Goal: Task Accomplishment & Management: Manage account settings

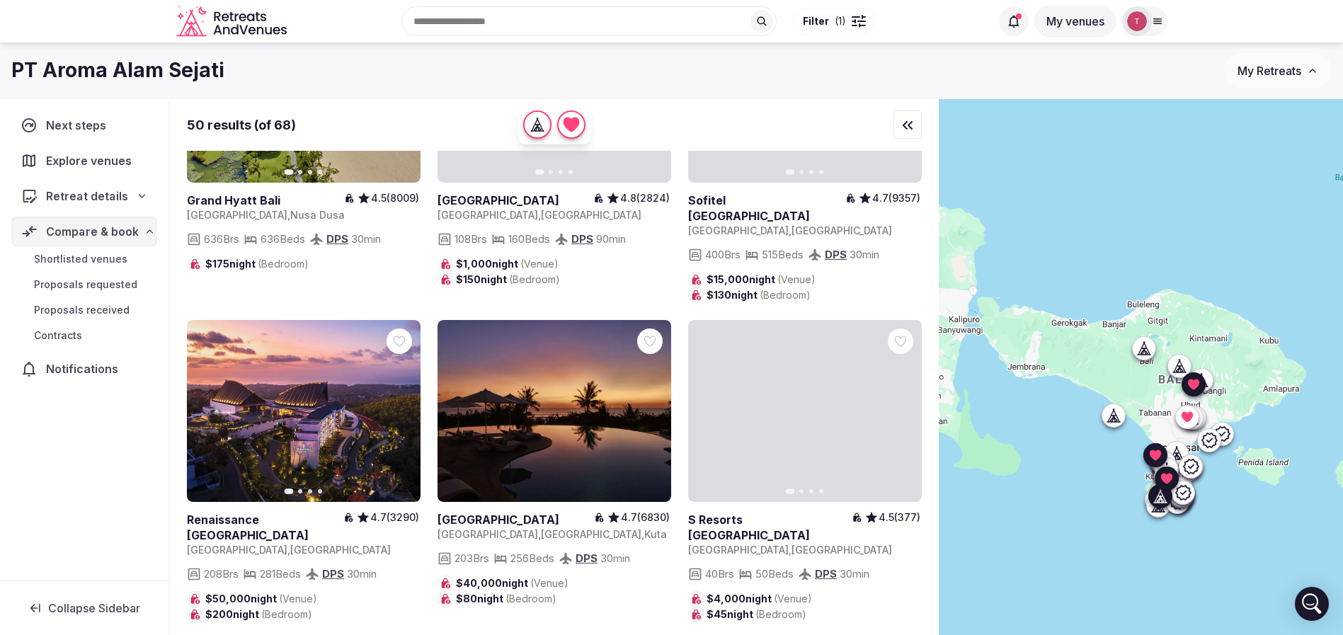
scroll to position [3718, 0]
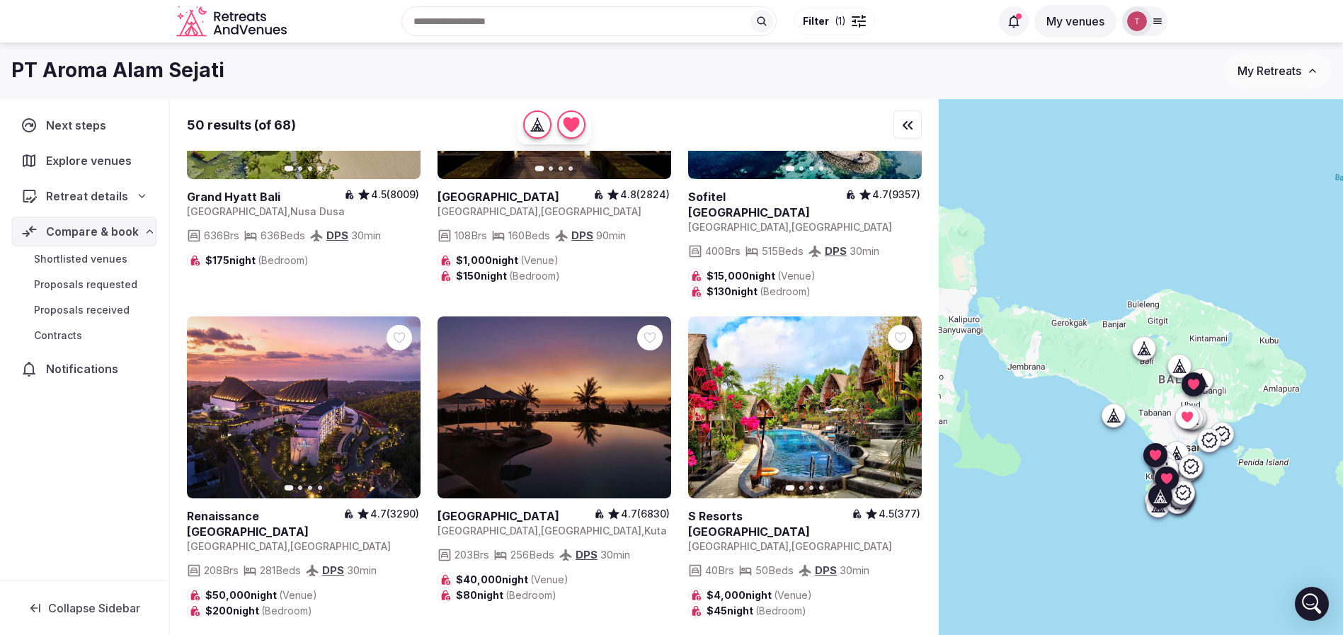
click at [406, 401] on icon "button" at bounding box center [400, 406] width 11 height 11
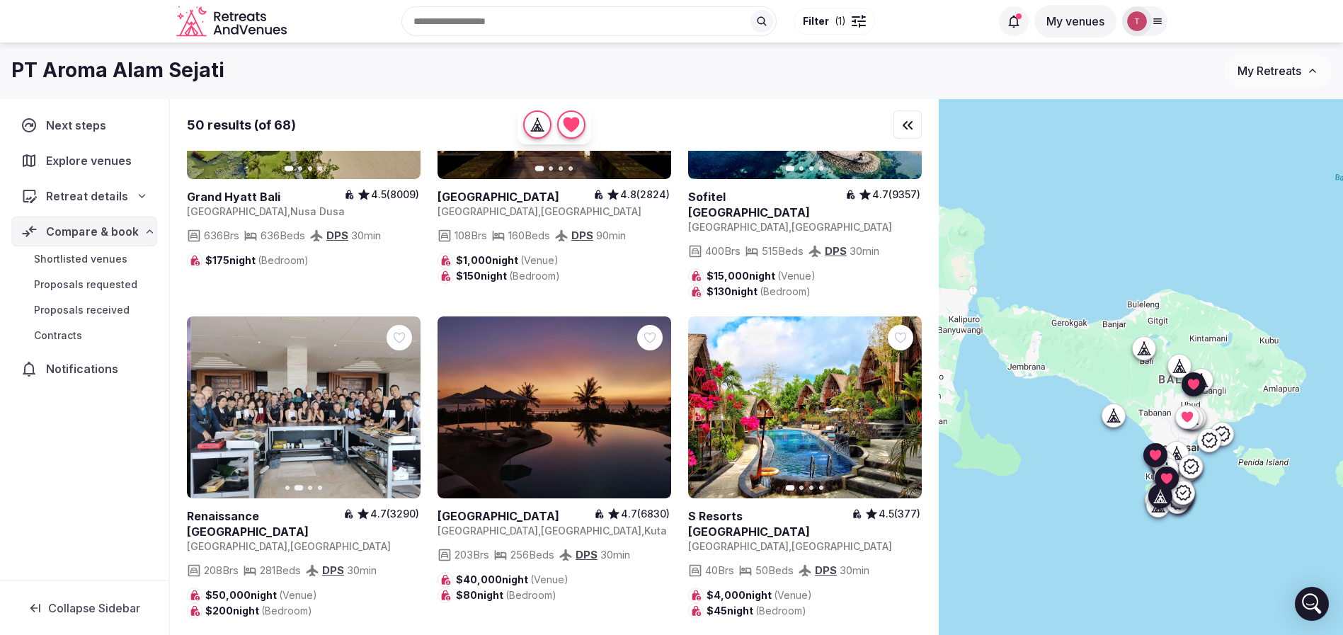
click at [406, 401] on icon "button" at bounding box center [400, 406] width 11 height 11
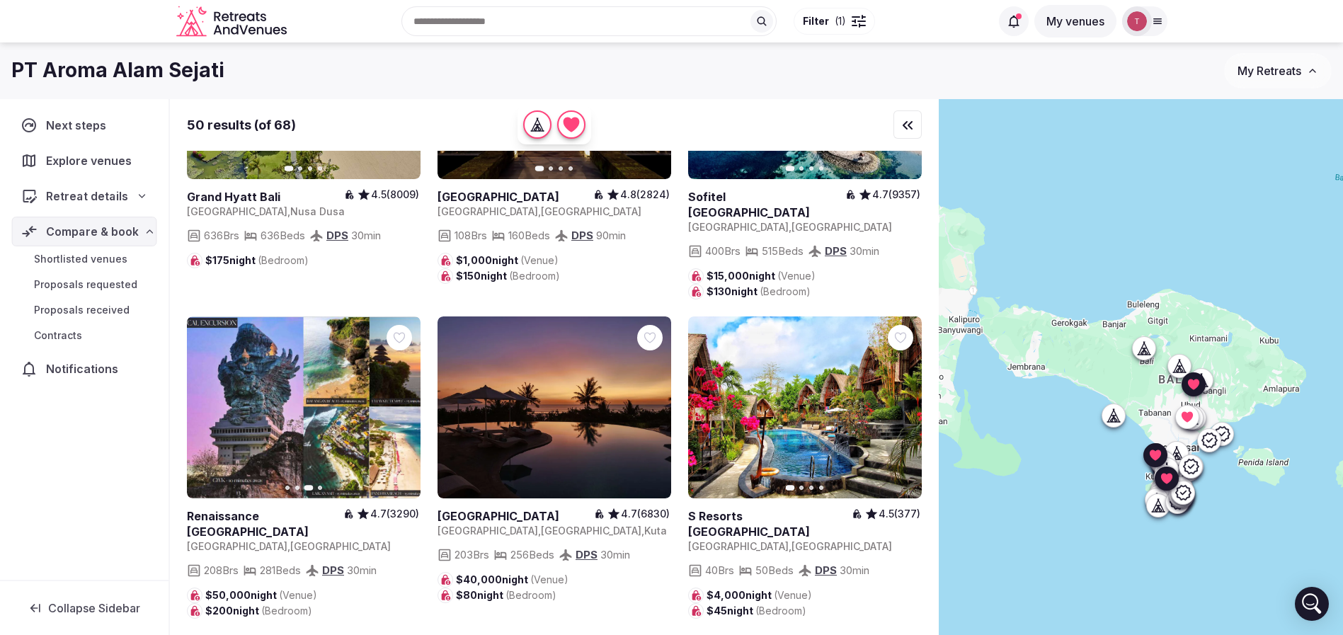
click at [132, 183] on div "Retreat details" at bounding box center [84, 196] width 145 height 30
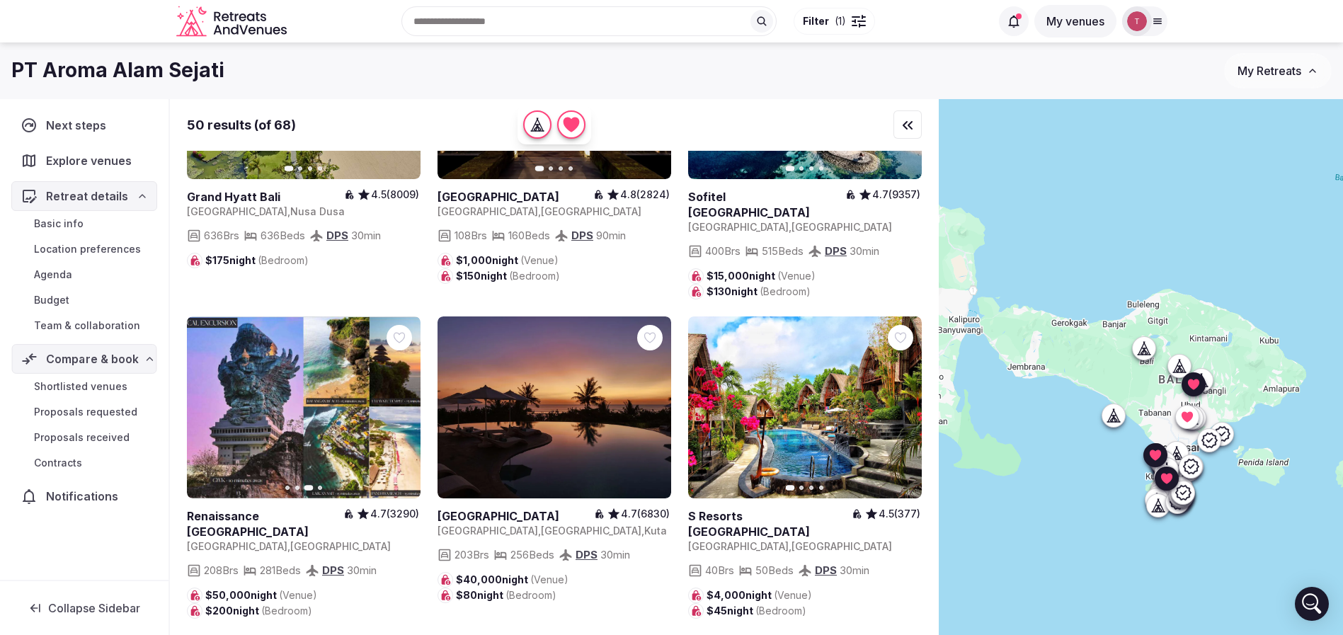
click at [97, 328] on span "Team & collaboration" at bounding box center [87, 326] width 106 height 14
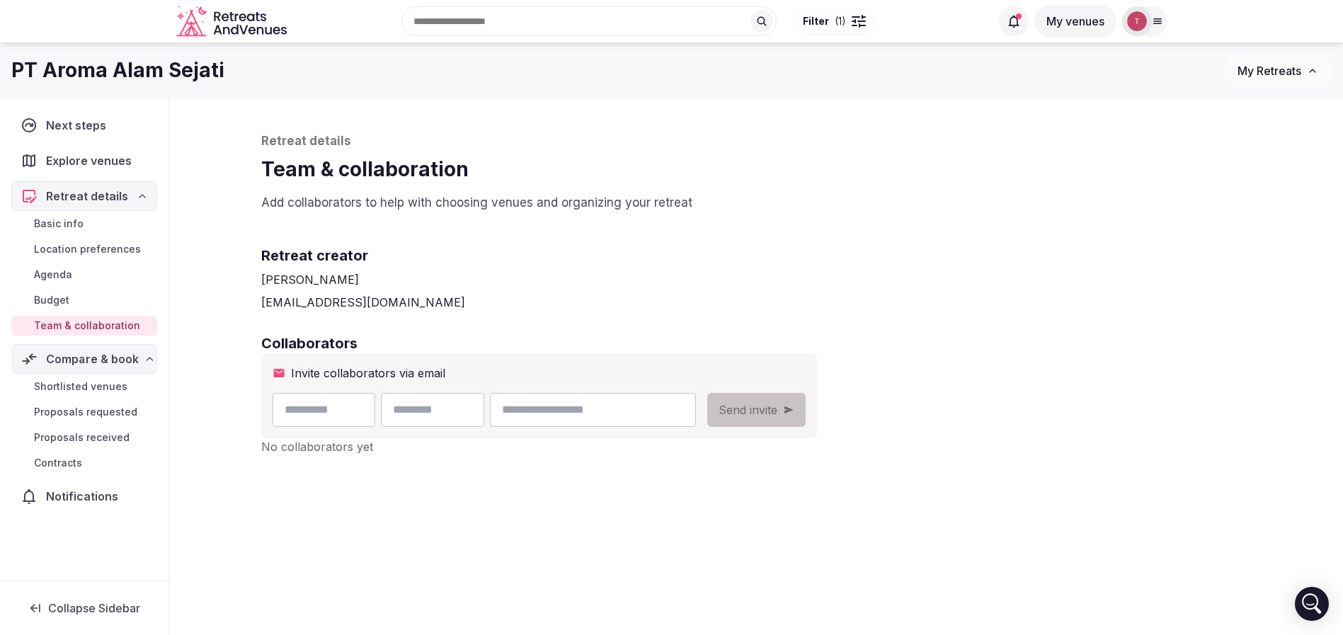
click at [103, 387] on span "Shortlisted venues" at bounding box center [80, 387] width 93 height 14
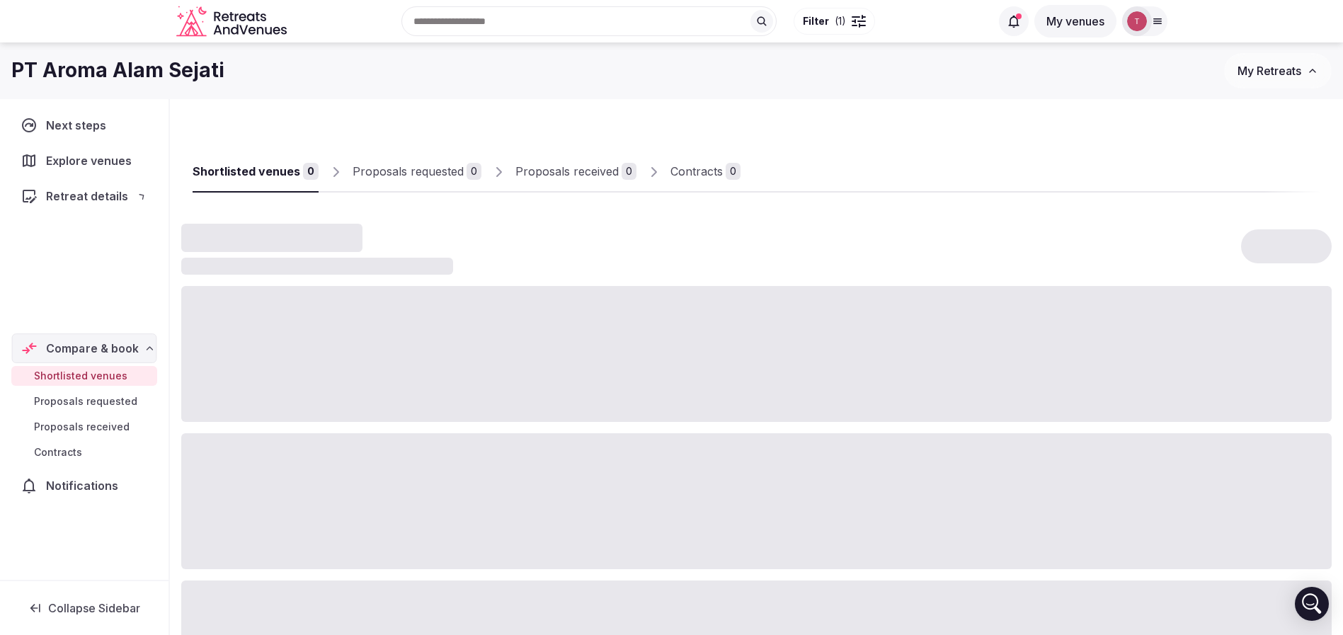
click at [103, 387] on div "Shortlisted venues Proposals requested Proposals received Contracts" at bounding box center [84, 414] width 146 height 102
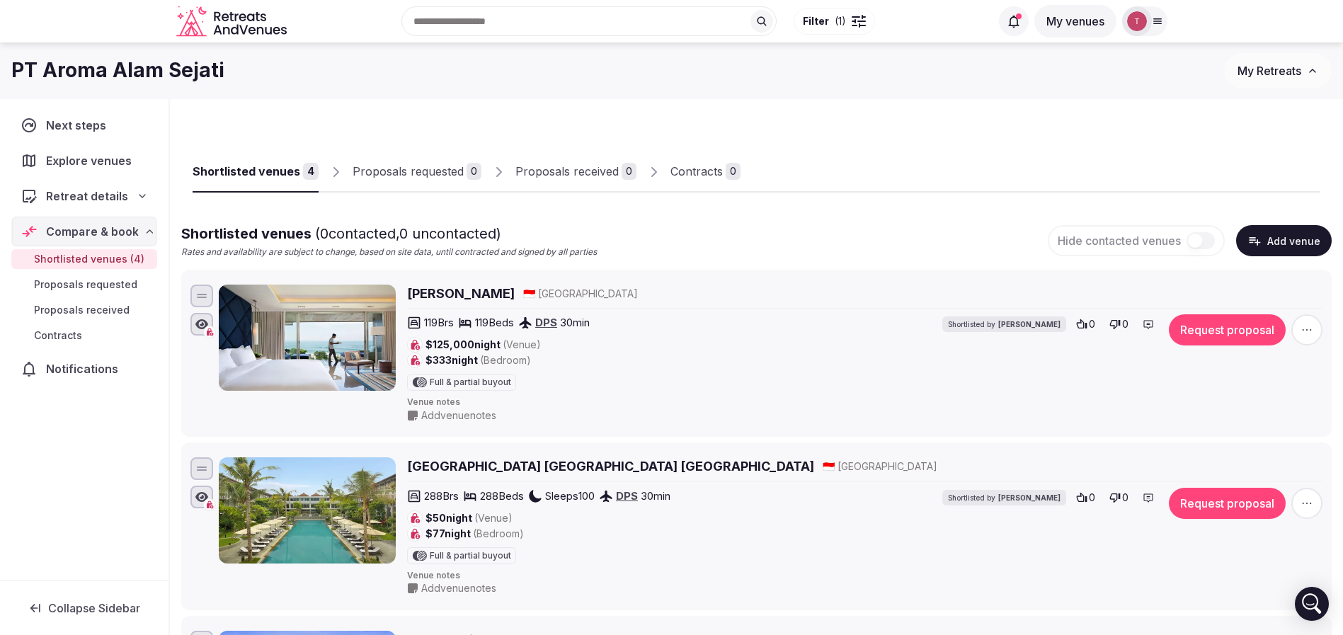
click at [113, 261] on span "Shortlisted venues (4)" at bounding box center [89, 259] width 110 height 14
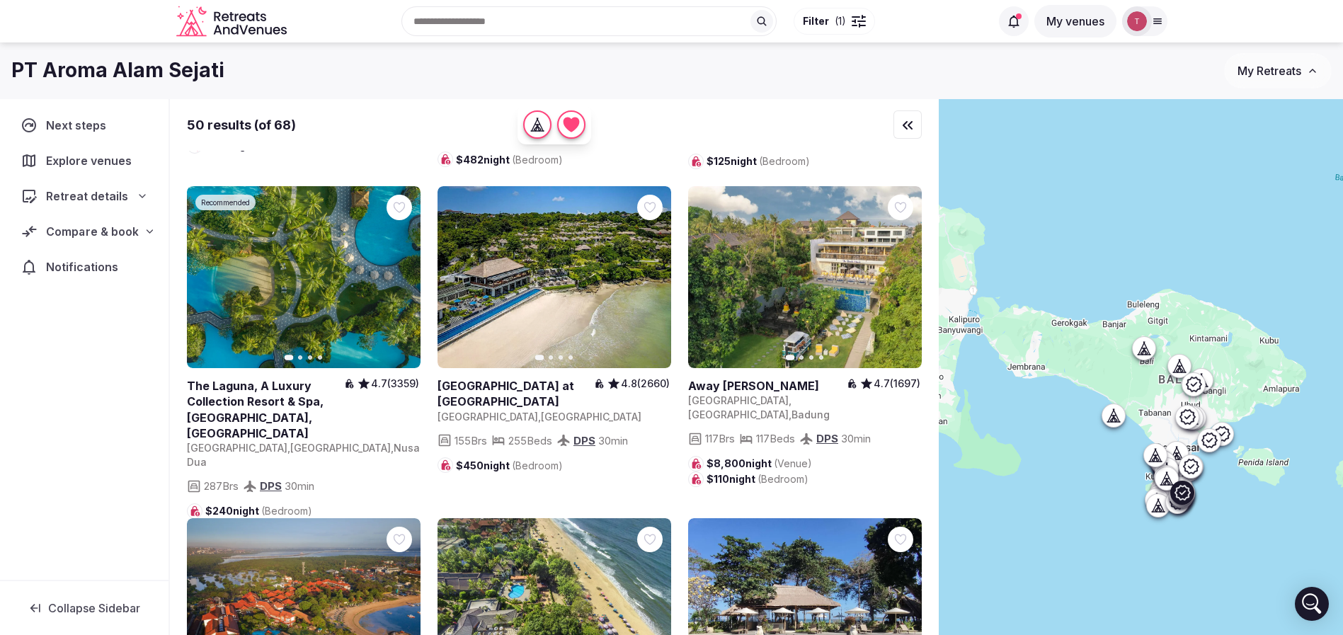
scroll to position [956, 0]
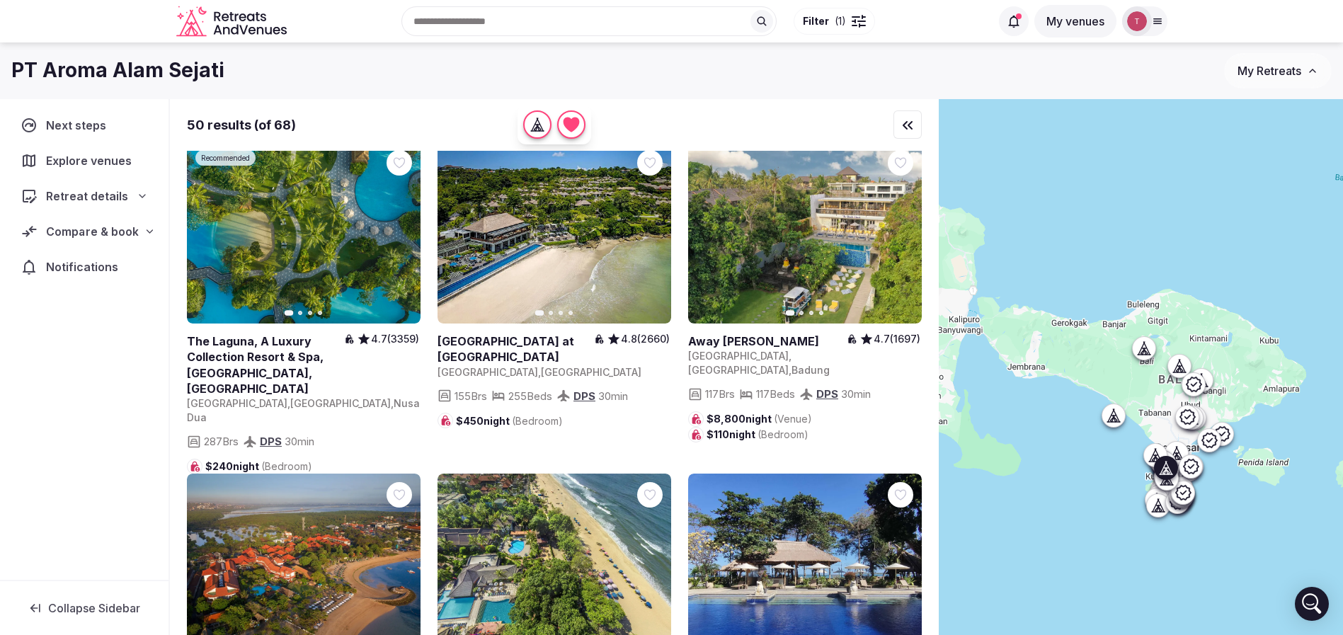
click at [906, 239] on icon "button" at bounding box center [901, 232] width 11 height 11
click at [911, 244] on button "Next slide" at bounding box center [902, 233] width 23 height 23
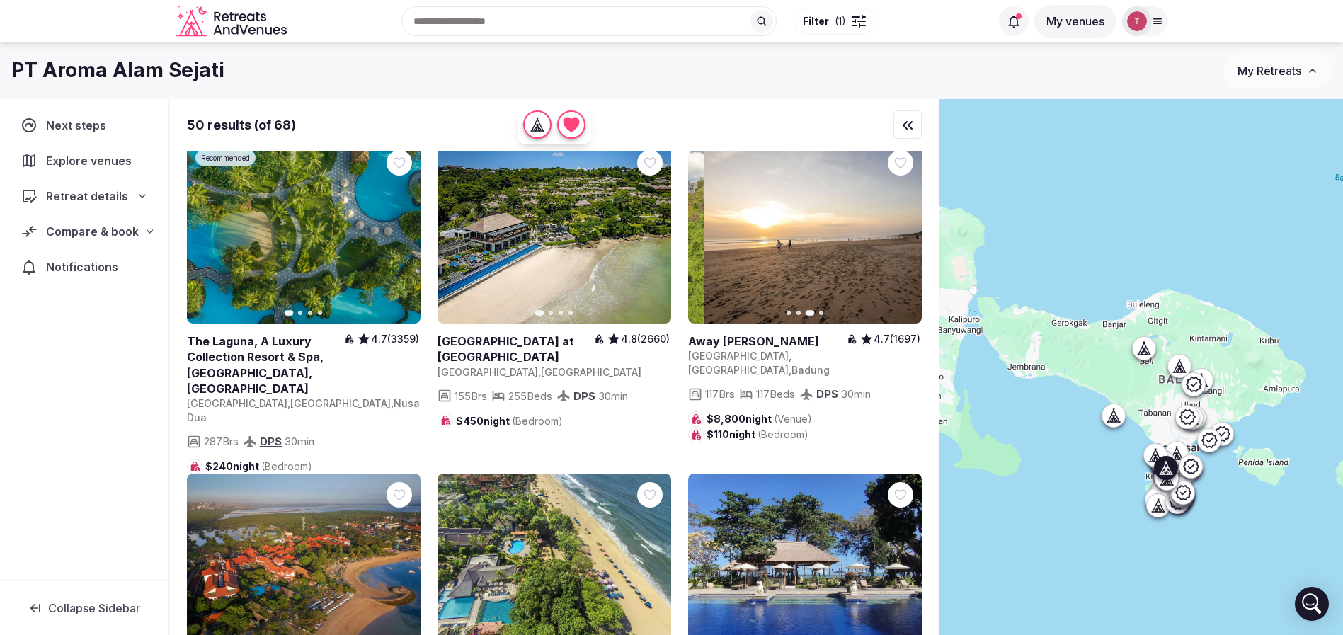
click at [906, 239] on icon "button" at bounding box center [901, 232] width 11 height 11
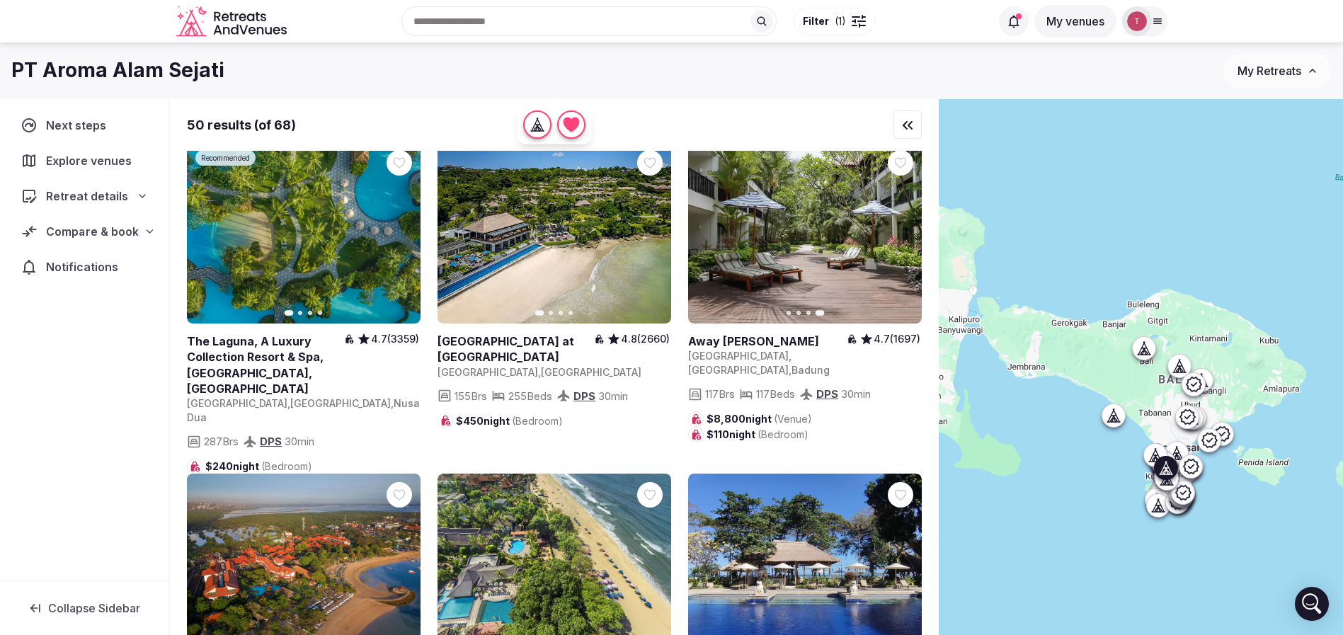
click at [901, 176] on div at bounding box center [900, 162] width 25 height 25
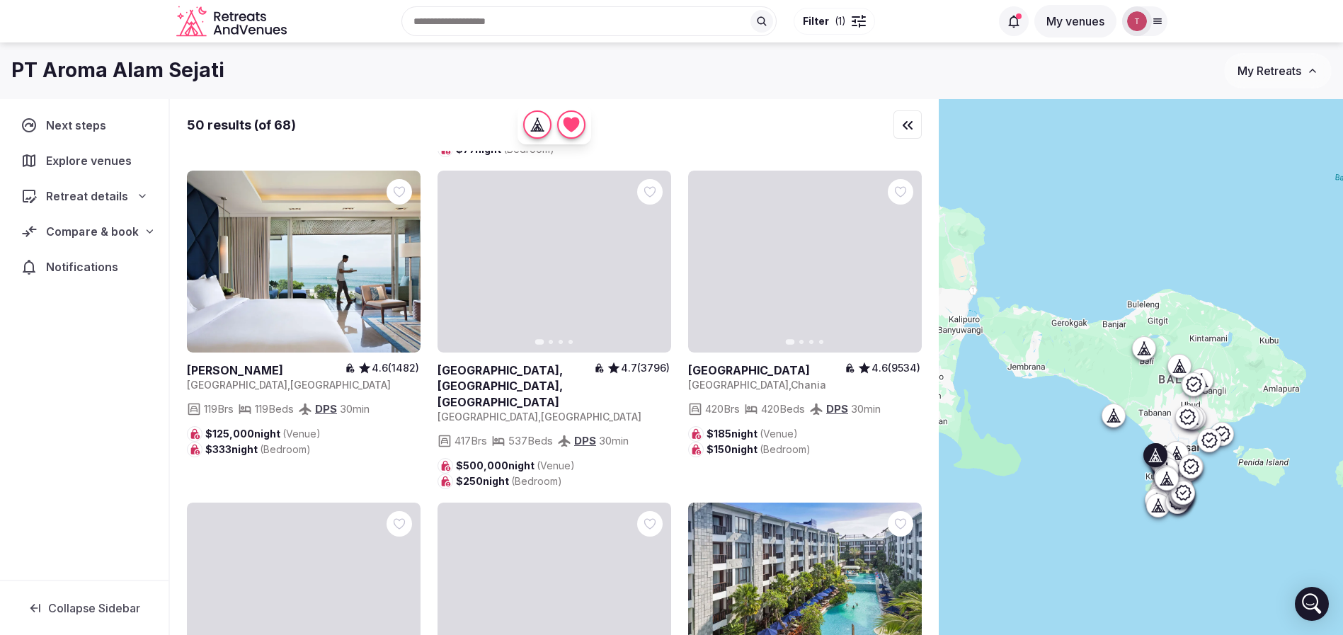
scroll to position [1912, 0]
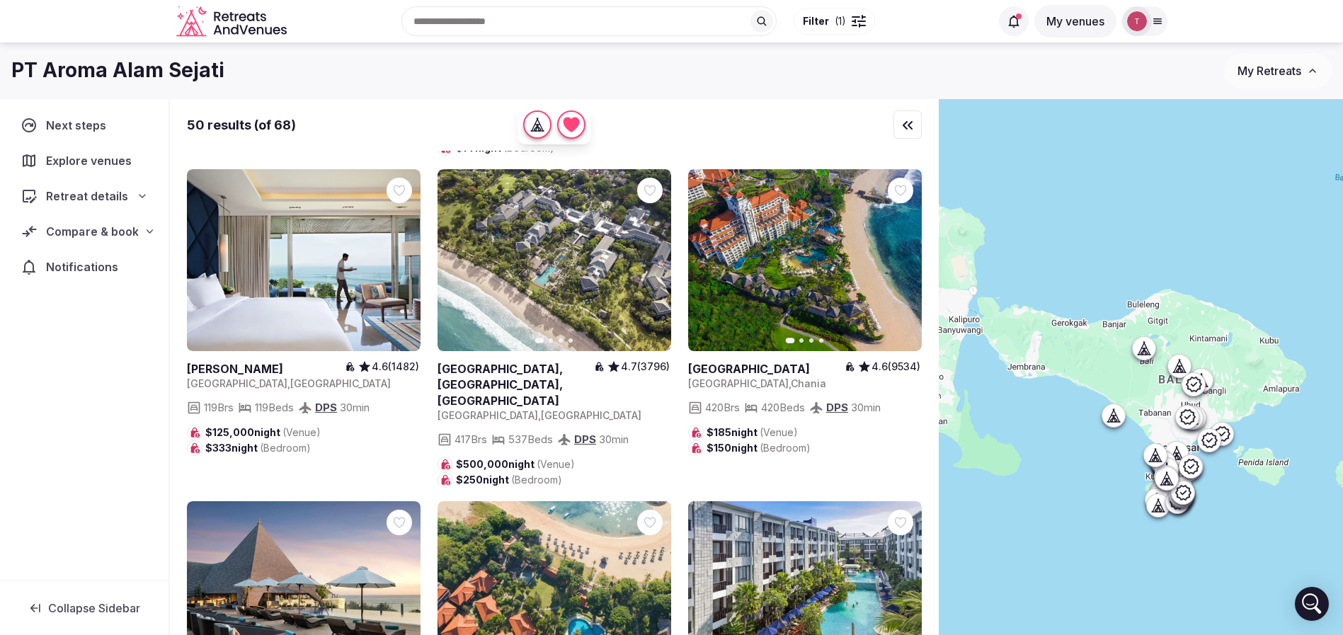
click at [592, 21] on input "text" at bounding box center [588, 21] width 375 height 30
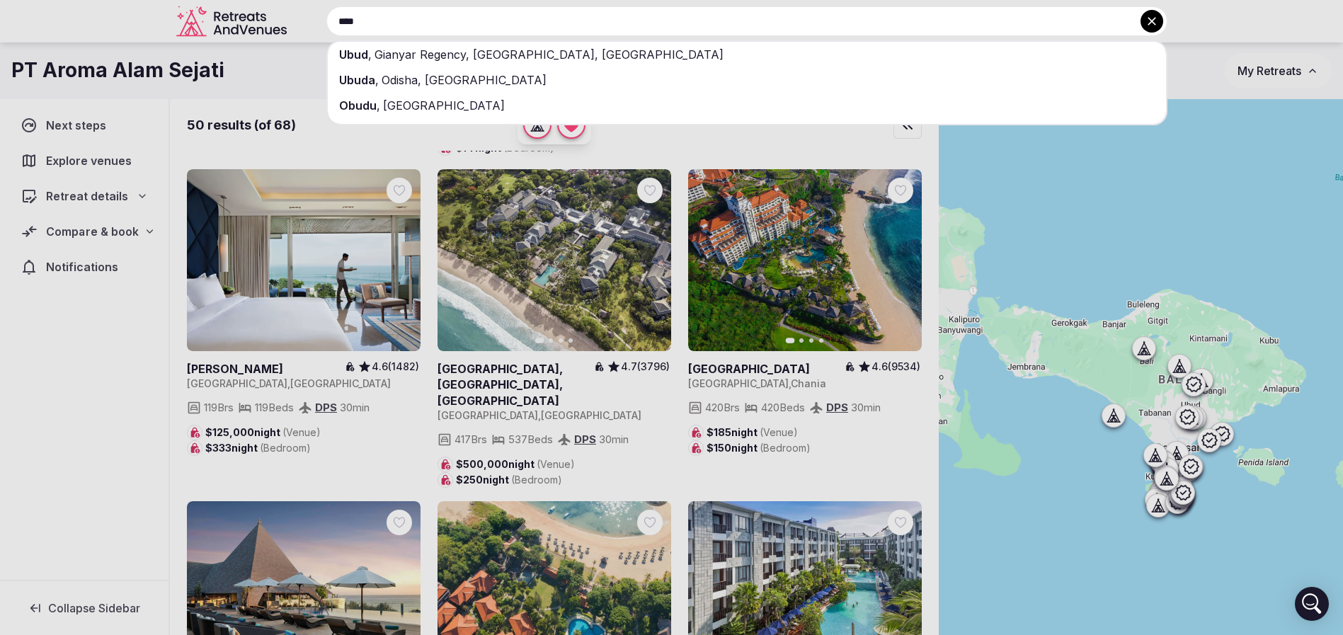
type input "****"
click at [600, 52] on div "Ubud , Gianyar Regency, Bali, Indonesia" at bounding box center [747, 54] width 838 height 25
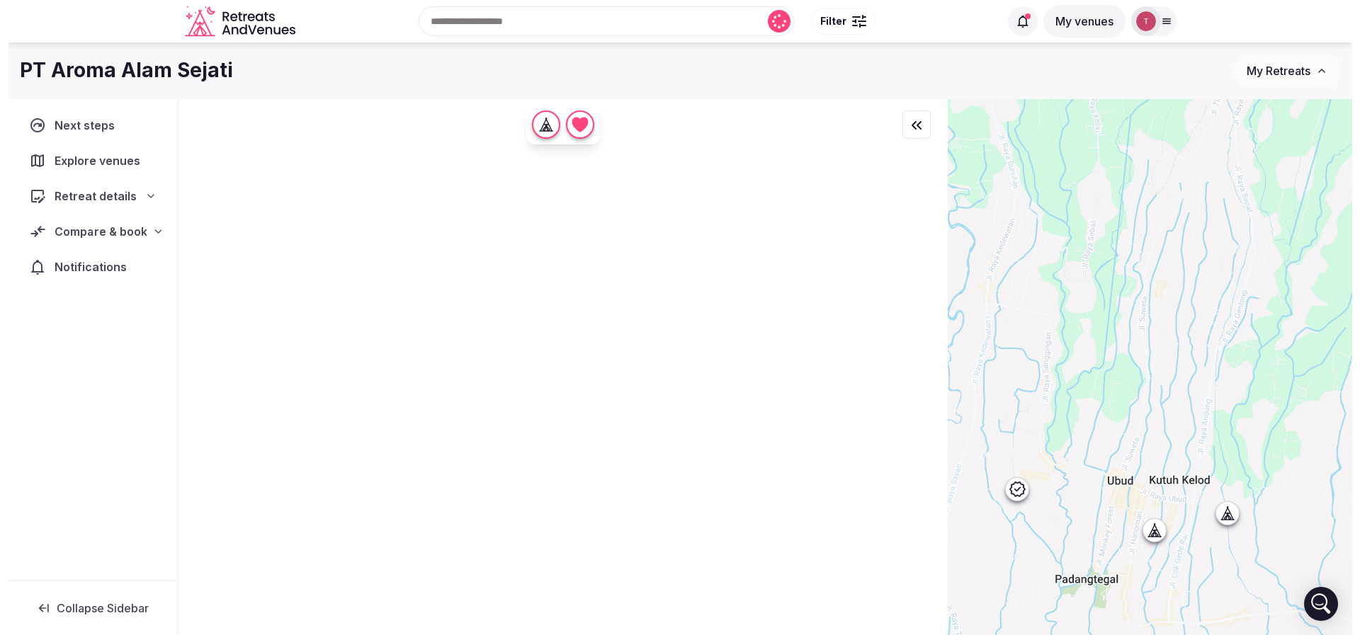
scroll to position [0, 0]
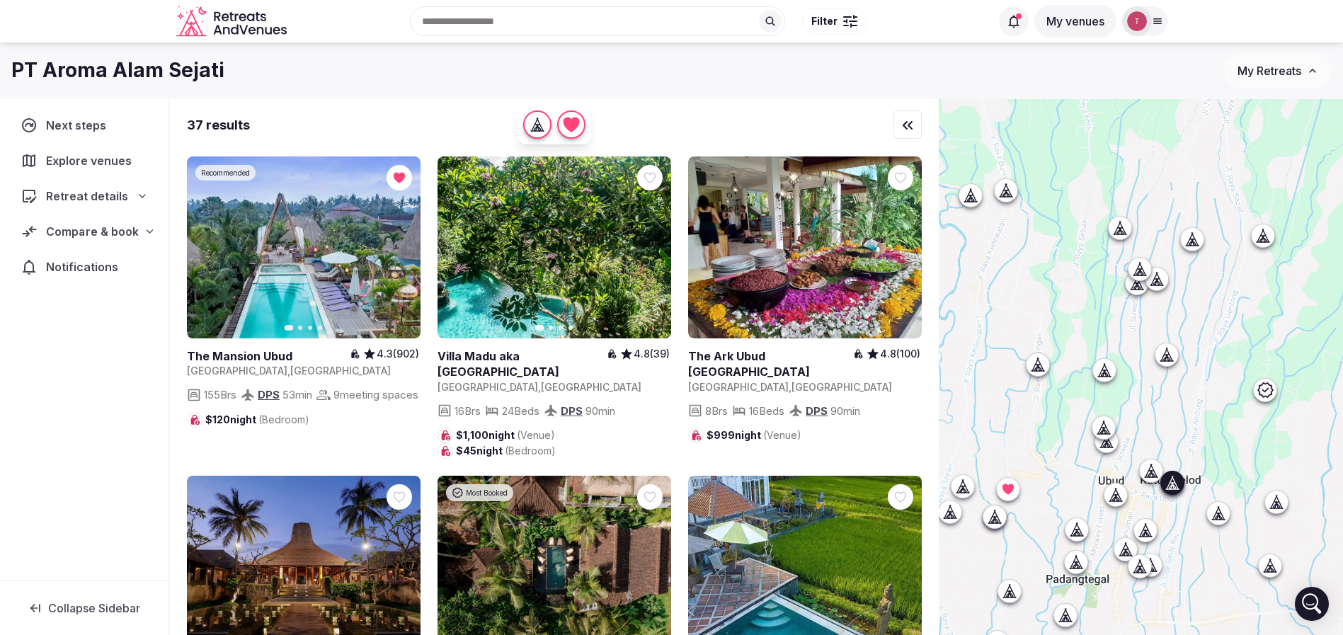
click at [656, 249] on icon "button" at bounding box center [651, 247] width 11 height 11
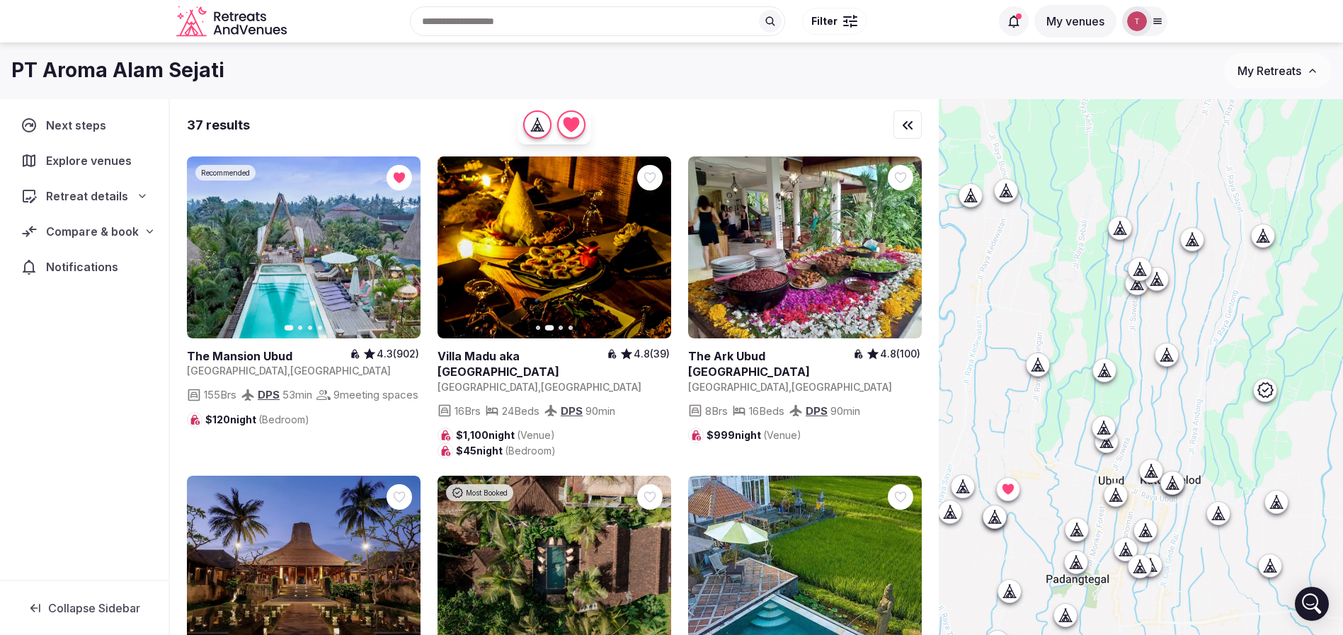
click at [853, 22] on div at bounding box center [850, 21] width 14 height 4
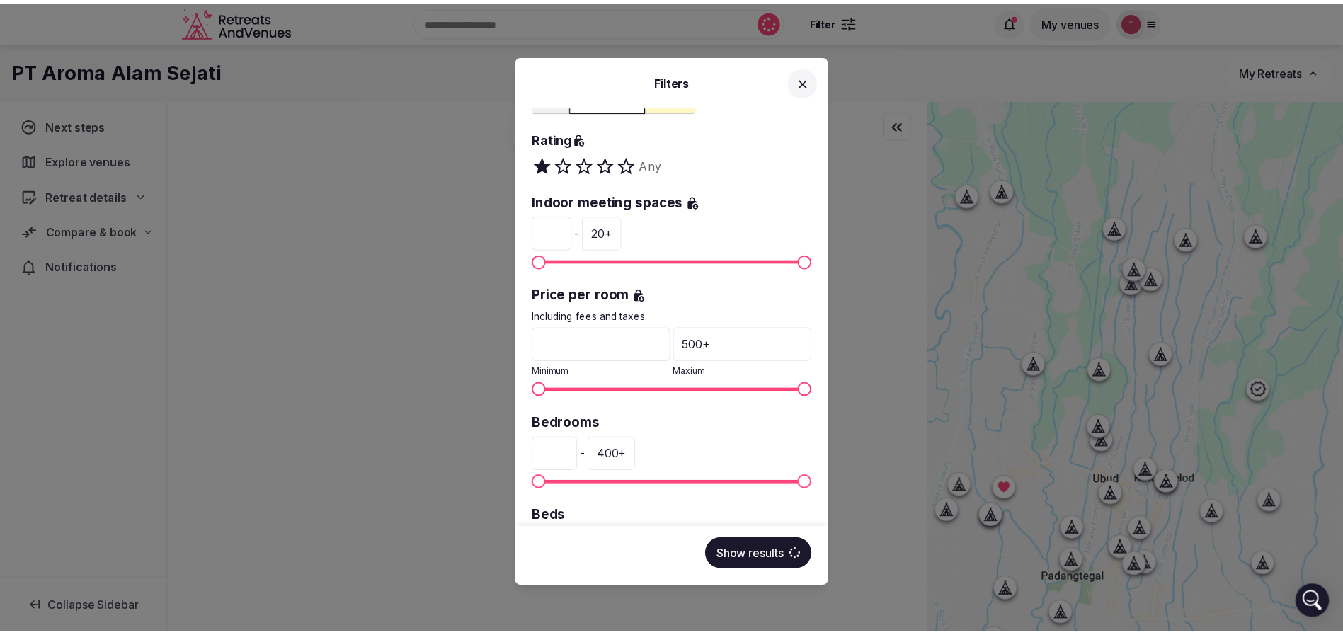
scroll to position [212, 0]
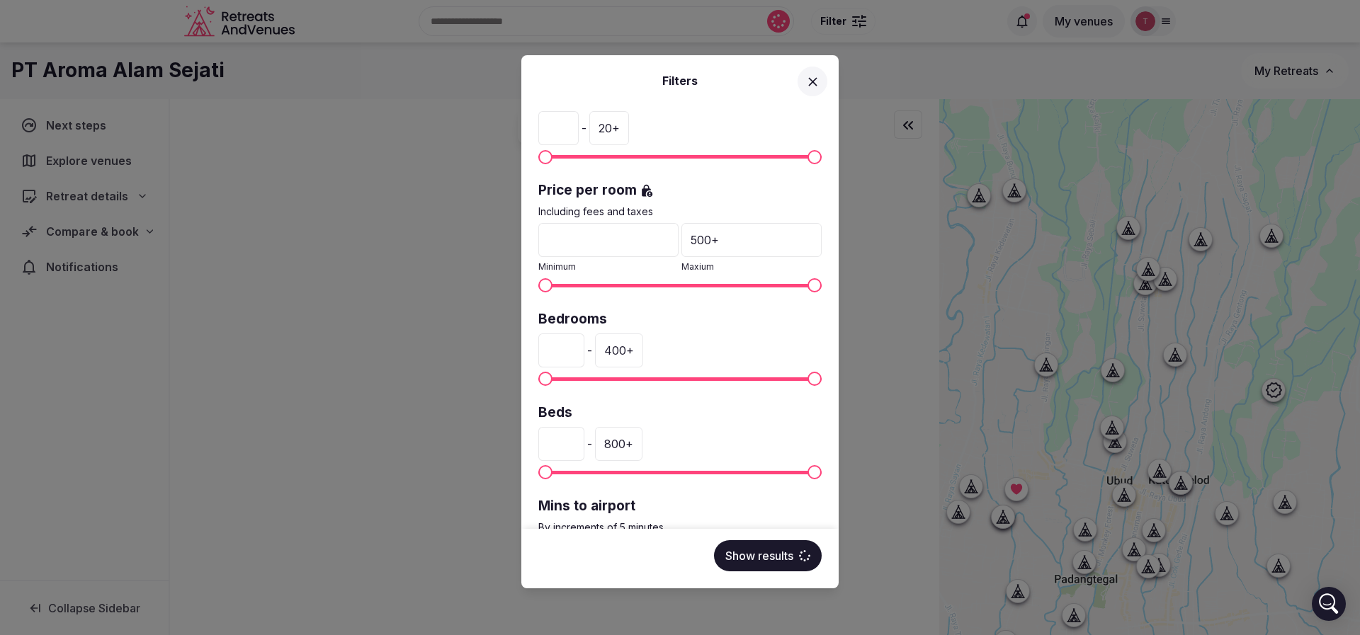
drag, startPoint x: 574, startPoint y: 345, endPoint x: 526, endPoint y: 344, distance: 47.4
click at [526, 344] on div "Venue name Status All Published Draft Rating Any Indoor meeting spaces * - 20 +…" at bounding box center [679, 317] width 317 height 423
type input "**"
click at [779, 559] on button "Show results" at bounding box center [768, 555] width 108 height 31
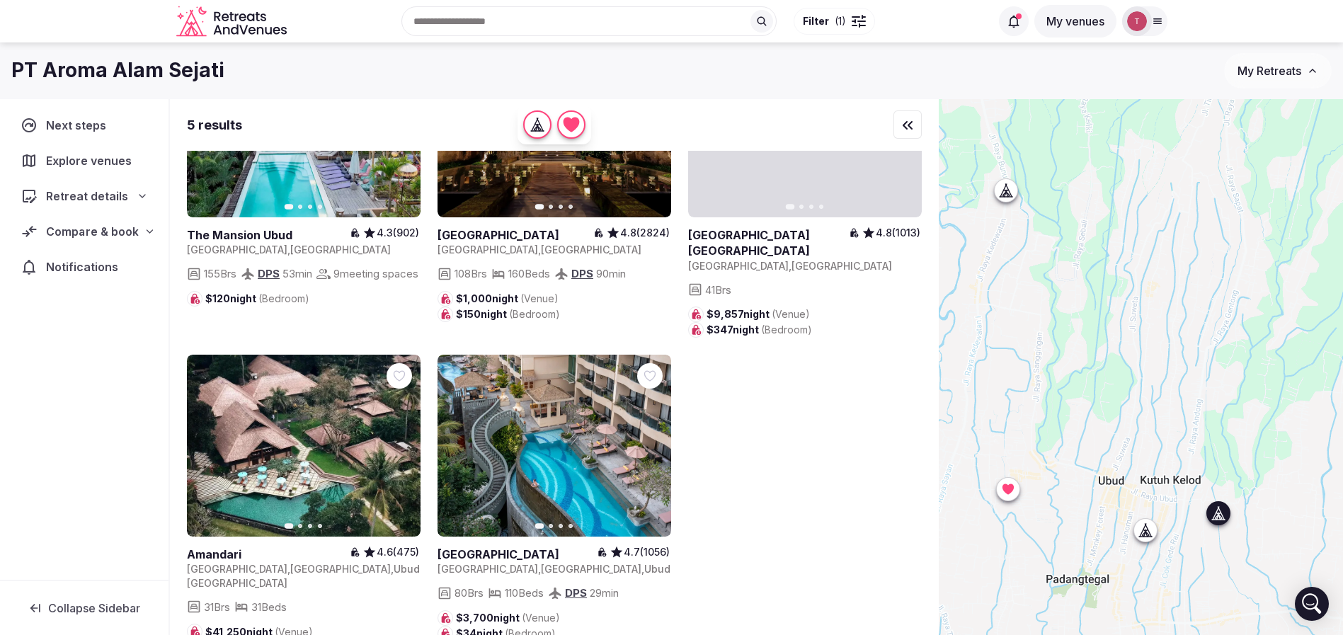
scroll to position [0, 0]
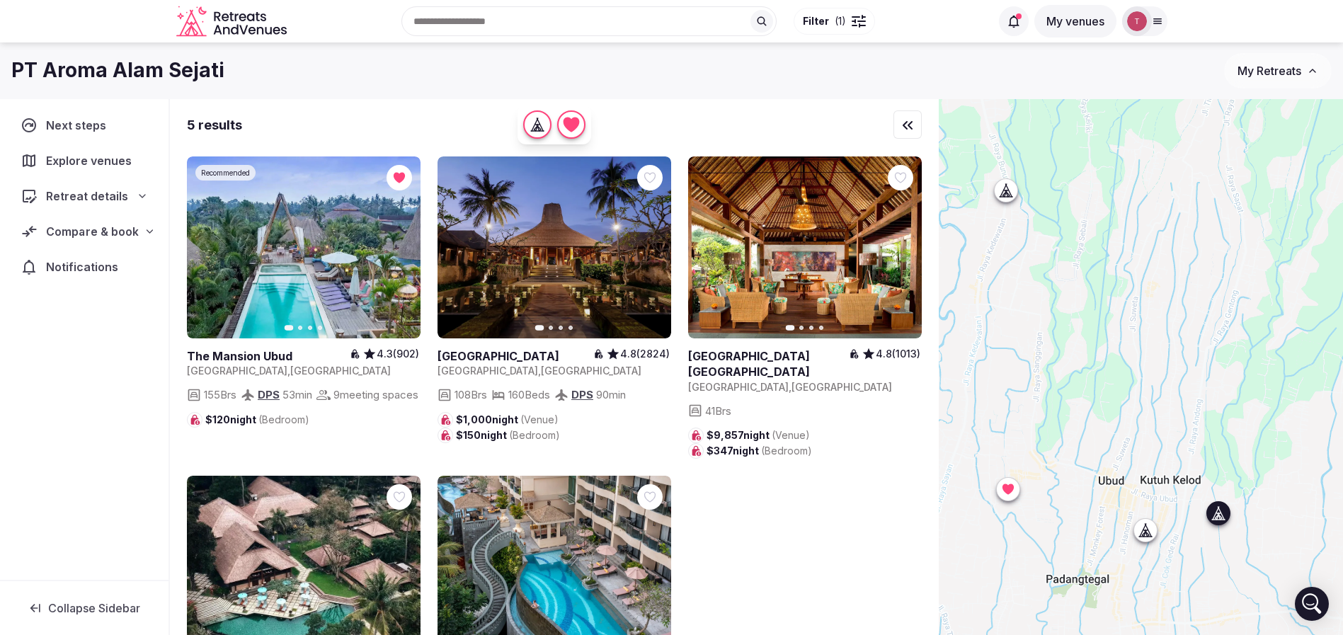
click at [655, 251] on icon "button" at bounding box center [651, 247] width 11 height 11
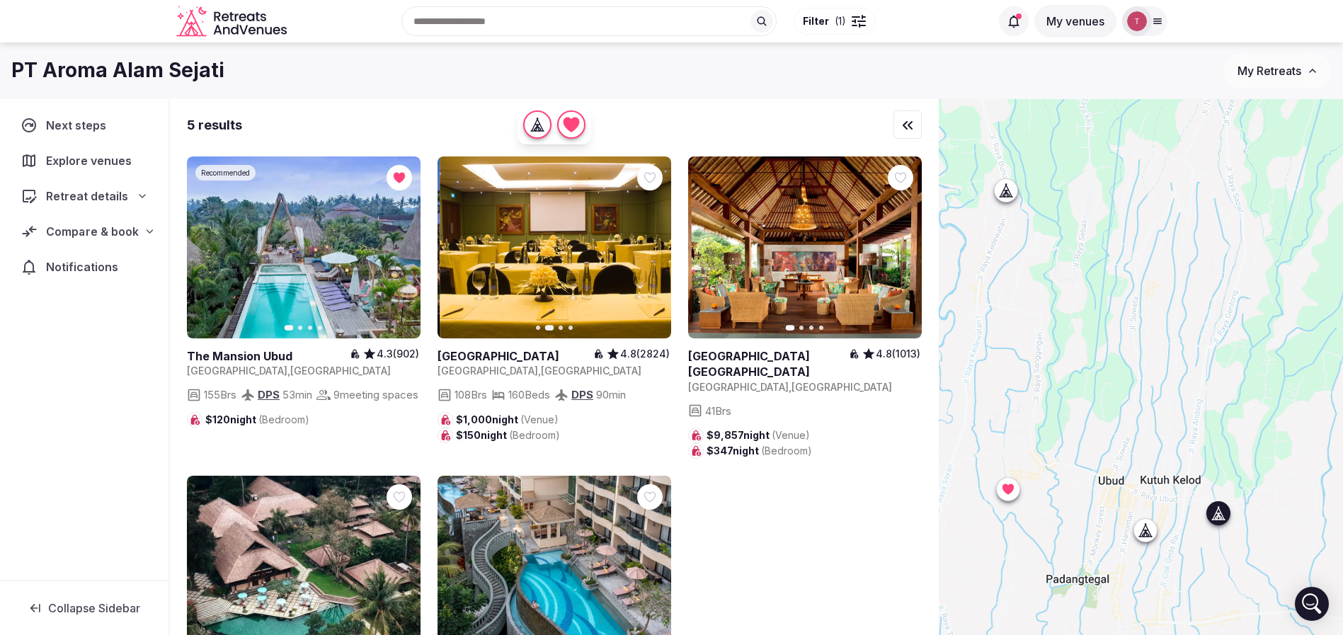
click at [655, 251] on icon "button" at bounding box center [651, 247] width 11 height 11
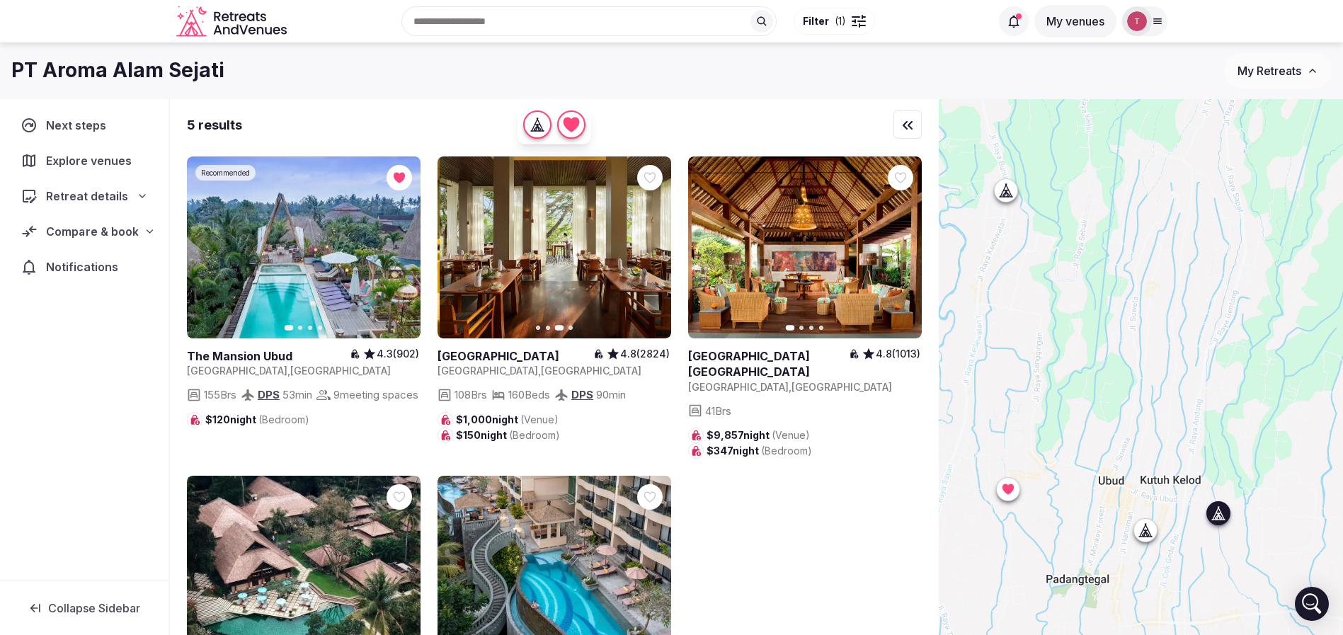
click at [0, 0] on icon at bounding box center [0, 0] width 0 height 0
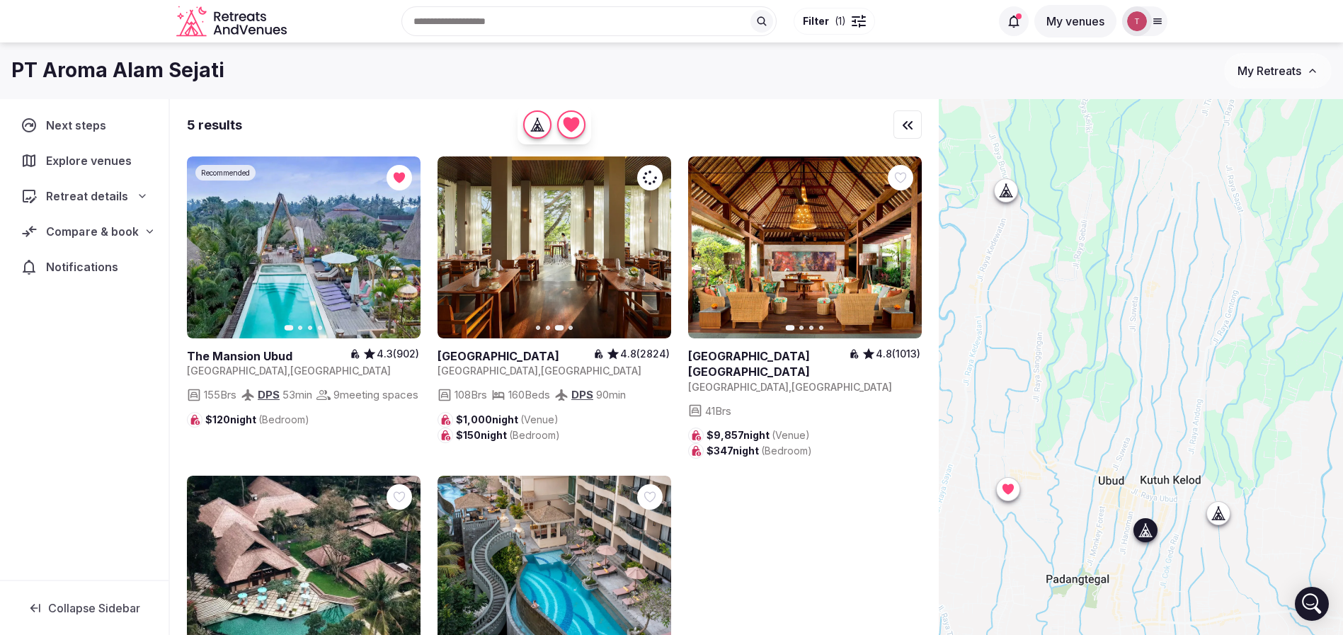
click at [899, 253] on icon "button" at bounding box center [901, 247] width 11 height 11
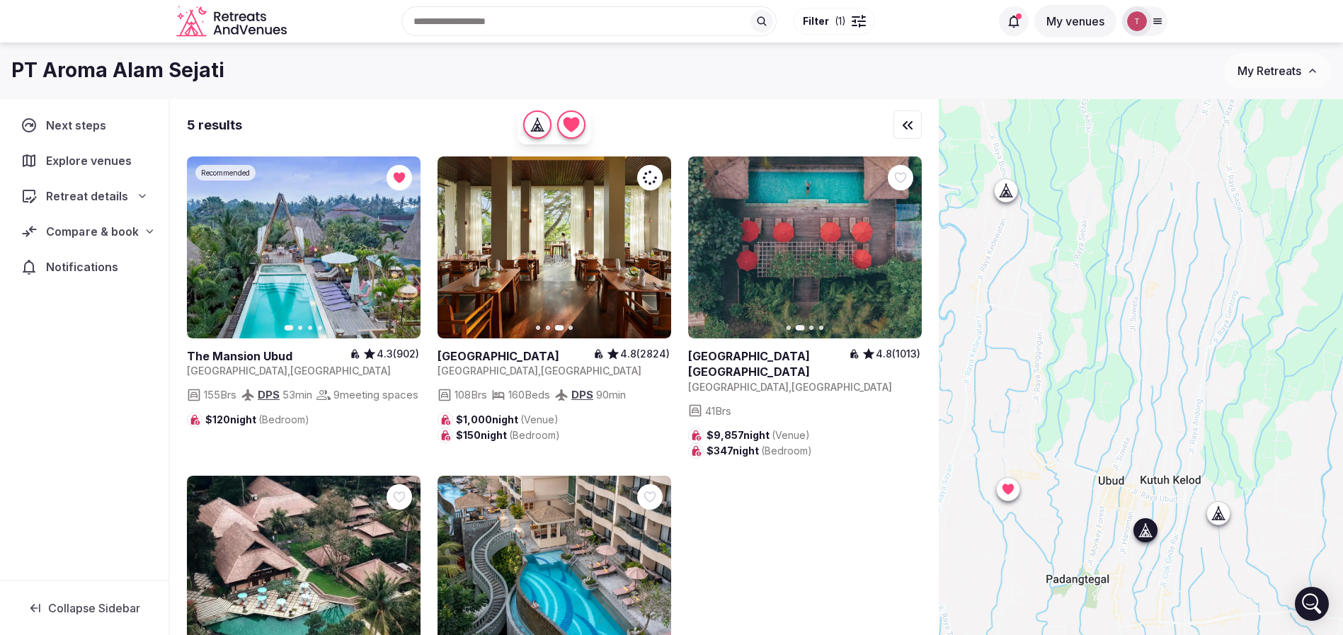
click at [0, 0] on icon at bounding box center [0, 0] width 0 height 0
drag, startPoint x: 899, startPoint y: 449, endPoint x: 899, endPoint y: 412, distance: 36.8
click at [899, 449] on div "Recommended Previous slide Next slide The Mansion Ubud 4.3 (902) Indonesia , Ba…" at bounding box center [554, 466] width 735 height 620
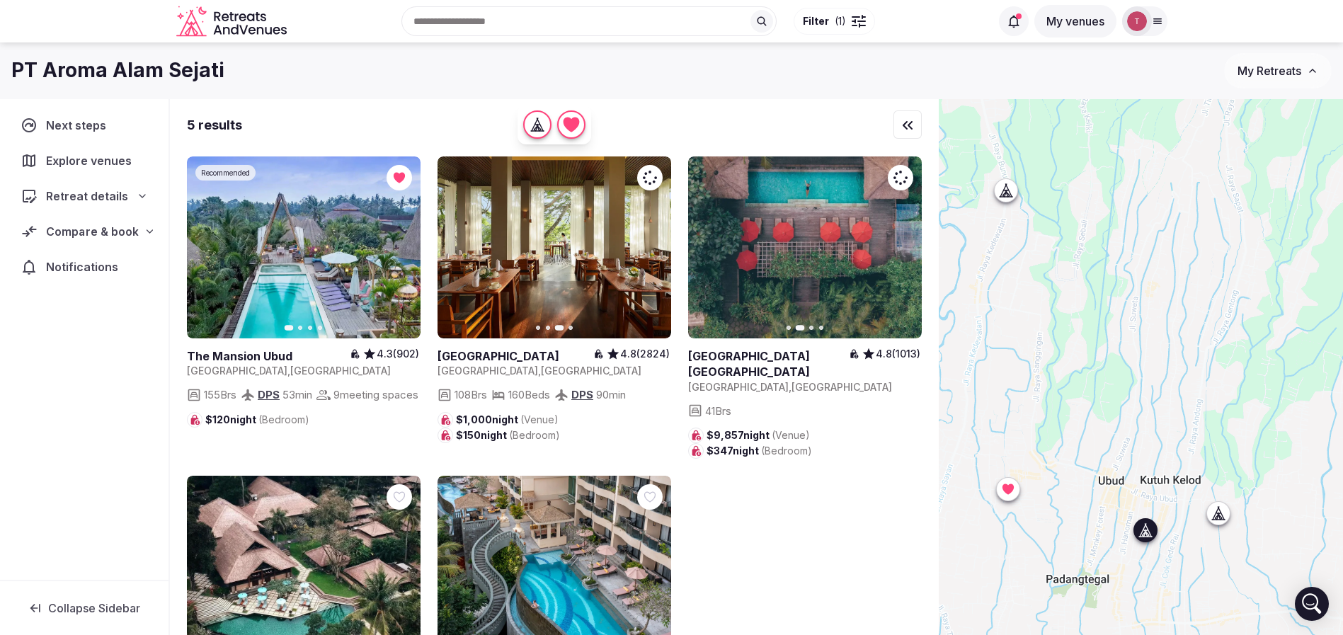
click at [909, 176] on div at bounding box center [900, 177] width 25 height 25
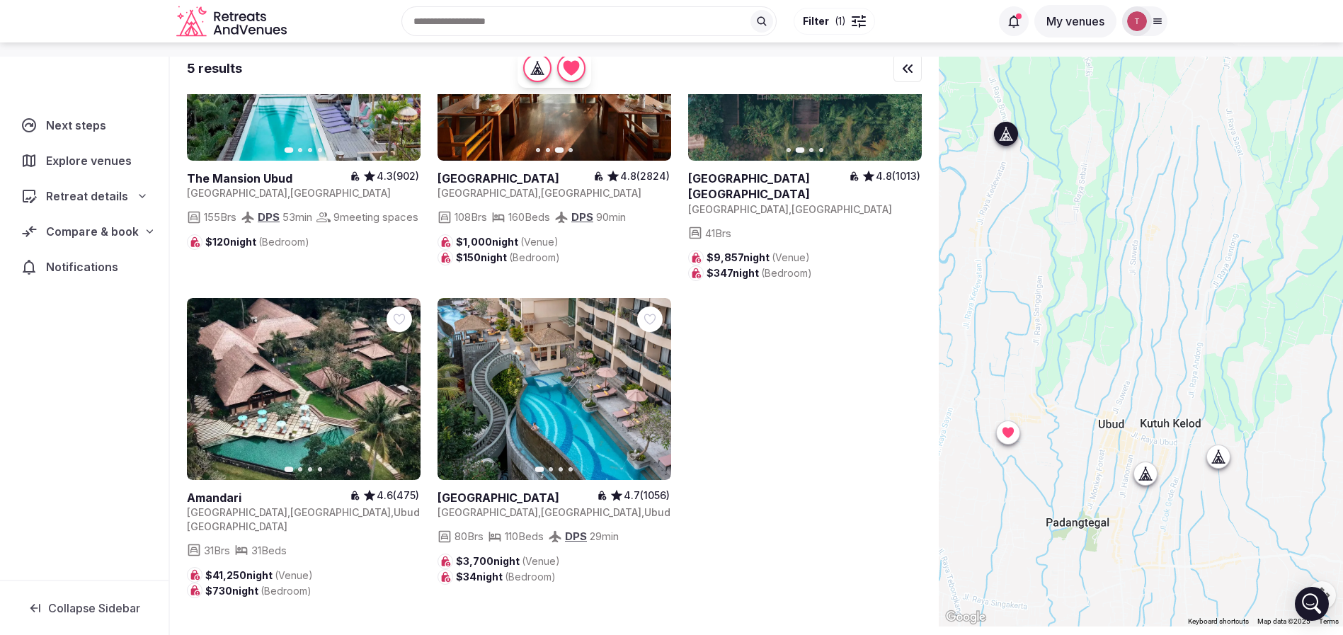
scroll to position [105, 0]
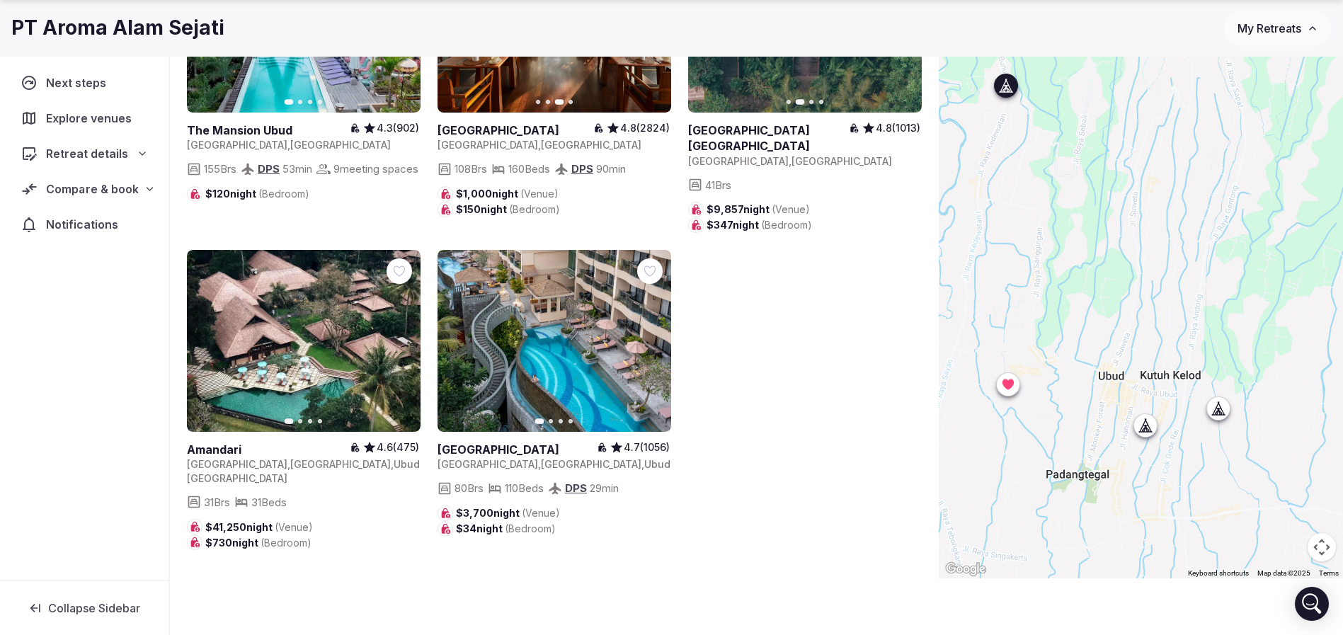
click at [403, 336] on icon "button" at bounding box center [400, 341] width 11 height 11
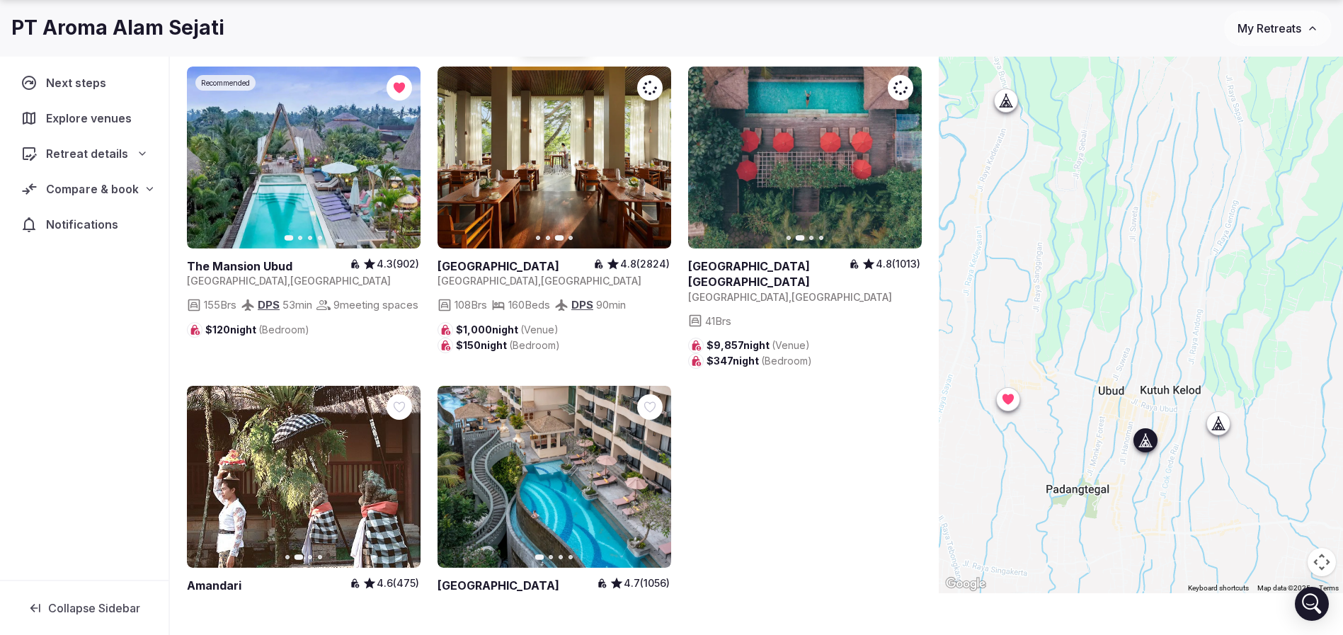
scroll to position [0, 0]
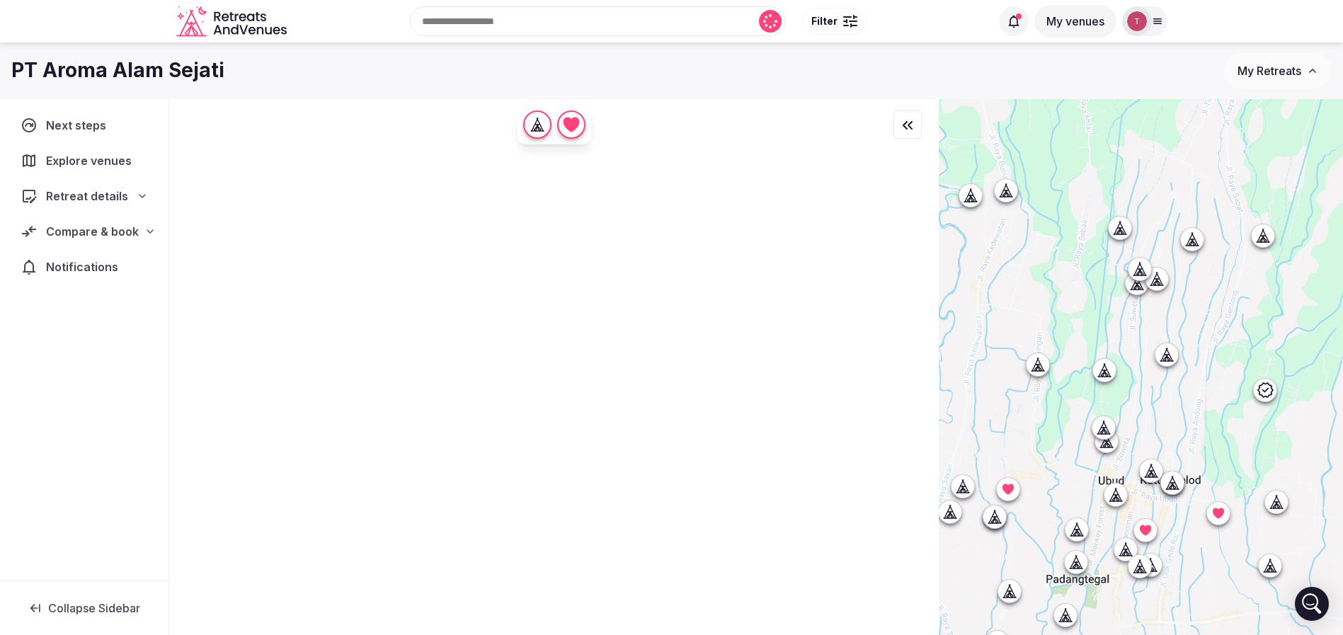
click at [142, 224] on div "Compare & book" at bounding box center [84, 231] width 127 height 17
click at [117, 258] on span "Shortlisted venues (6)" at bounding box center [89, 259] width 110 height 14
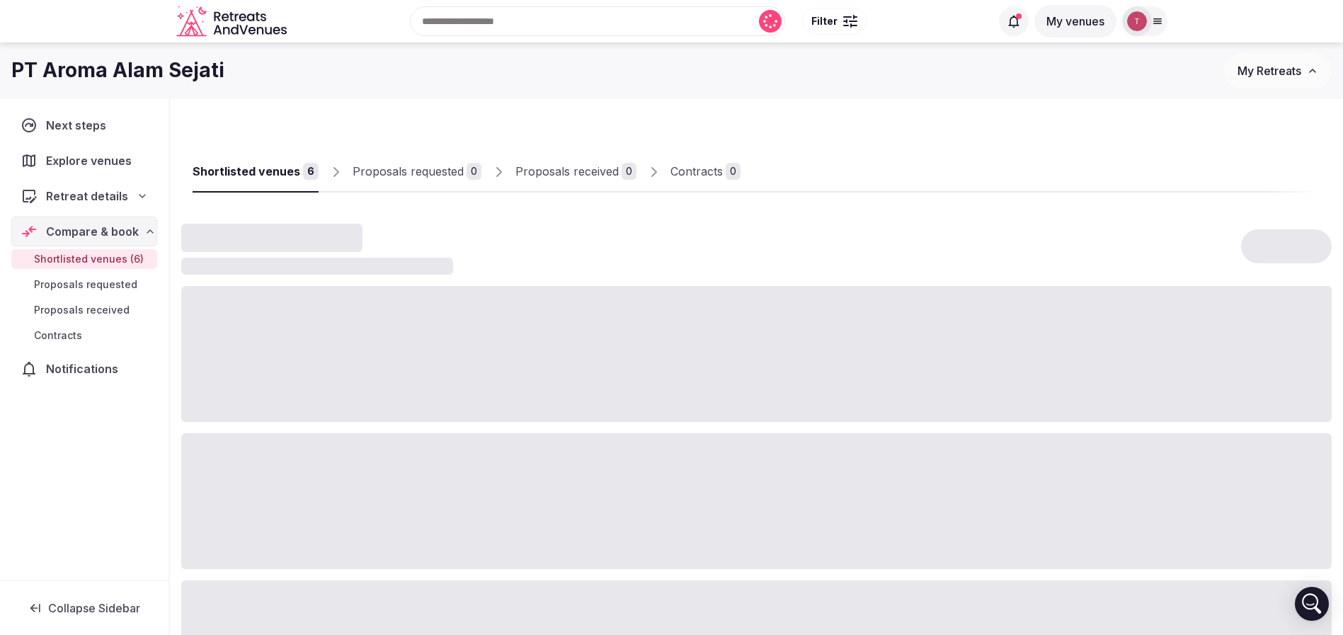
click at [117, 259] on span "Shortlisted venues (6)" at bounding box center [89, 259] width 110 height 14
click at [124, 259] on span "Shortlisted venues (6)" at bounding box center [89, 259] width 110 height 14
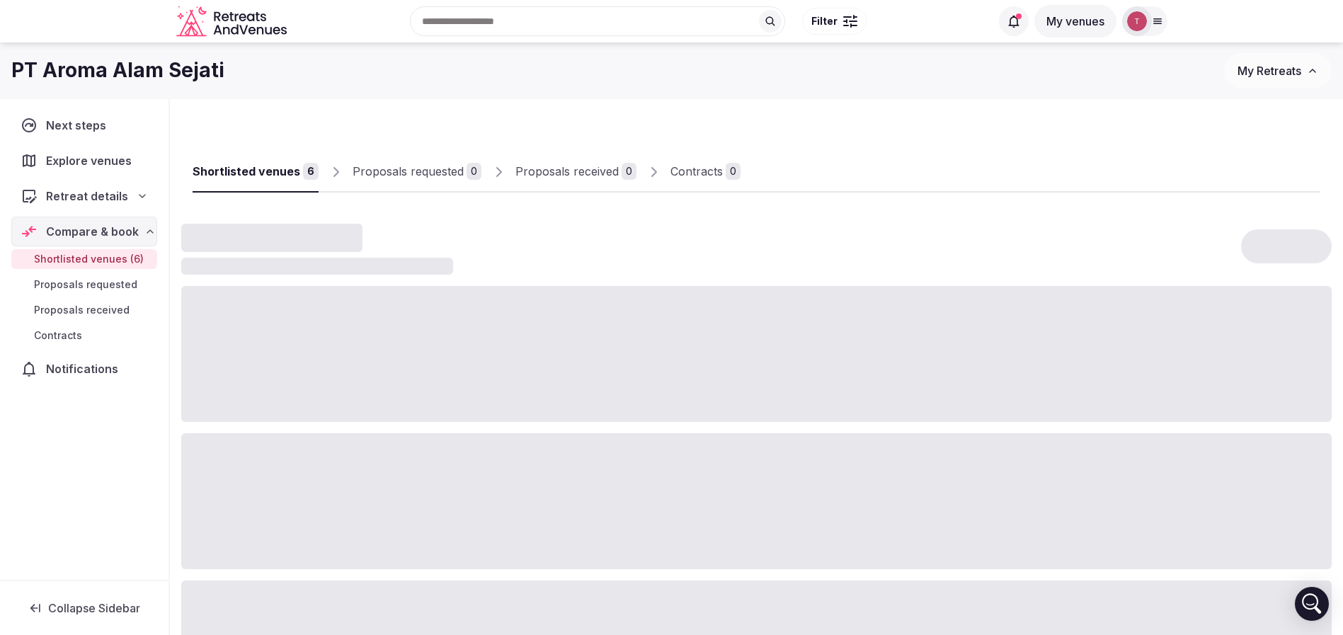
click at [566, 21] on input "text" at bounding box center [597, 21] width 375 height 30
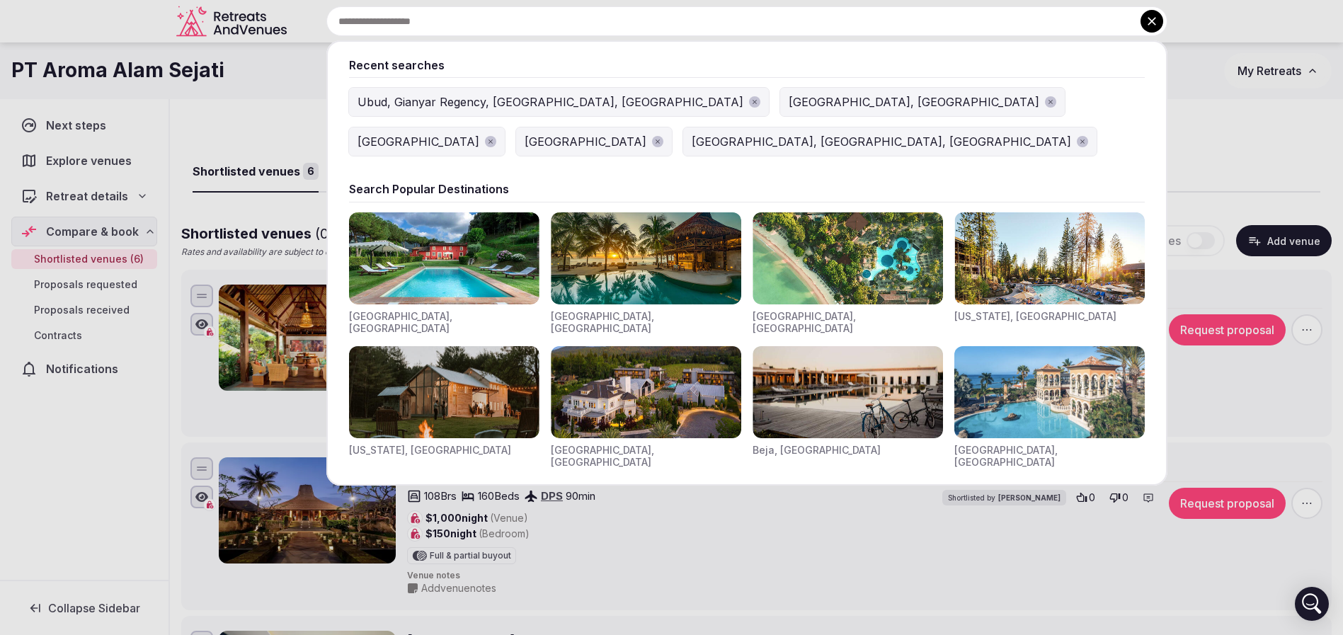
click at [444, 95] on div "Ubud, Gianyar Regency, [GEOGRAPHIC_DATA], [GEOGRAPHIC_DATA]" at bounding box center [551, 101] width 386 height 17
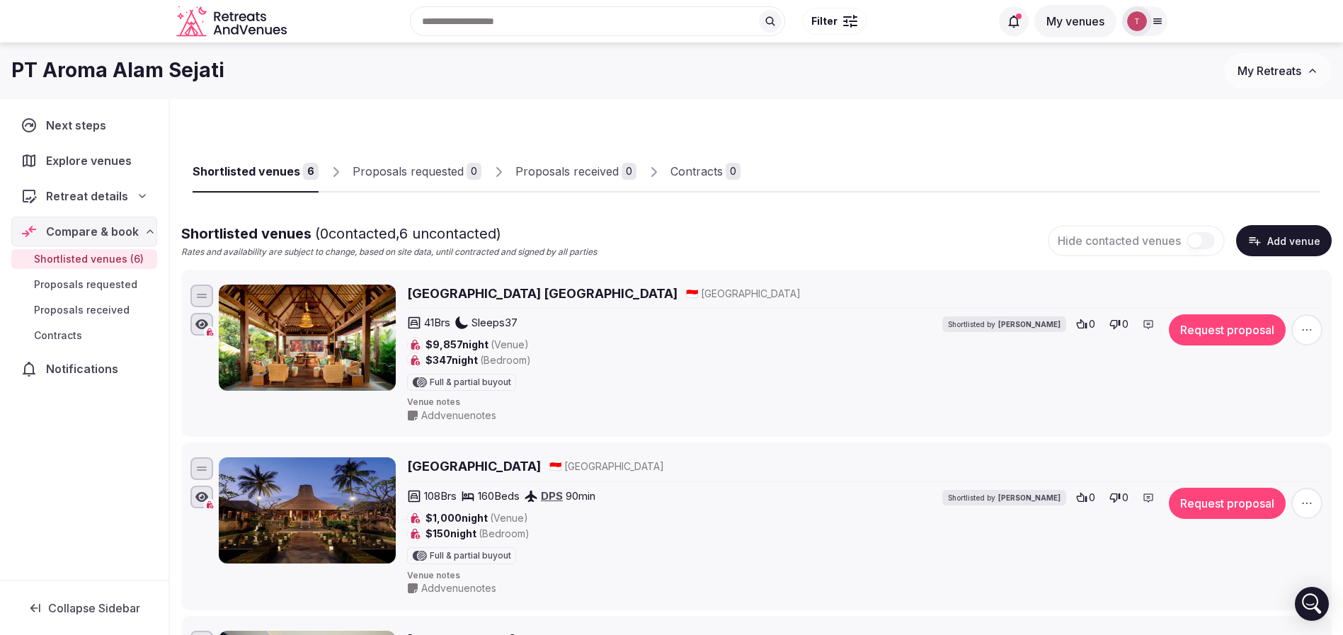
click at [589, 23] on input "text" at bounding box center [597, 21] width 375 height 30
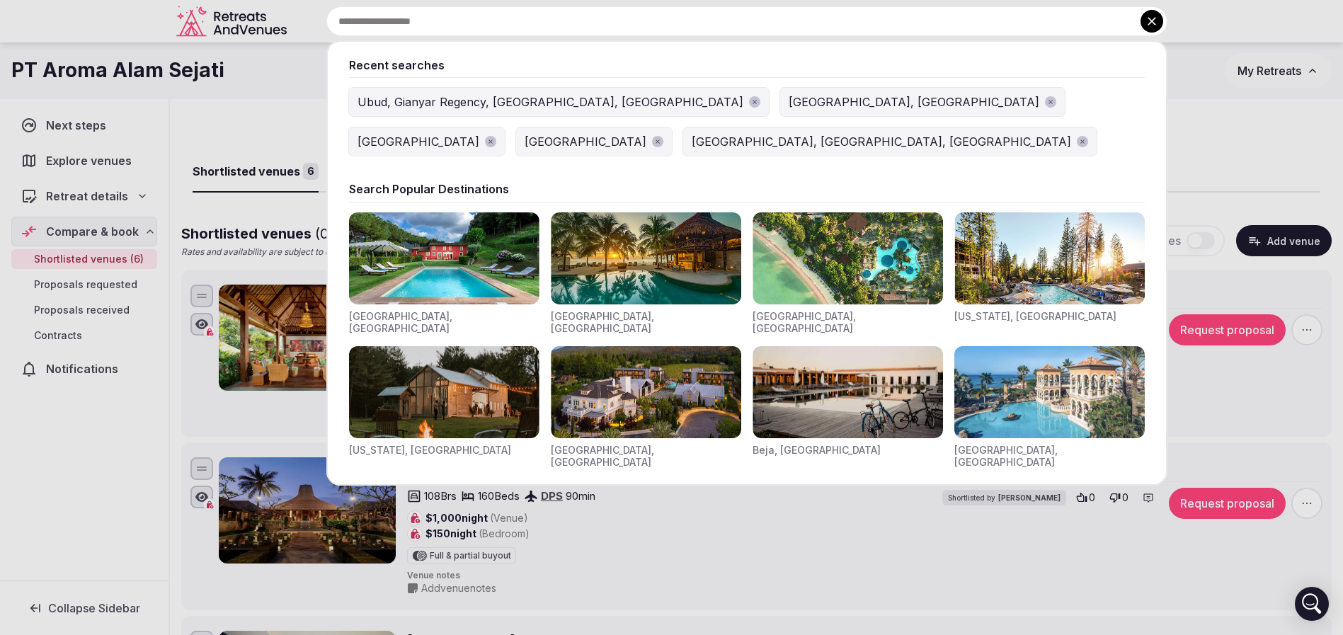
click at [411, 103] on div "Ubud, Gianyar Regency, [GEOGRAPHIC_DATA], [GEOGRAPHIC_DATA]" at bounding box center [551, 101] width 386 height 17
click at [555, 16] on input "text" at bounding box center [746, 21] width 841 height 30
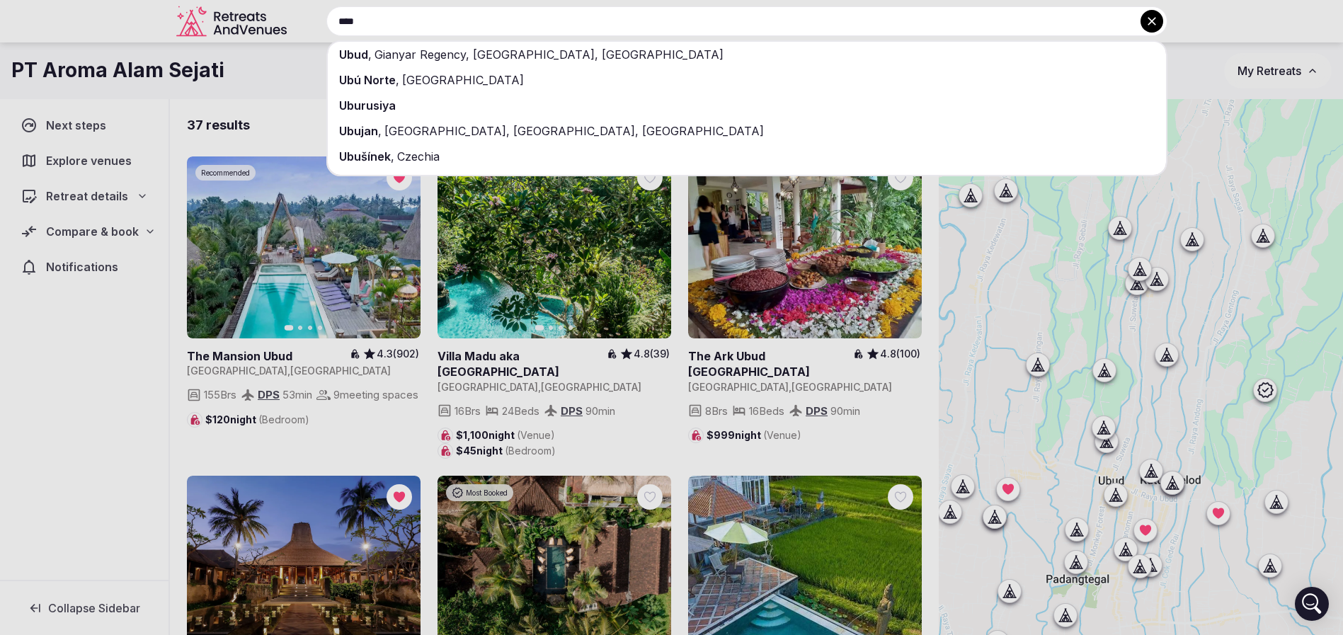
type input "****"
click at [285, 74] on div at bounding box center [671, 317] width 1343 height 635
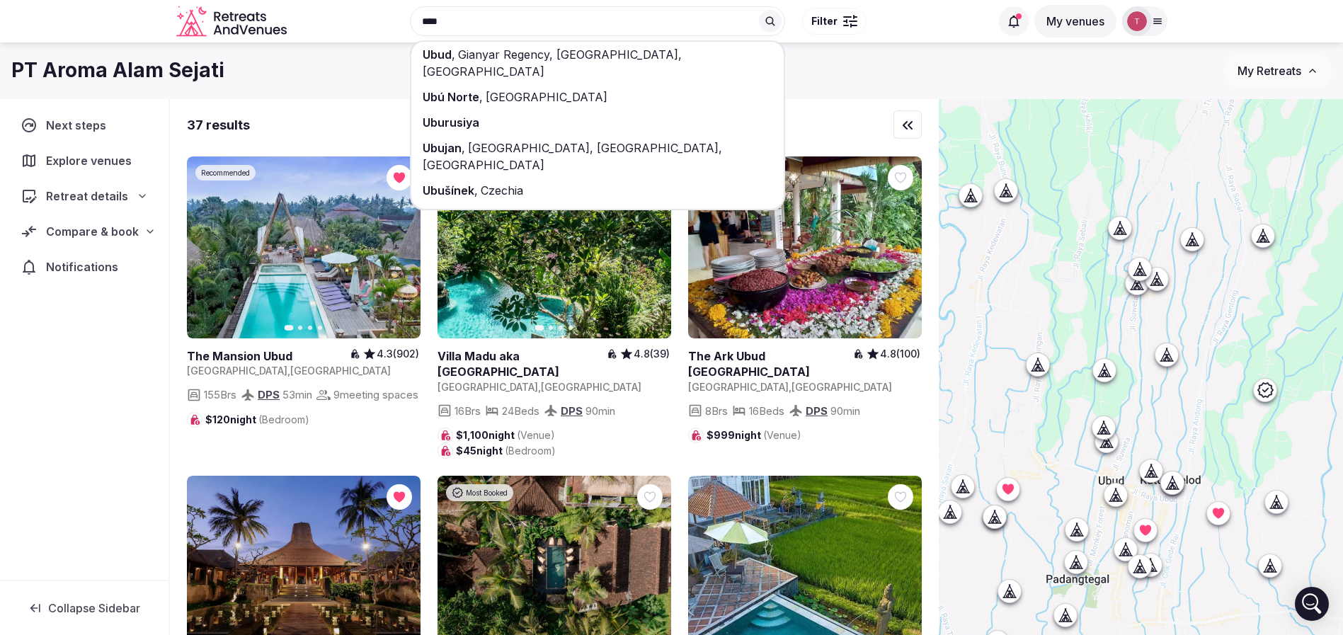
click at [814, 13] on button "Filter" at bounding box center [834, 21] width 64 height 27
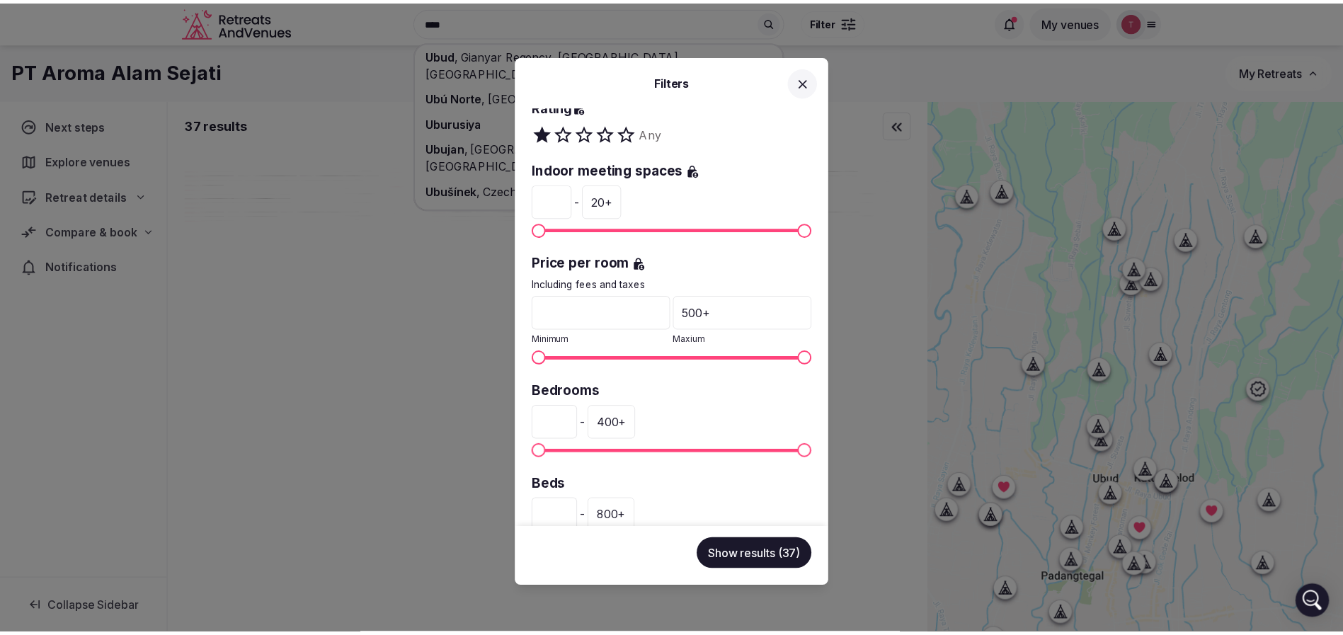
scroll to position [298, 0]
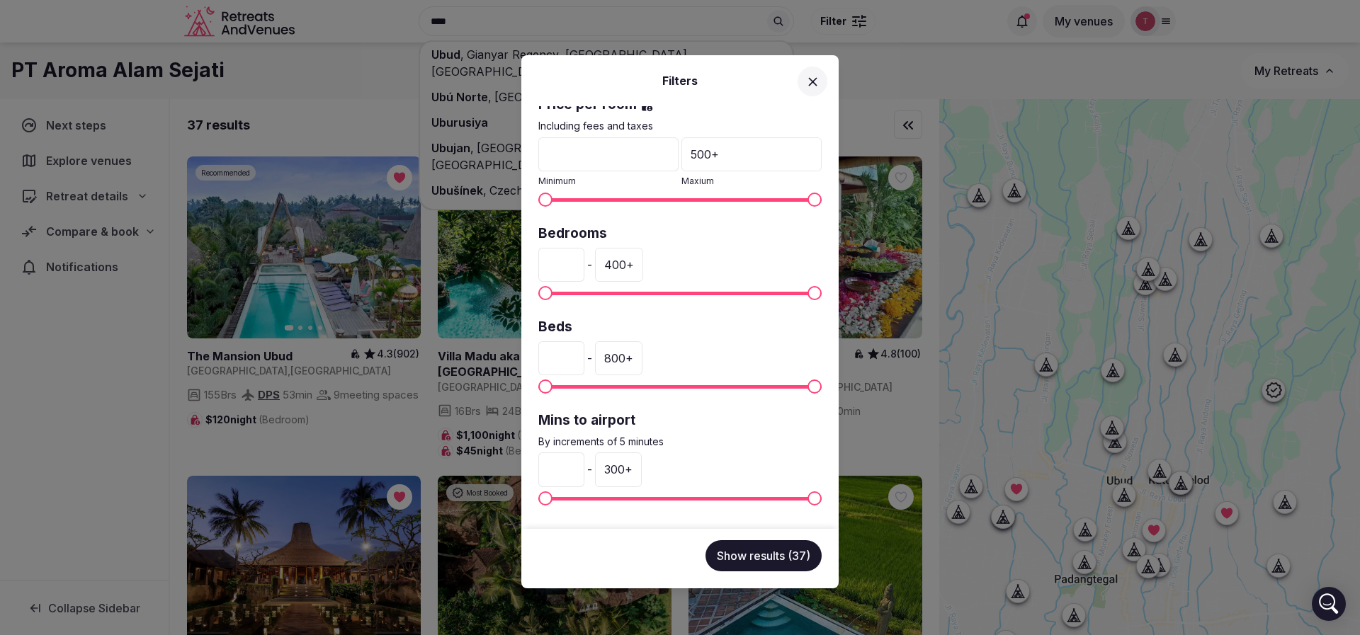
drag, startPoint x: 574, startPoint y: 263, endPoint x: 525, endPoint y: 263, distance: 48.2
click at [525, 263] on div "Venue name Status All Published Draft Rating Any Indoor meeting spaces * - 20 +…" at bounding box center [679, 317] width 317 height 423
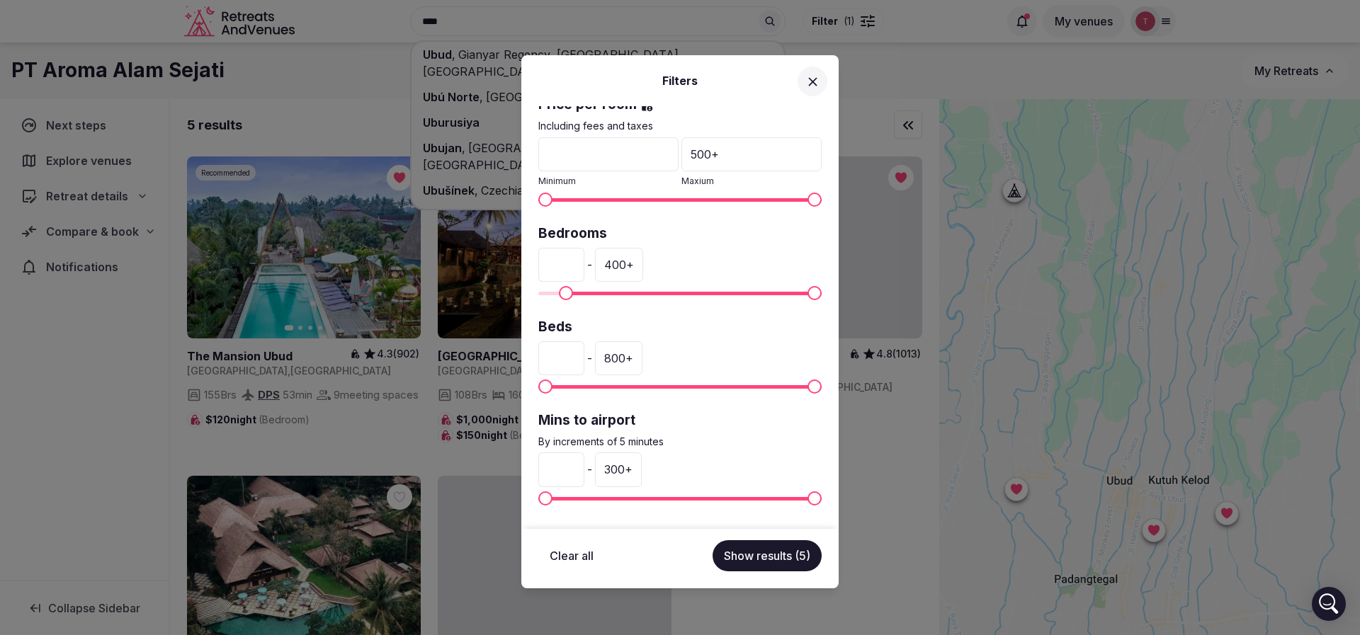
type input "**"
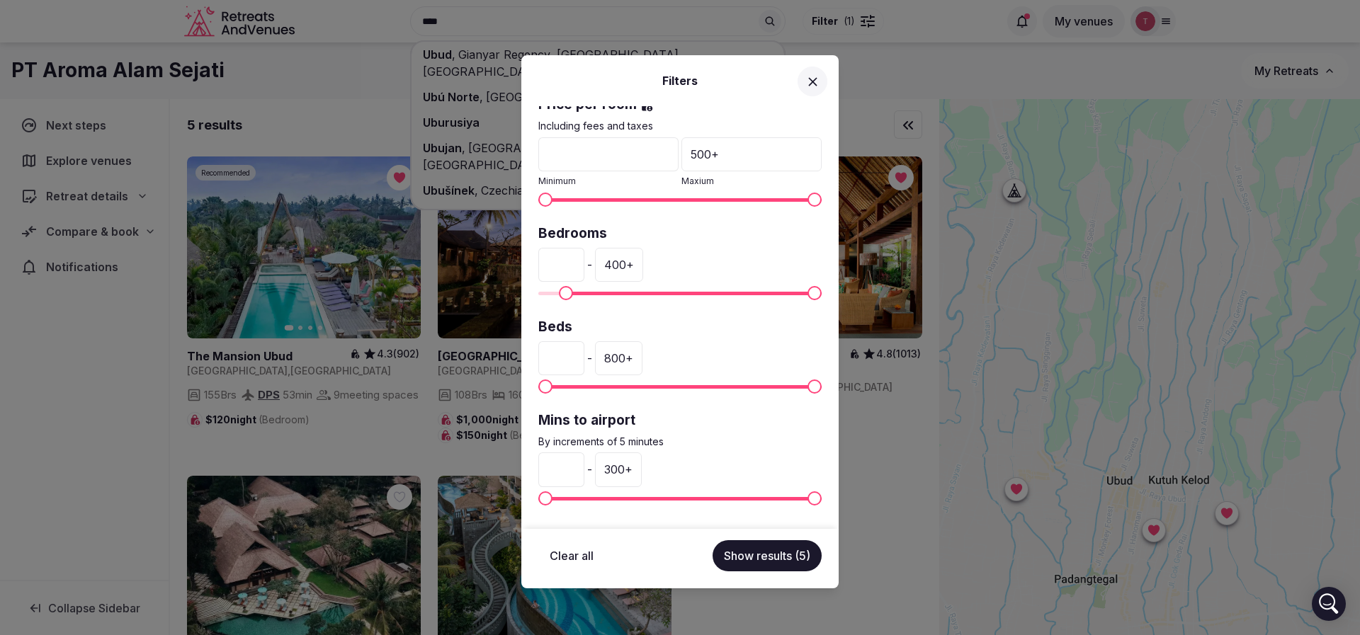
click at [770, 554] on button "Show results (5)" at bounding box center [766, 555] width 109 height 31
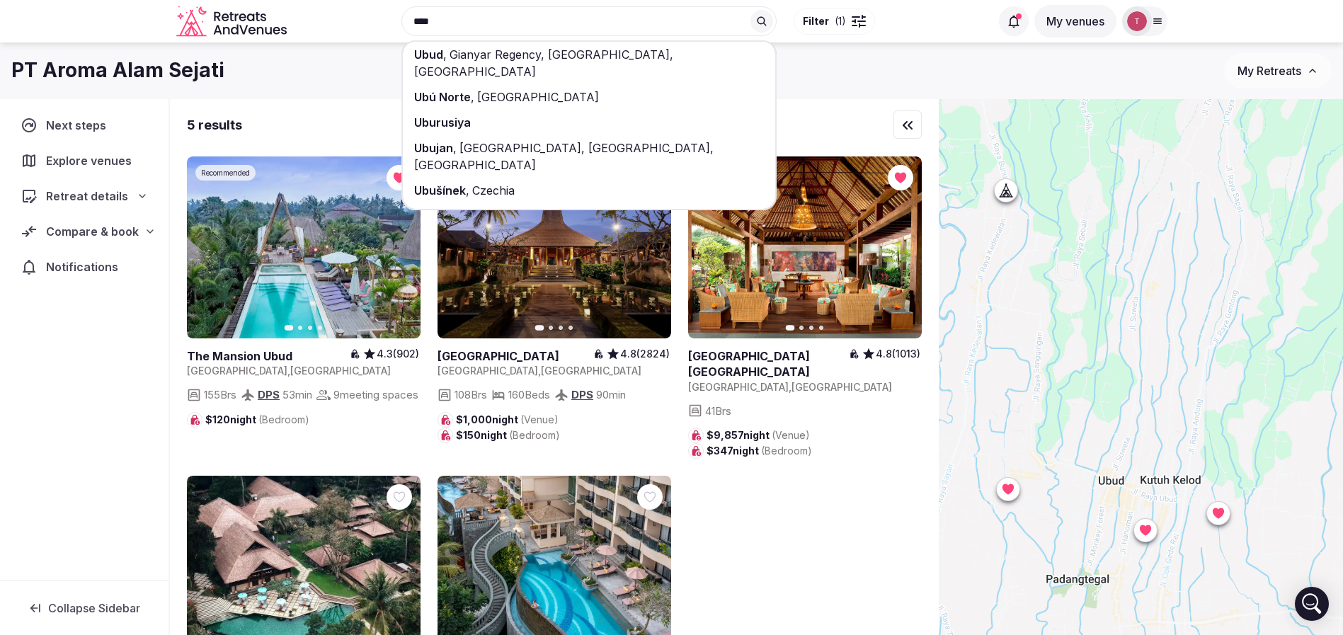
click at [853, 532] on div "Recommended Previous slide Next slide The Mansion Ubud 4.3 (902) Indonesia , Ba…" at bounding box center [554, 466] width 735 height 620
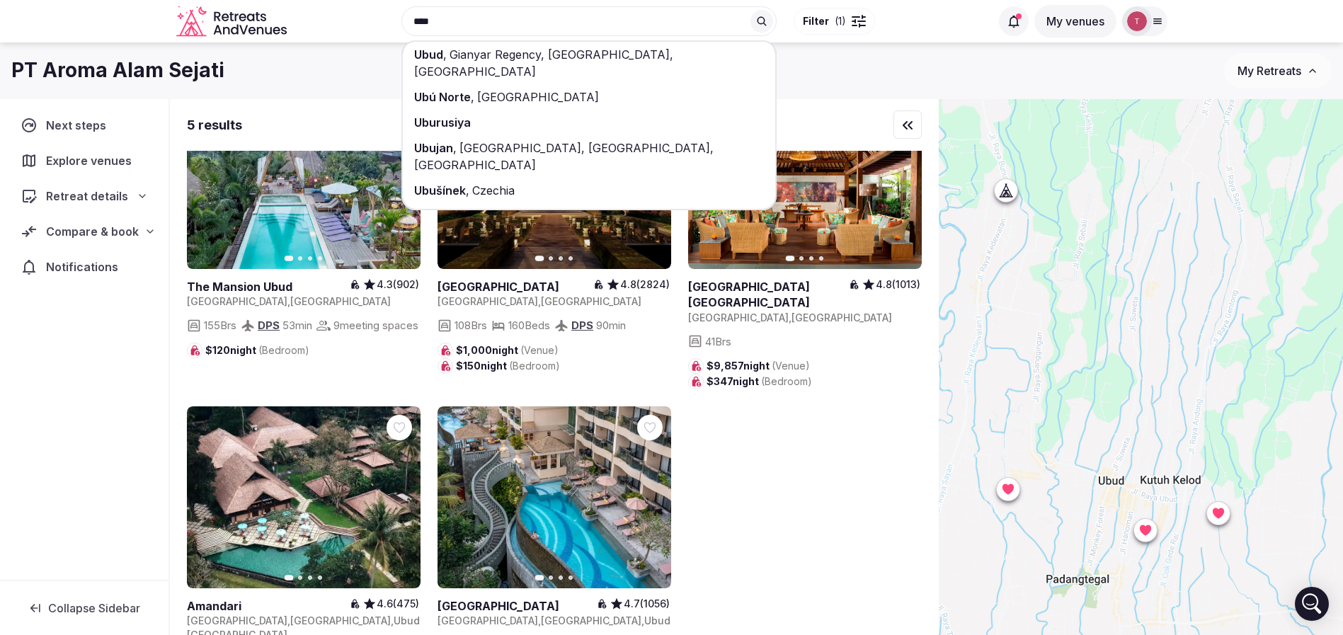
scroll to position [121, 0]
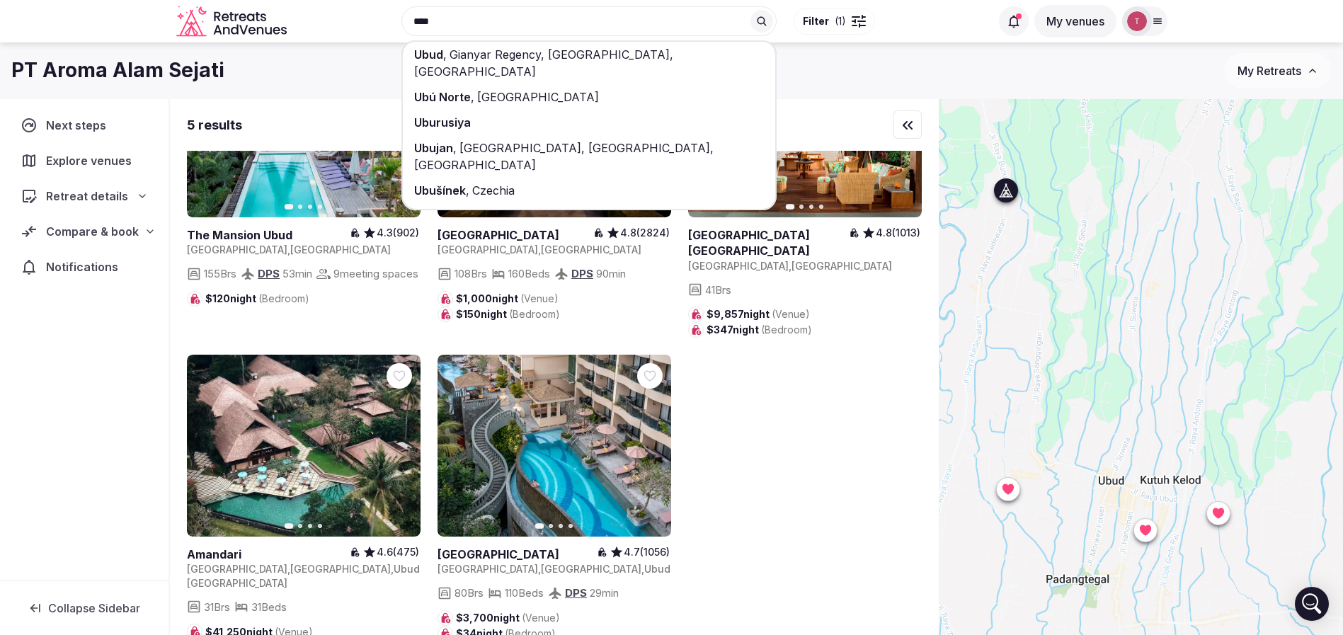
click at [0, 0] on icon at bounding box center [0, 0] width 0 height 0
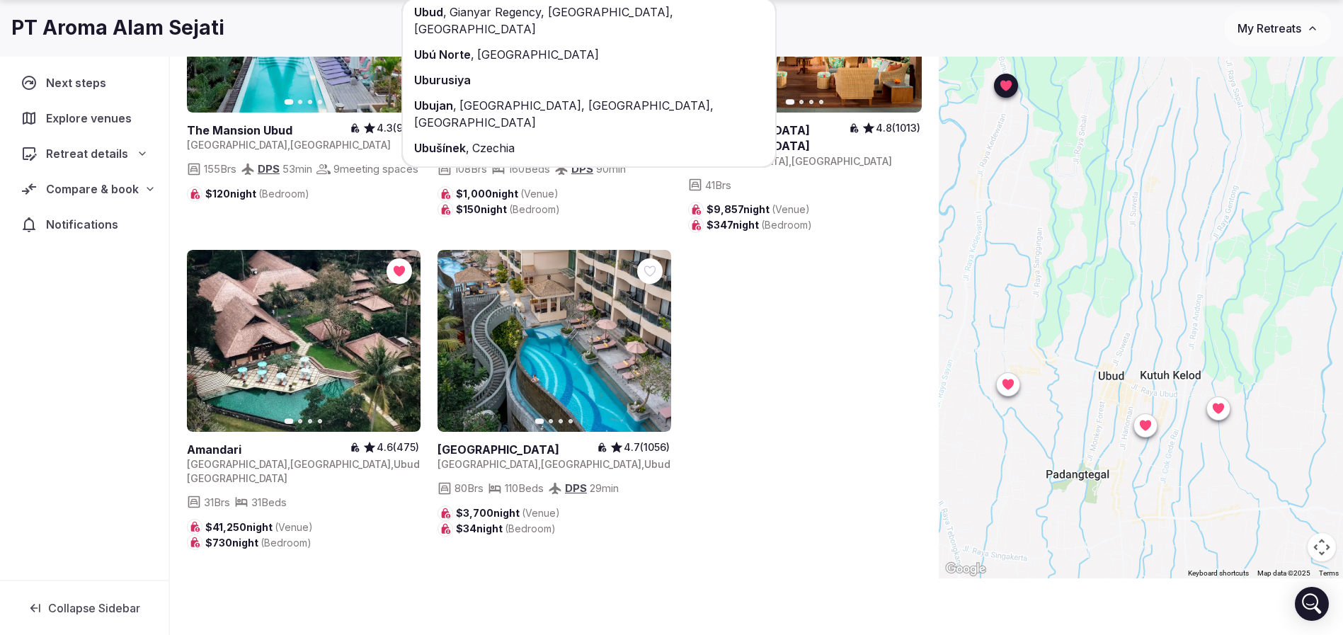
click at [652, 336] on icon "button" at bounding box center [651, 341] width 11 height 11
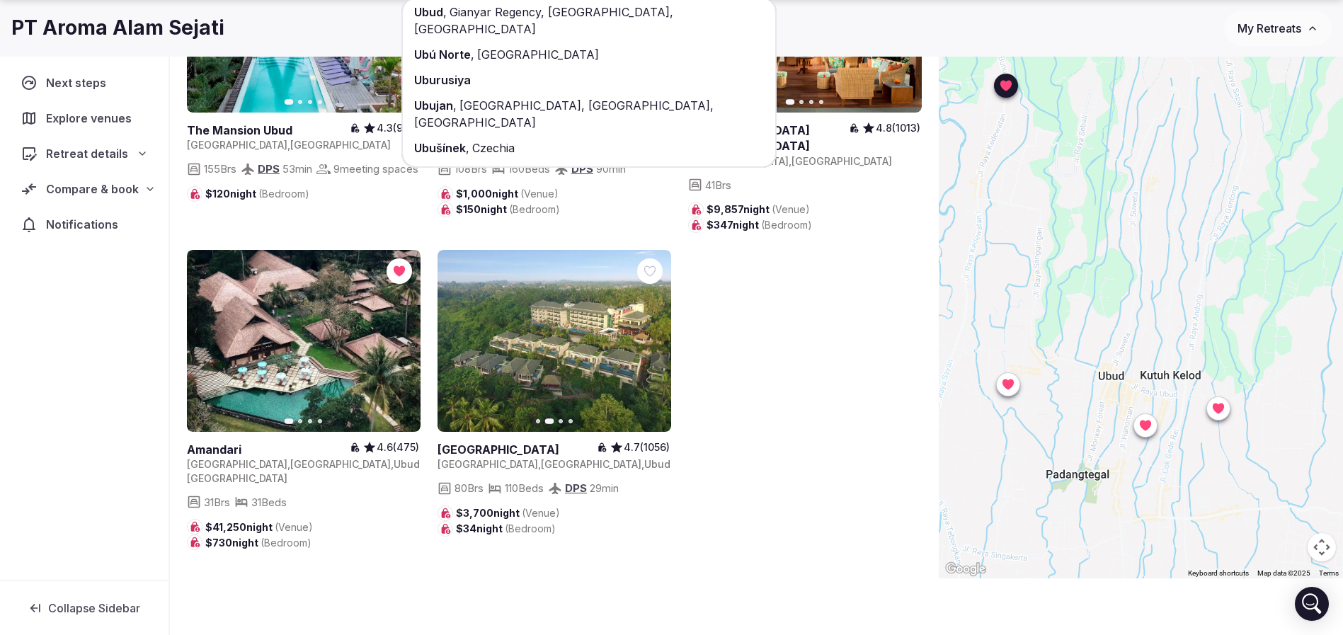
click at [0, 0] on icon at bounding box center [0, 0] width 0 height 0
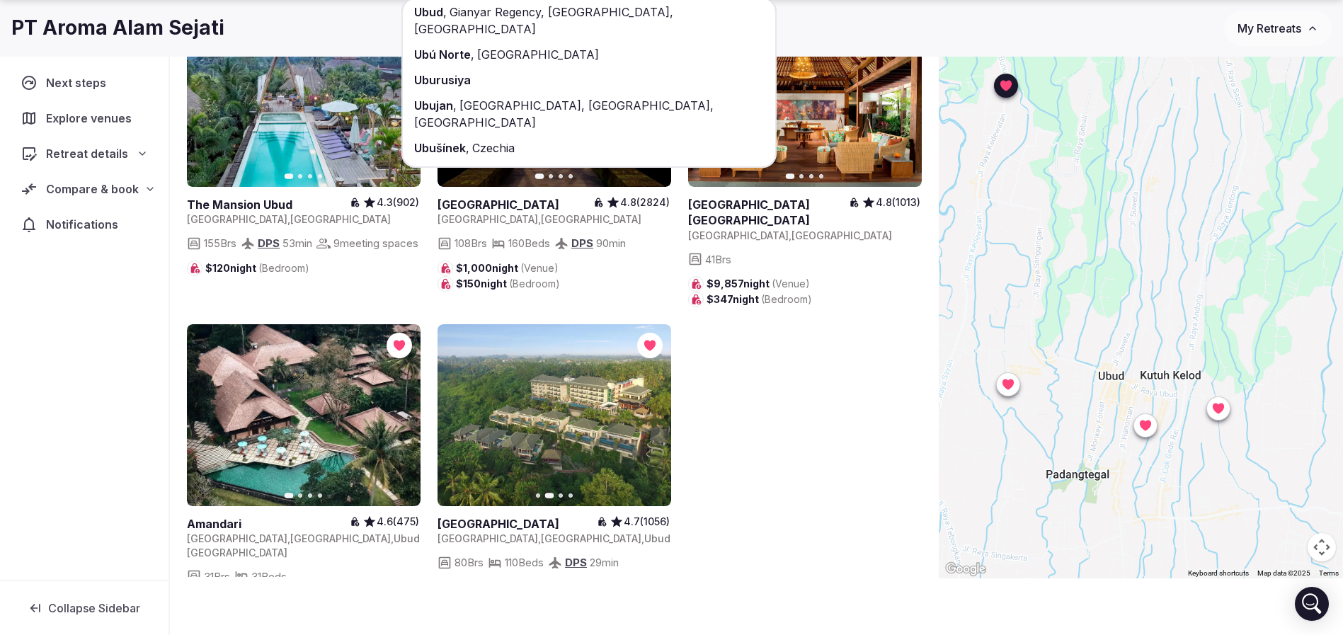
scroll to position [0, 0]
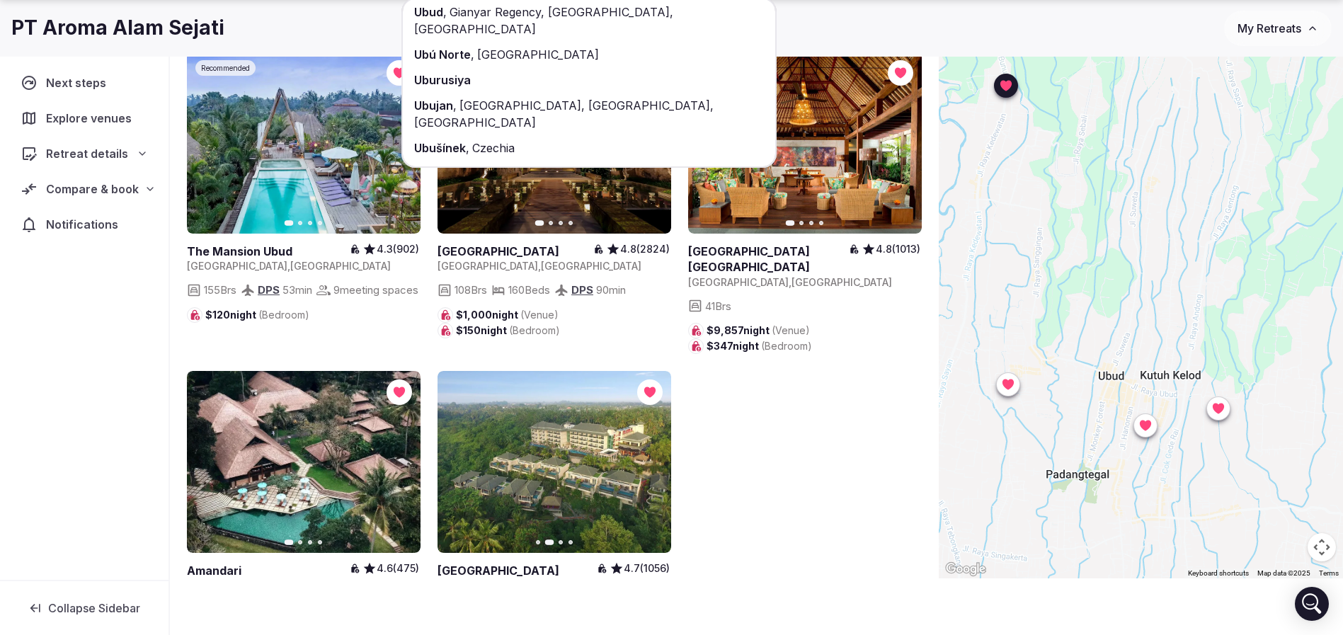
click at [812, 19] on div "PT Aroma Alam Sejati" at bounding box center [617, 28] width 1213 height 28
click at [150, 188] on icon at bounding box center [150, 189] width 6 height 3
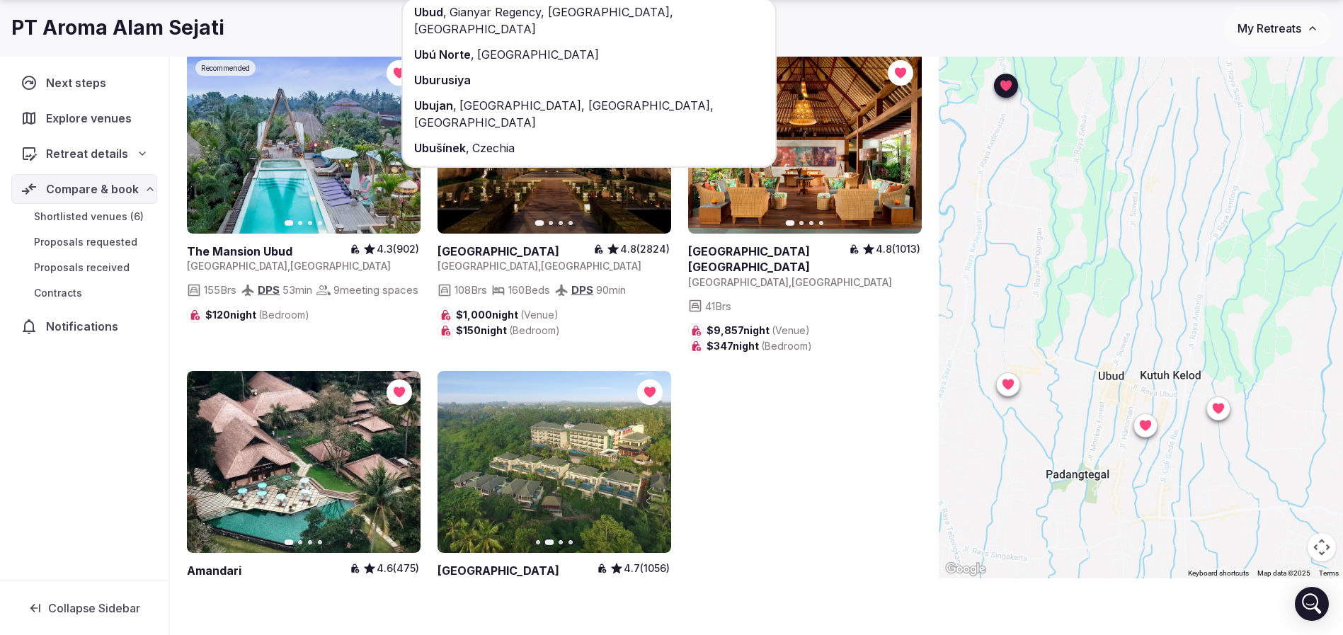
click at [116, 220] on span "Shortlisted venues (6)" at bounding box center [89, 217] width 110 height 14
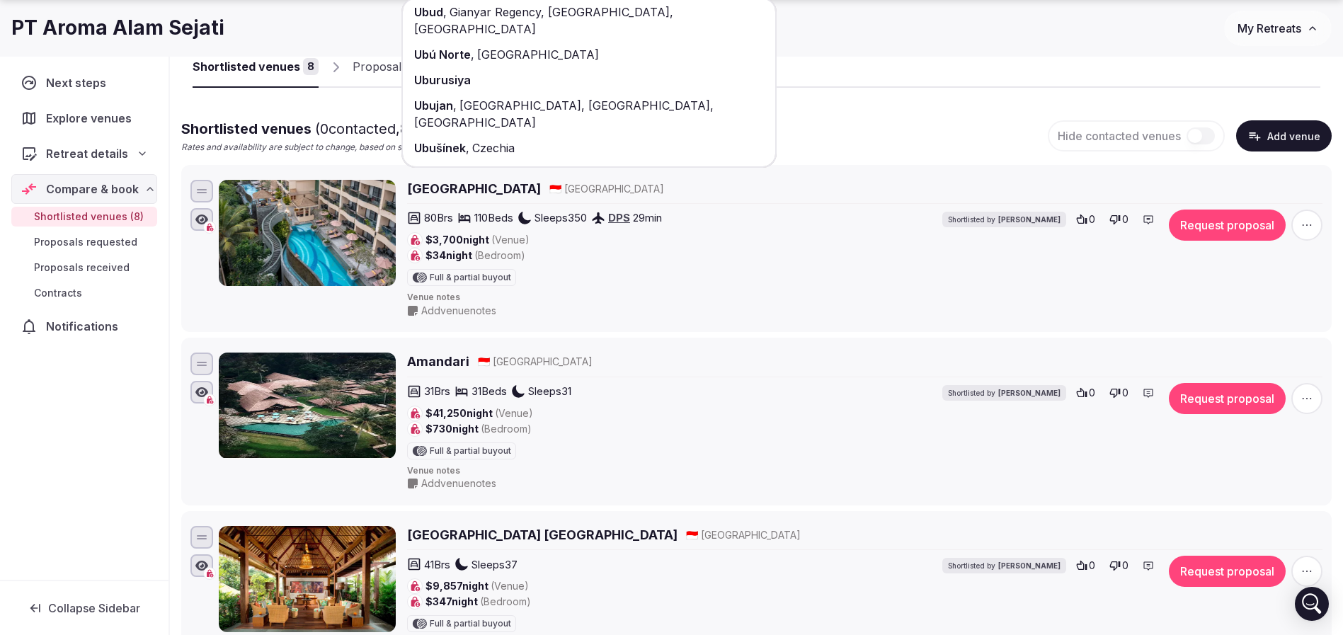
drag, startPoint x: 915, startPoint y: 114, endPoint x: 910, endPoint y: 120, distance: 8.1
click at [506, 186] on h2 "SereS Springs Resort & Spa" at bounding box center [474, 189] width 134 height 18
click at [452, 353] on h2 "Amandari" at bounding box center [438, 362] width 62 height 18
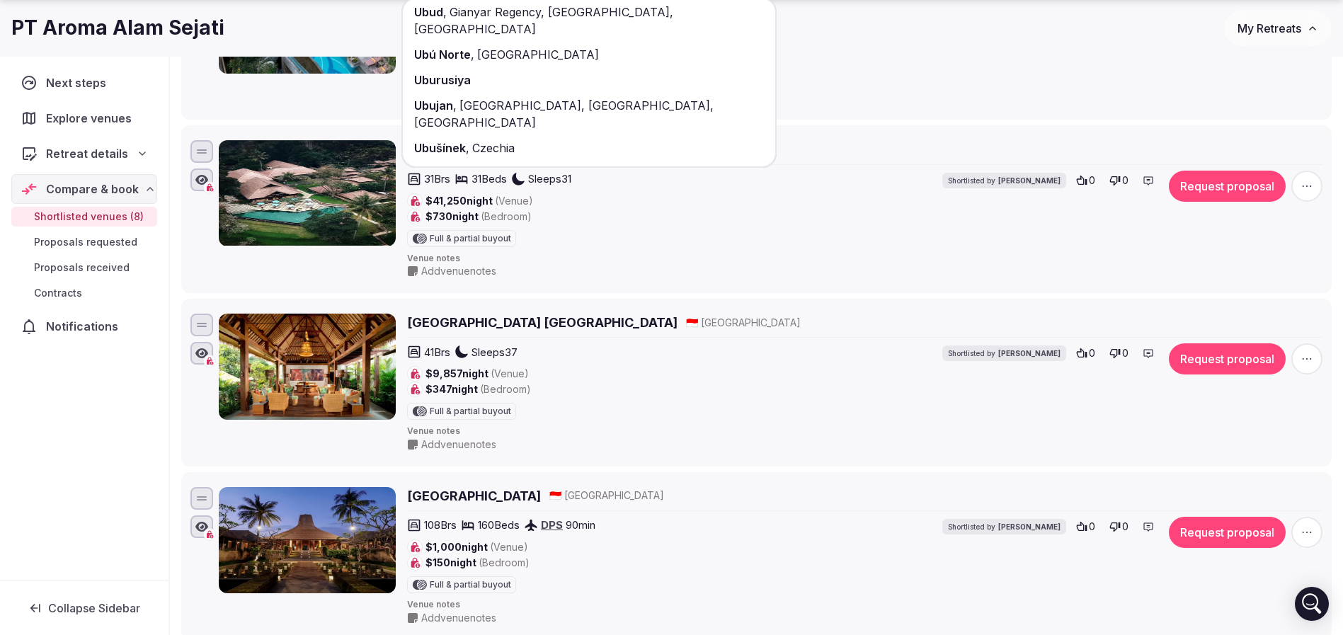
click at [458, 316] on h2 "Adiwana Resort Jembawan" at bounding box center [542, 323] width 270 height 18
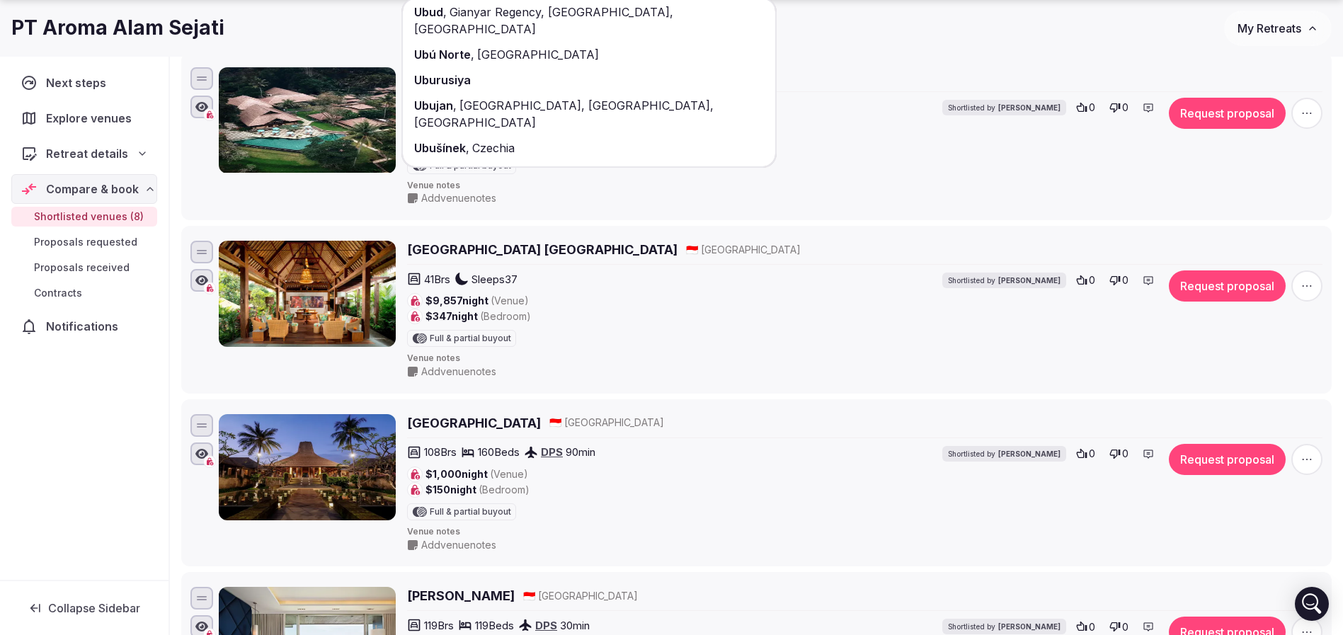
scroll to position [423, 0]
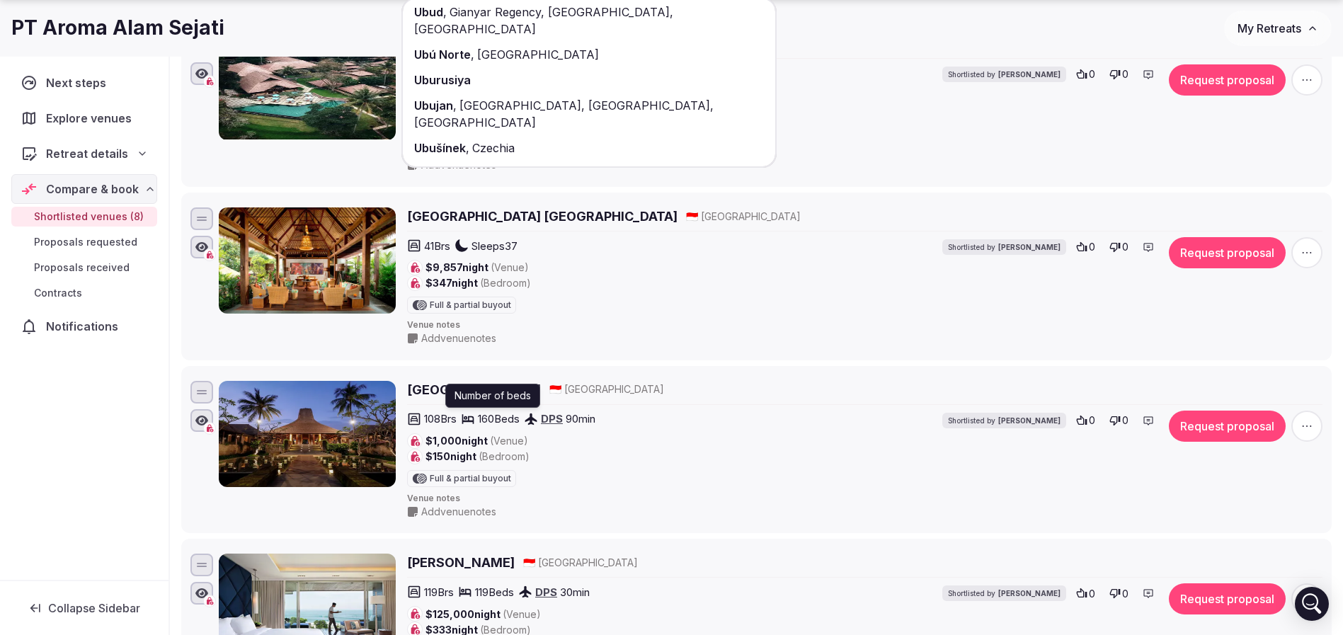
click at [468, 395] on p "Number of beds" at bounding box center [493, 396] width 76 height 14
click at [435, 387] on h2 "Maya Ubud Resort & Spa" at bounding box center [474, 390] width 134 height 18
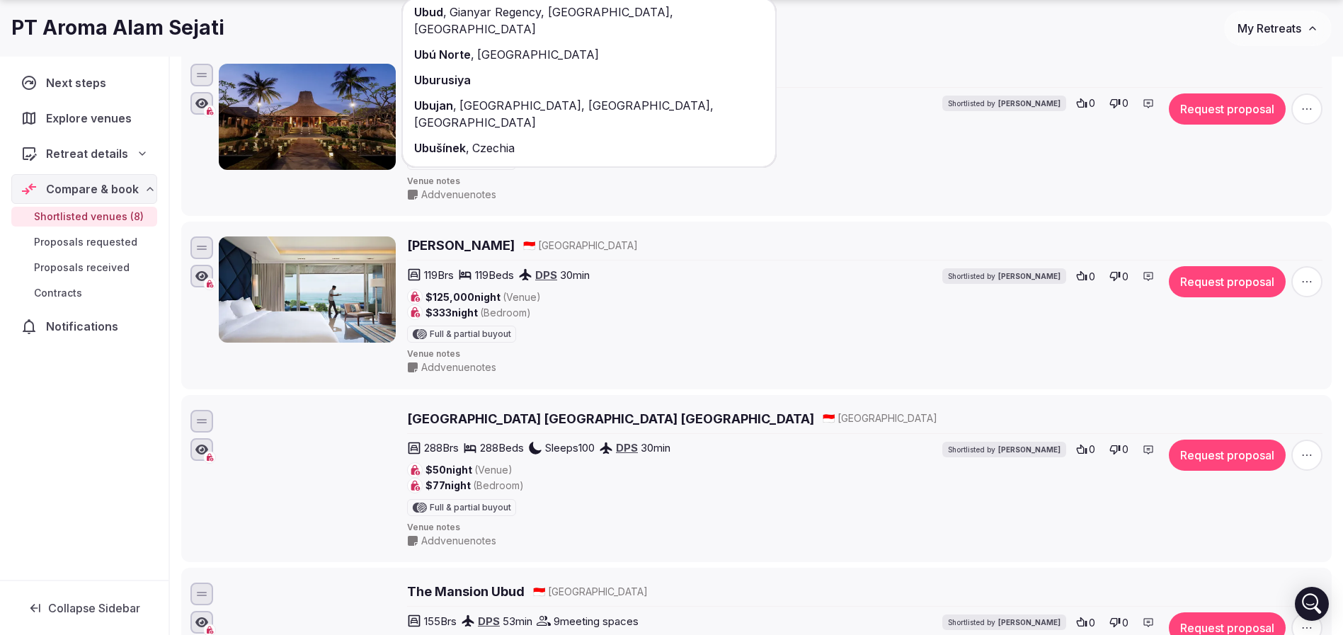
scroll to position [742, 0]
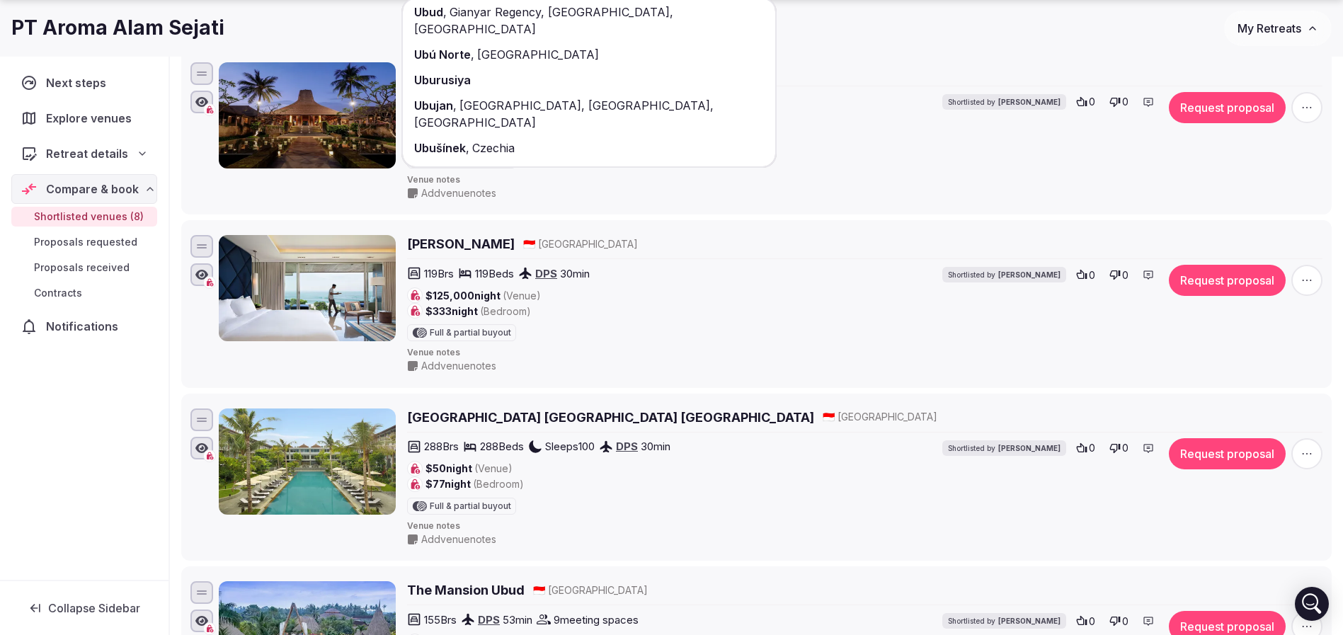
click at [472, 237] on h2 "COMO Uma Canggu" at bounding box center [461, 244] width 108 height 18
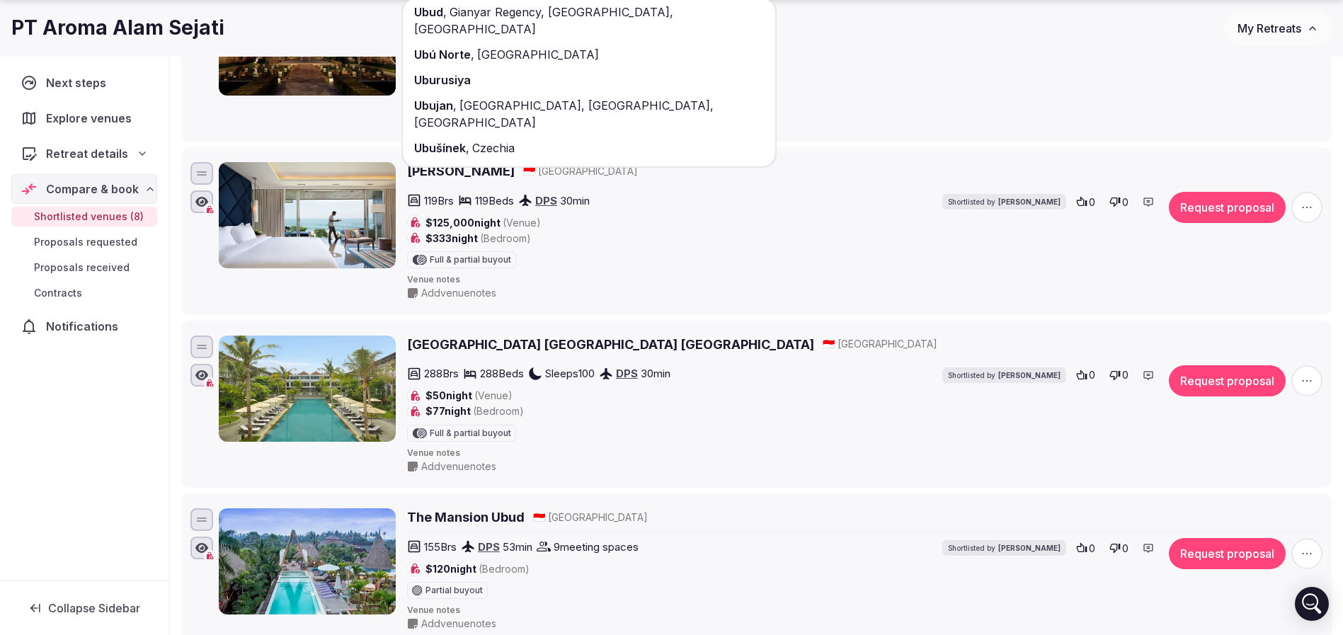
scroll to position [848, 0]
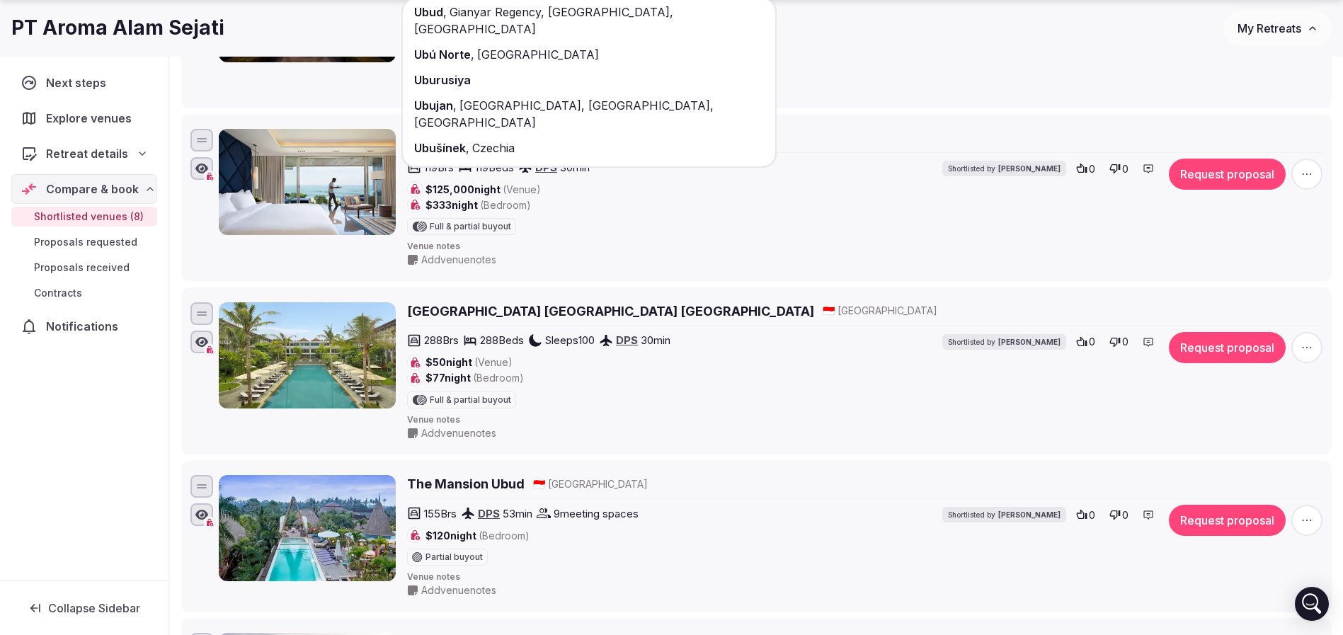
click at [479, 306] on h2 "Hilton Garden Inn Bali Ngurah Rai Airport" at bounding box center [610, 311] width 407 height 18
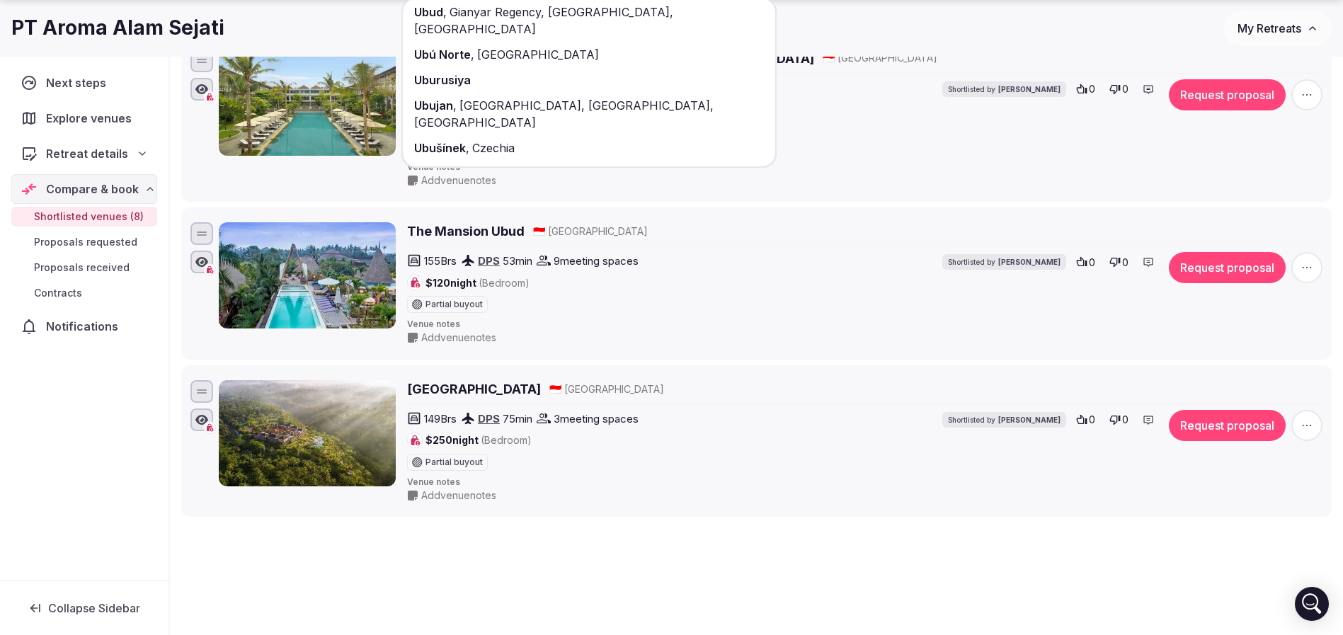
scroll to position [1167, 0]
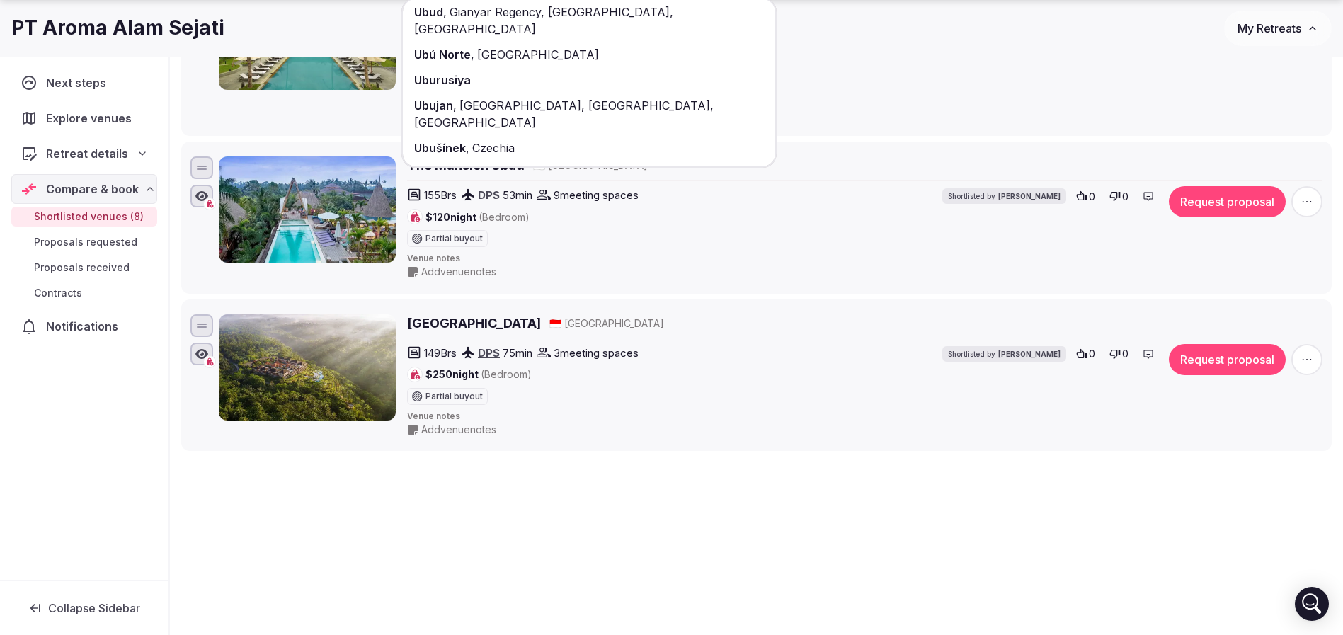
click at [482, 326] on h2 "Padma Resort Ubud" at bounding box center [474, 323] width 134 height 18
click at [474, 161] on h2 "The Mansion Ubud" at bounding box center [466, 165] width 118 height 18
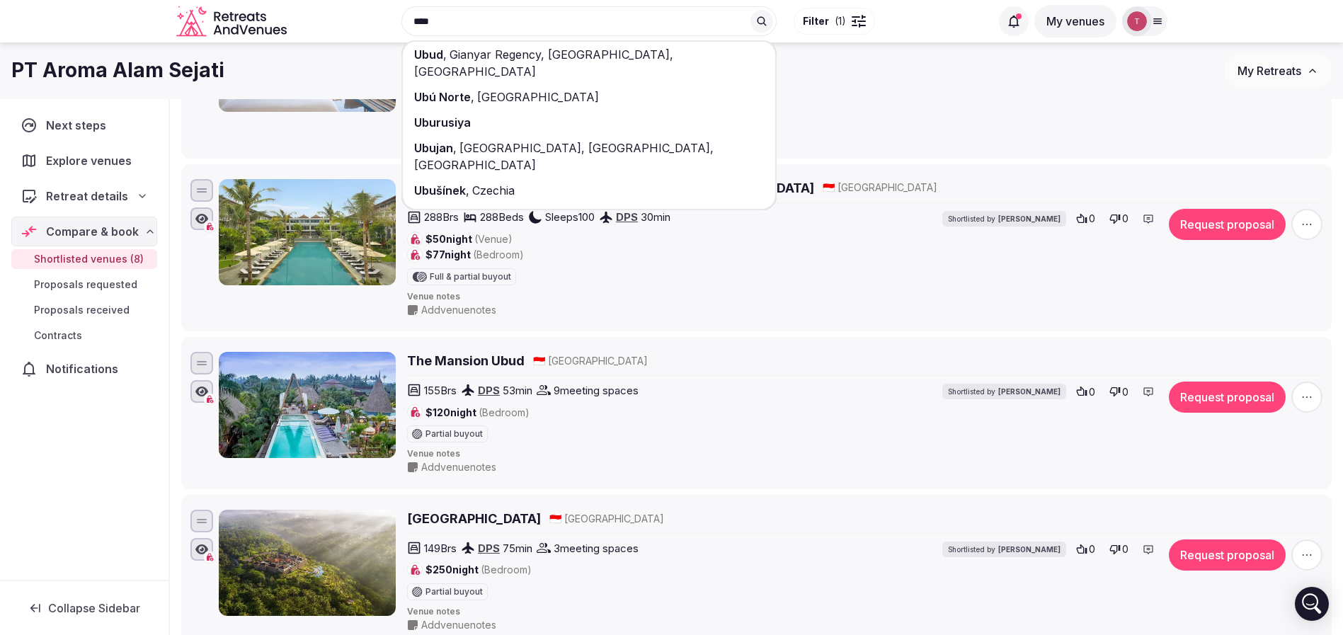
scroll to position [848, 0]
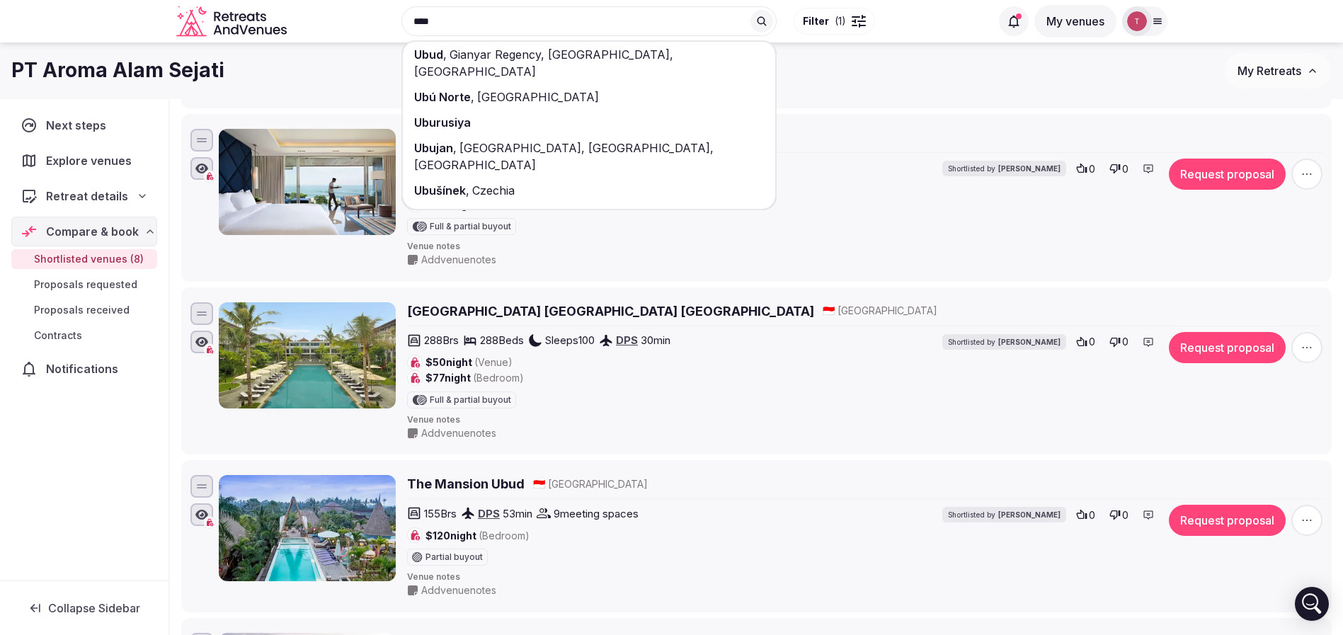
click at [152, 506] on div "Next steps Explore venues Retreat details Compare & book Shortlisted venues (8)…" at bounding box center [84, 339] width 169 height 481
click at [152, 501] on div "Next steps Explore venues Retreat details Compare & book Shortlisted venues (8)…" at bounding box center [84, 339] width 169 height 481
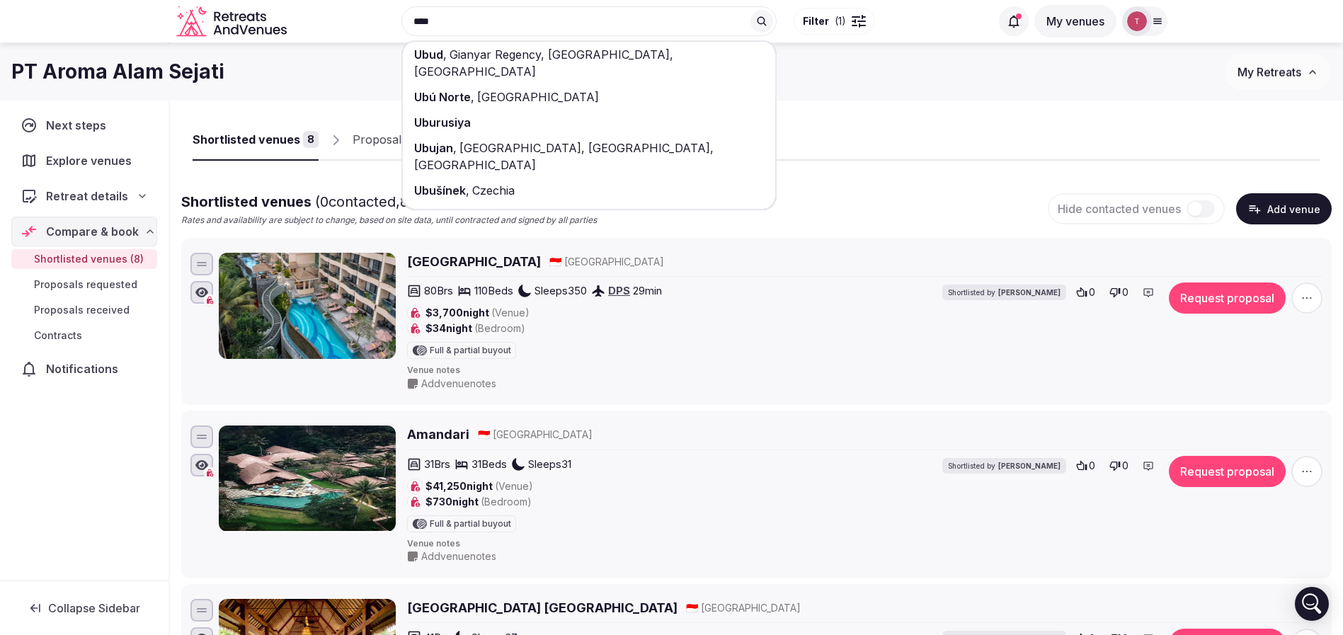
scroll to position [0, 0]
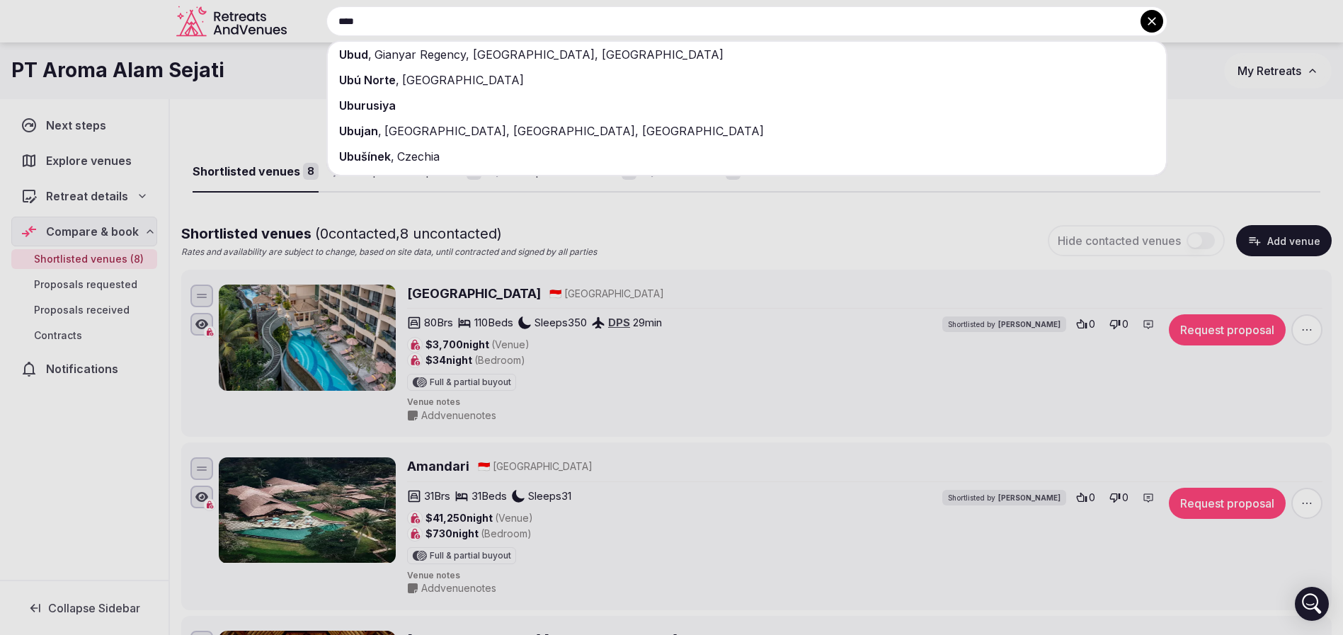
drag, startPoint x: 528, startPoint y: 21, endPoint x: 304, endPoint y: 8, distance: 224.1
click at [304, 8] on div "**** Ubud , Gianyar Regency, Bali, Indonesia Ubú Norte , Nicaragua Uburusiya Ub…" at bounding box center [729, 21] width 875 height 30
click at [1153, 18] on icon at bounding box center [1152, 21] width 14 height 14
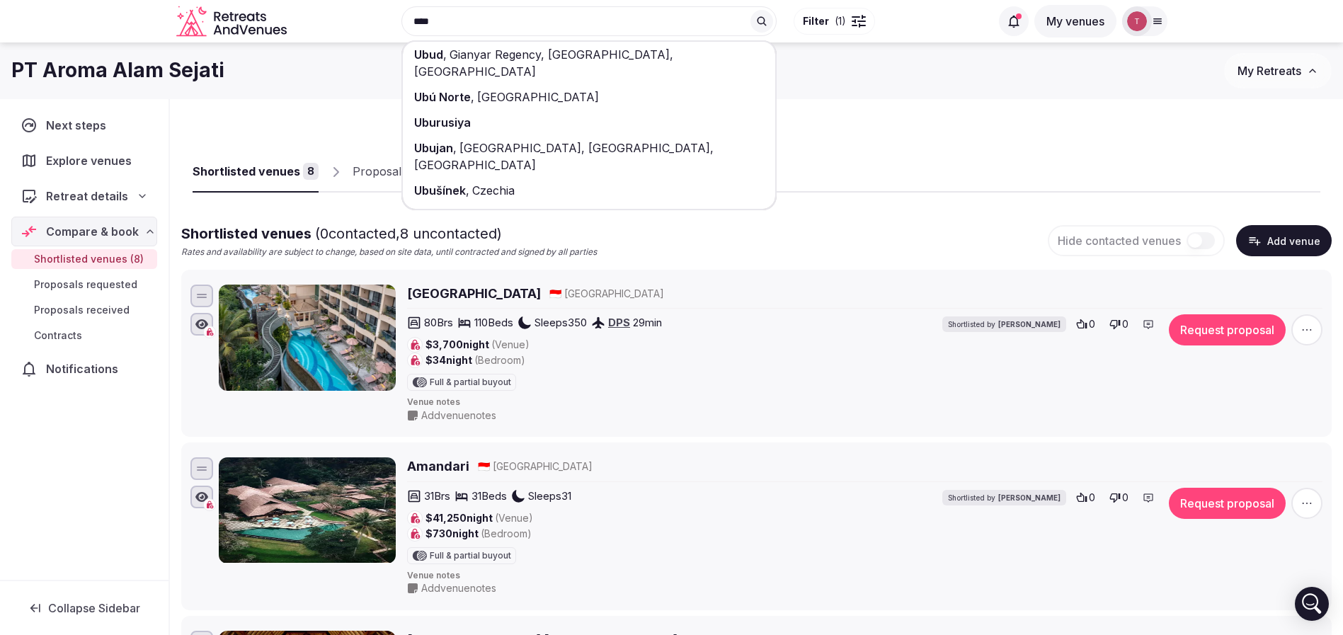
click at [876, 150] on div "Shortlisted venues 8 Proposals requested 0 Proposals received 0 Contracts 0" at bounding box center [757, 159] width 1128 height 65
click at [798, 186] on div at bounding box center [1031, 181] width 580 height 24
click at [283, 96] on div "PT Aroma Alam Sejati My Retreats" at bounding box center [671, 70] width 1343 height 57
click at [499, 58] on span "Gianyar Regency, Bali, Indonesia" at bounding box center [543, 62] width 259 height 31
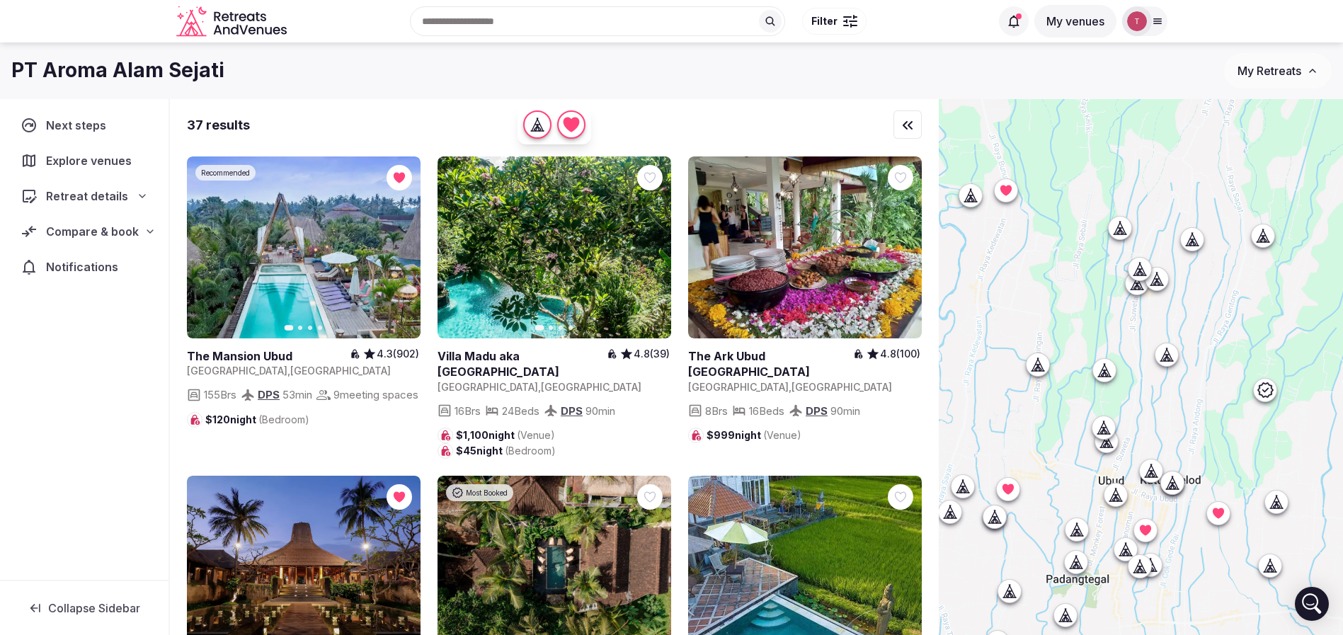
click at [135, 198] on div "Retreat details" at bounding box center [84, 196] width 127 height 17
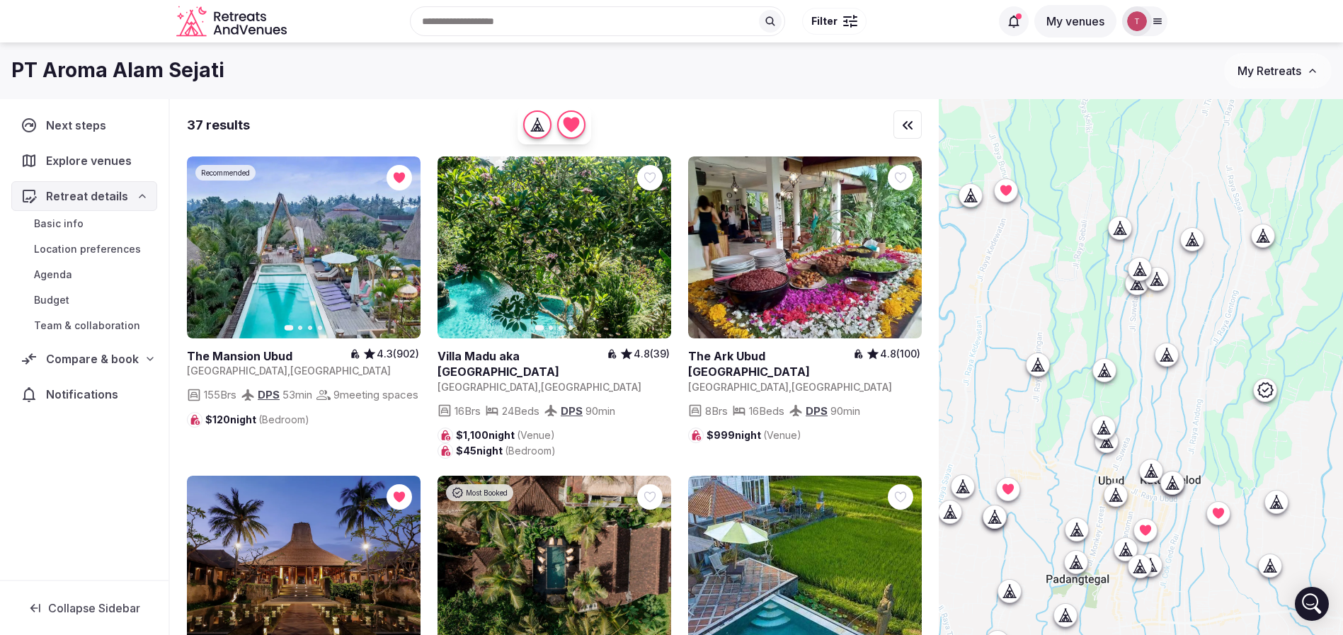
click at [125, 358] on span "Compare & book" at bounding box center [92, 359] width 93 height 17
click at [114, 385] on span "Shortlisted venues (8)" at bounding box center [89, 387] width 110 height 14
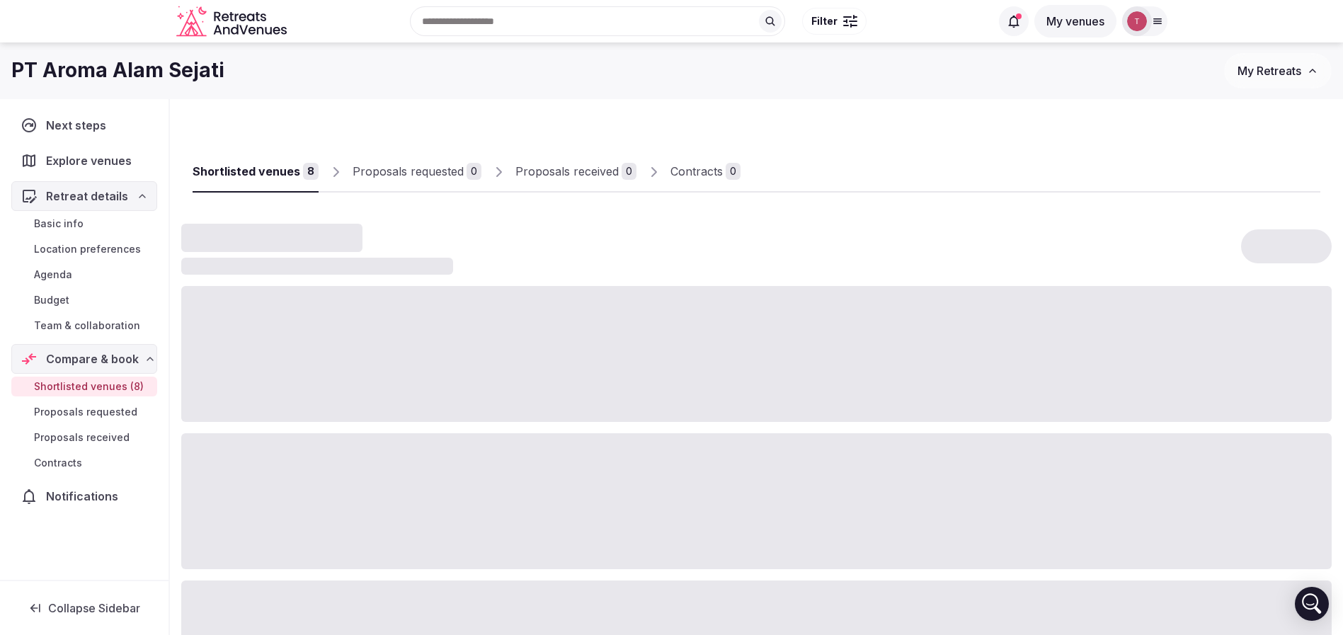
click at [114, 385] on span "Shortlisted venues (8)" at bounding box center [89, 387] width 110 height 14
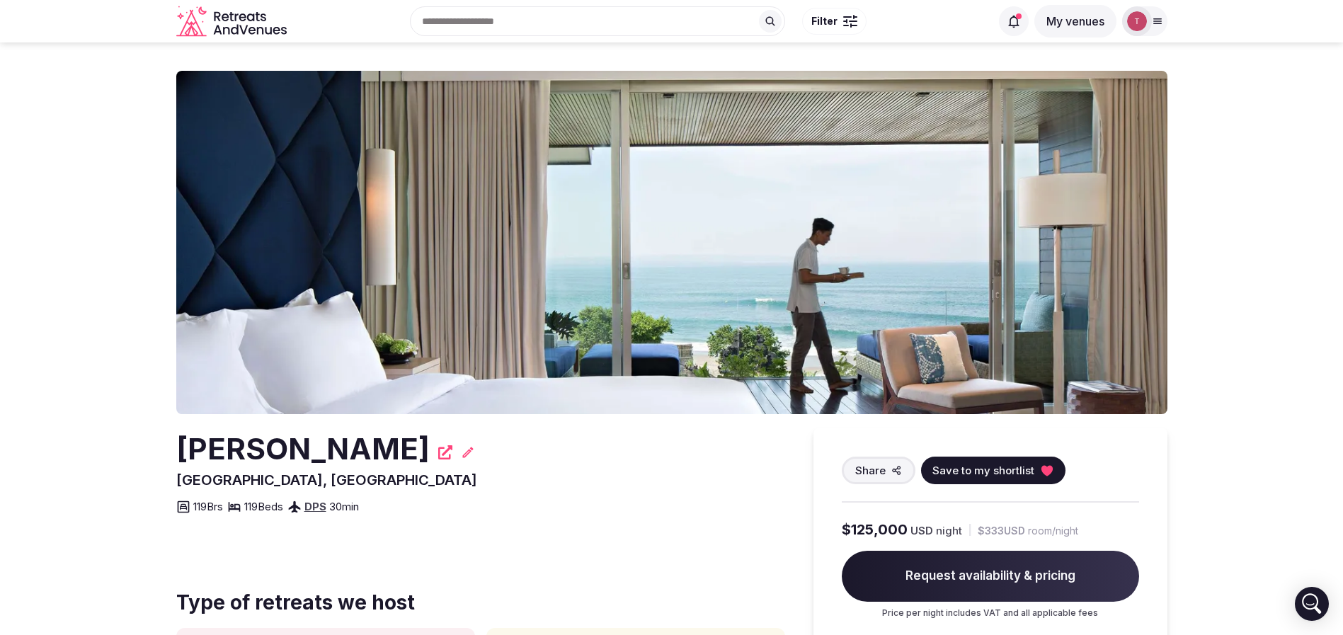
click at [11, 370] on section "[PERSON_NAME] [GEOGRAPHIC_DATA], [GEOGRAPHIC_DATA] Share Save to my shortlist 1…" at bounding box center [671, 425] width 1343 height 767
drag, startPoint x: 131, startPoint y: 489, endPoint x: 282, endPoint y: 485, distance: 150.9
click at [282, 485] on section "COMO Uma Canggu Bali, Indonesia Share Save to my shortlist 119 Brs 119 Beds DPS…" at bounding box center [671, 425] width 1343 height 767
click at [282, 485] on div "COMO Uma Canggu Bali, Indonesia Share Save to my shortlist 119 Brs 119 Beds DPS…" at bounding box center [480, 471] width 609 height 87
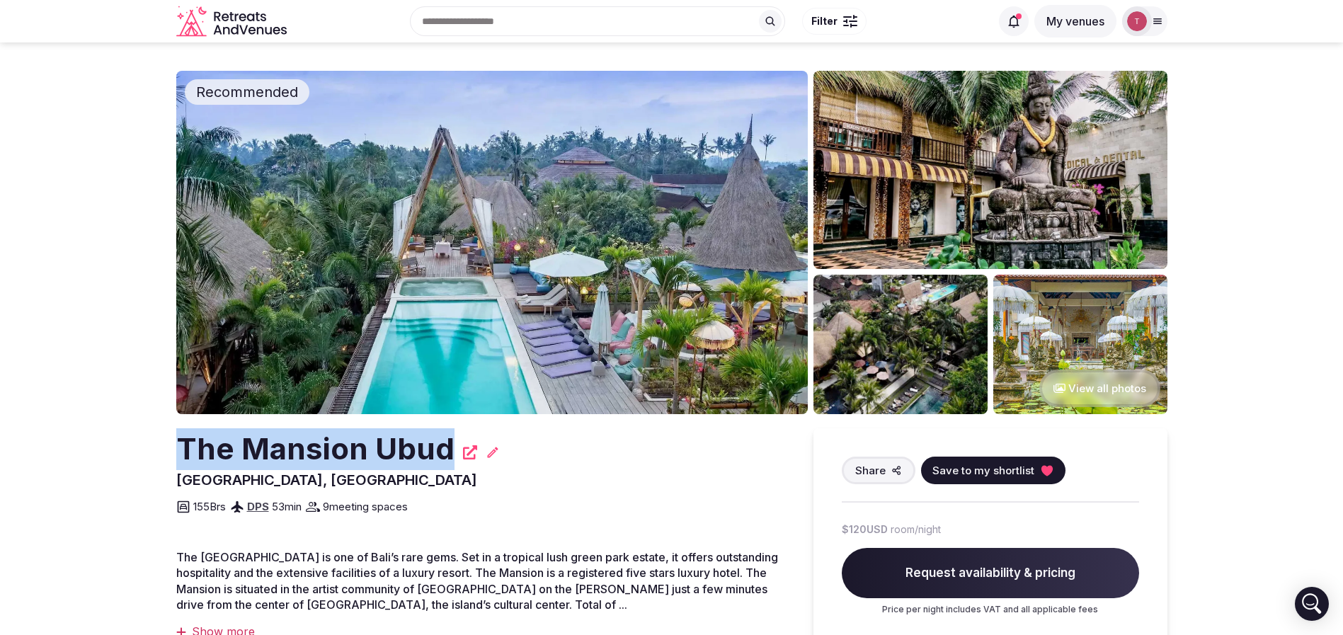
drag, startPoint x: 144, startPoint y: 464, endPoint x: 443, endPoint y: 457, distance: 298.9
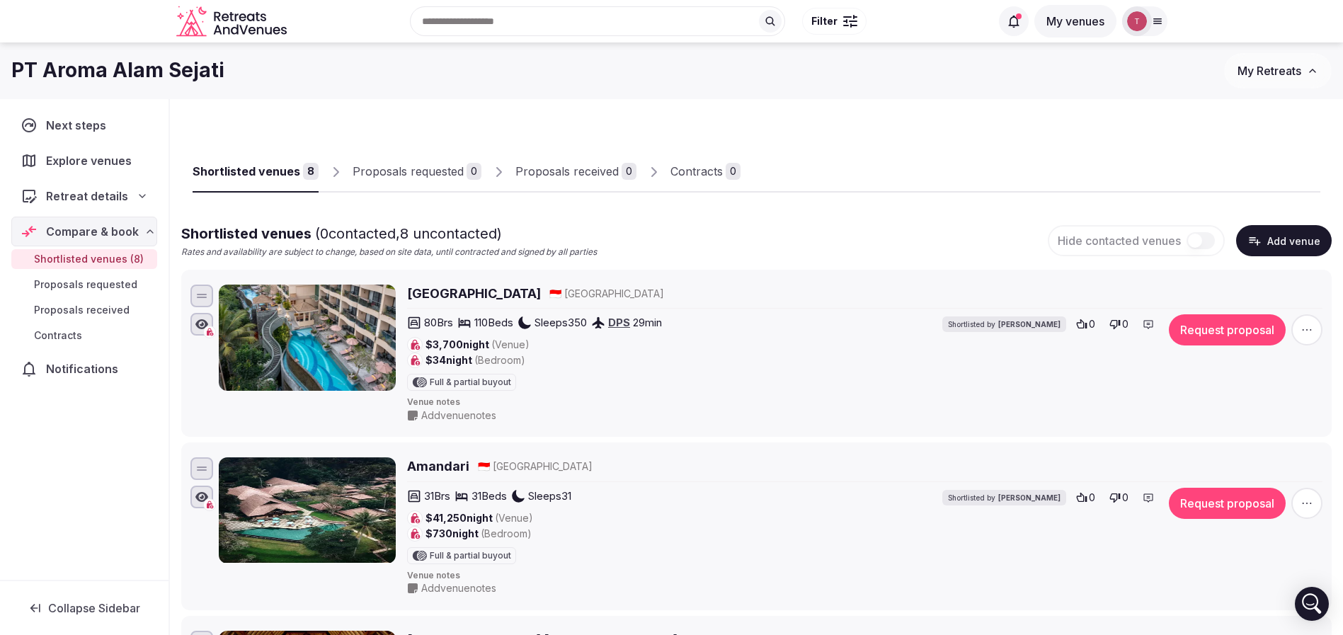
click at [151, 193] on div "Retreat details" at bounding box center [84, 196] width 146 height 30
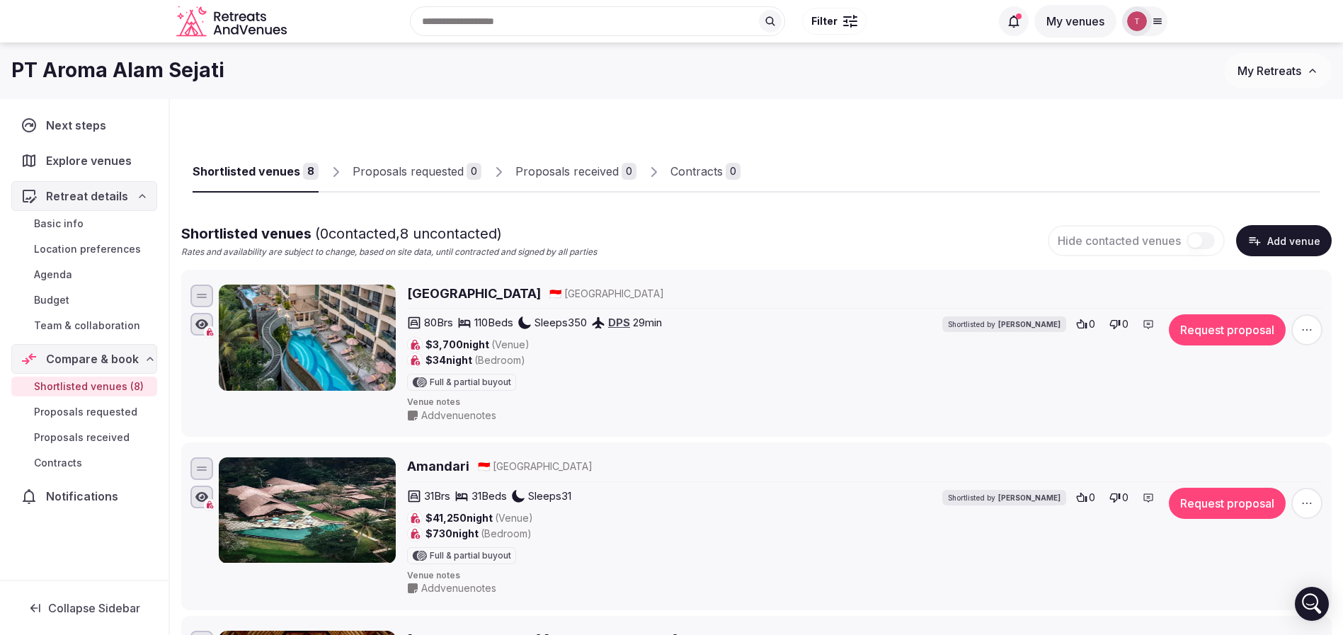
click at [112, 324] on span "Team & collaboration" at bounding box center [87, 326] width 106 height 14
click at [115, 321] on span "Team & collaboration" at bounding box center [87, 326] width 106 height 14
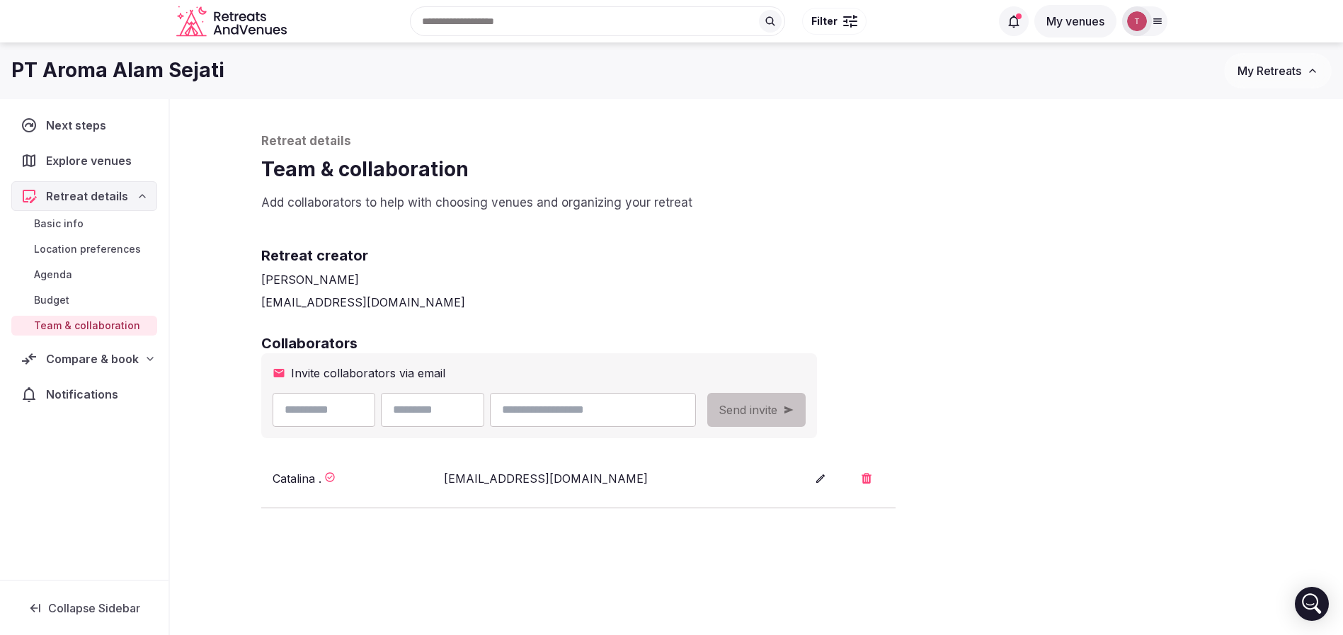
click at [668, 419] on input "email" at bounding box center [592, 410] width 205 height 34
paste input "**********"
type input "**********"
click at [368, 414] on input "text" at bounding box center [324, 410] width 103 height 34
type input "******"
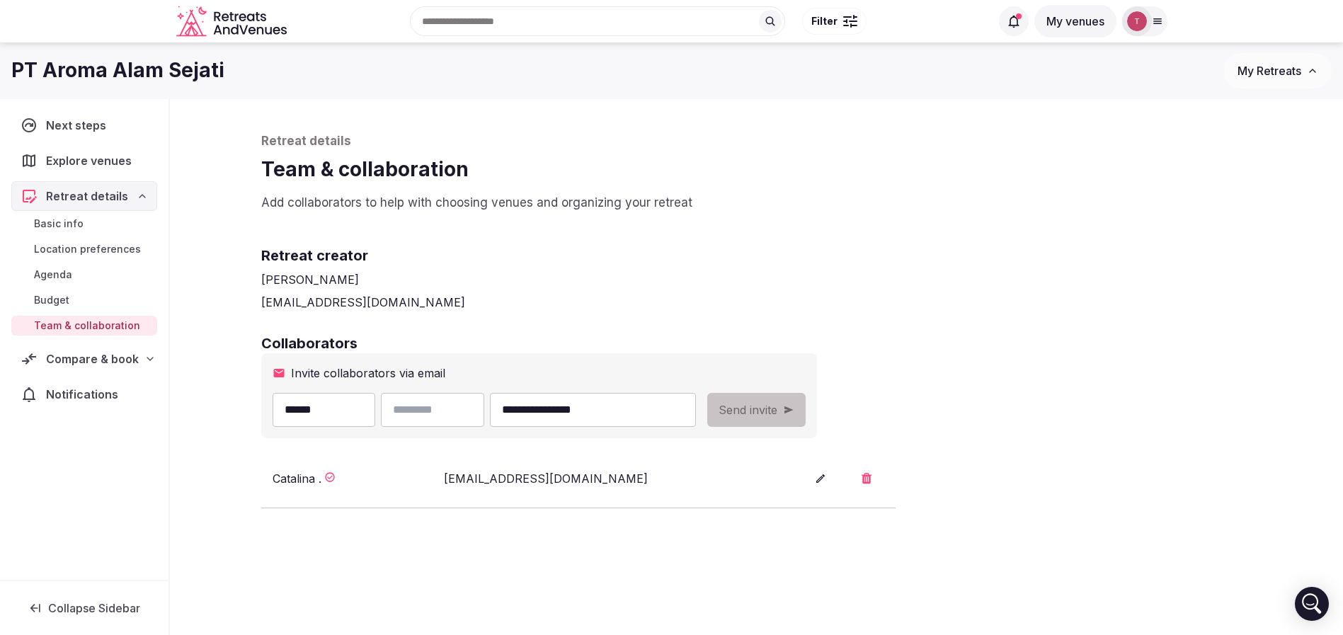
click at [484, 410] on input "text" at bounding box center [432, 410] width 103 height 34
paste input "*********"
type input "*********"
click at [846, 297] on div "[EMAIL_ADDRESS][DOMAIN_NAME]" at bounding box center [756, 302] width 991 height 17
click at [806, 417] on button "Send invite" at bounding box center [756, 410] width 98 height 34
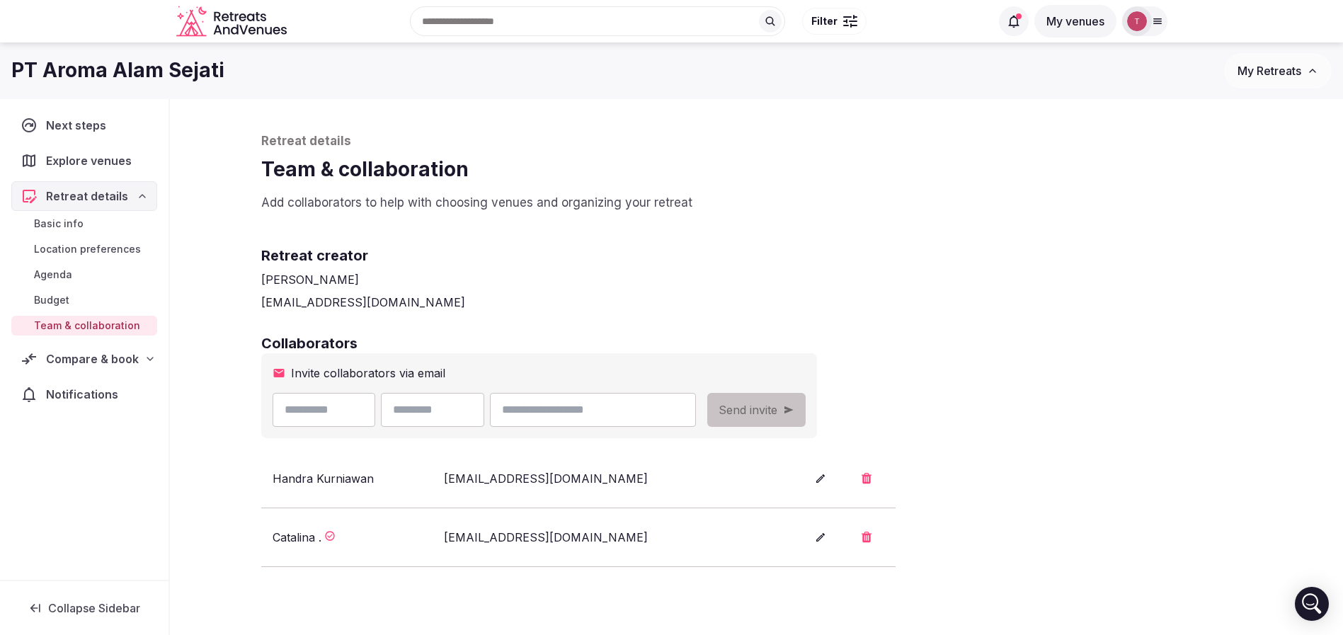
click at [507, 16] on input "text" at bounding box center [597, 21] width 375 height 30
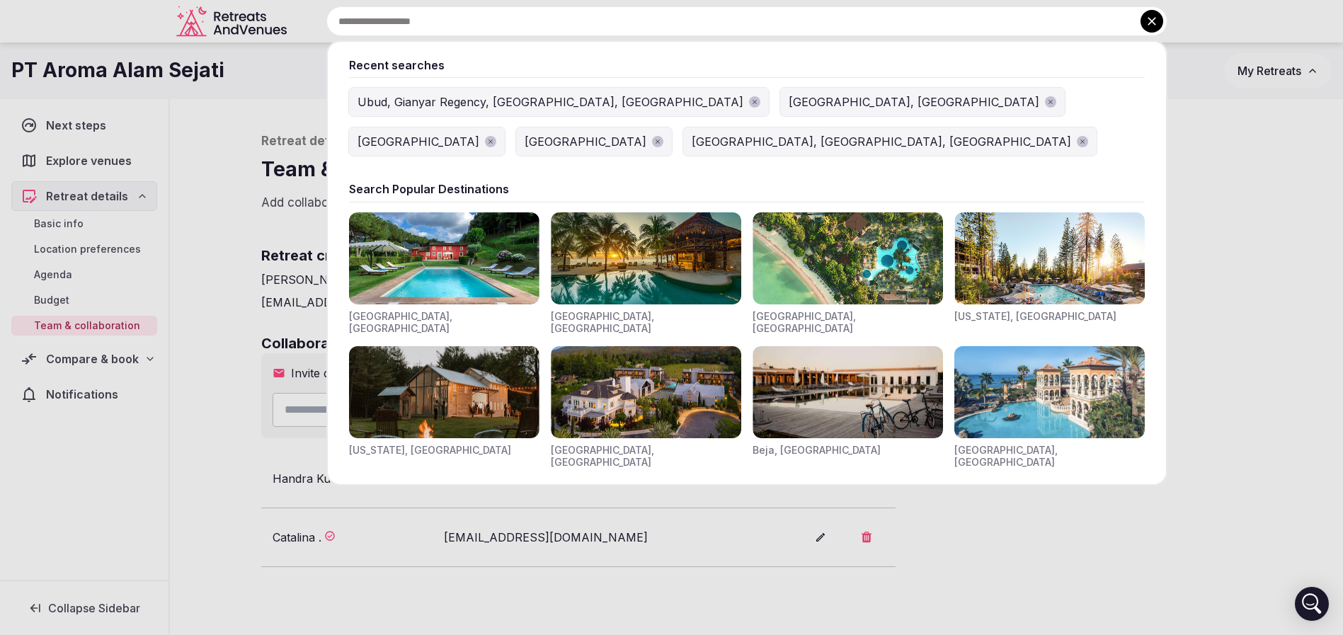
click at [282, 98] on div at bounding box center [671, 317] width 1343 height 635
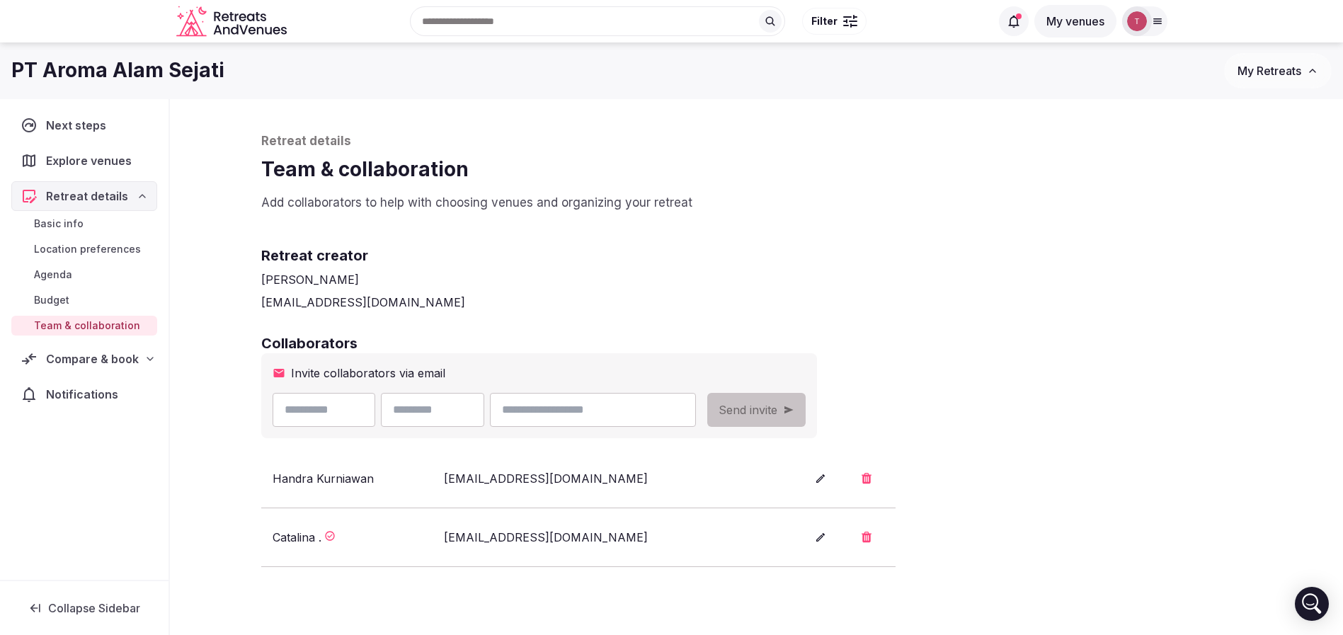
click at [555, 268] on div "Retreat creator Thiago Martins thiago@retreatsandvenues.com" at bounding box center [756, 267] width 991 height 88
click at [86, 327] on span "Team & collaboration" at bounding box center [87, 326] width 106 height 14
click at [96, 357] on span "Compare & book" at bounding box center [92, 359] width 93 height 17
click at [104, 383] on span "Shortlisted venues (8)" at bounding box center [89, 387] width 110 height 14
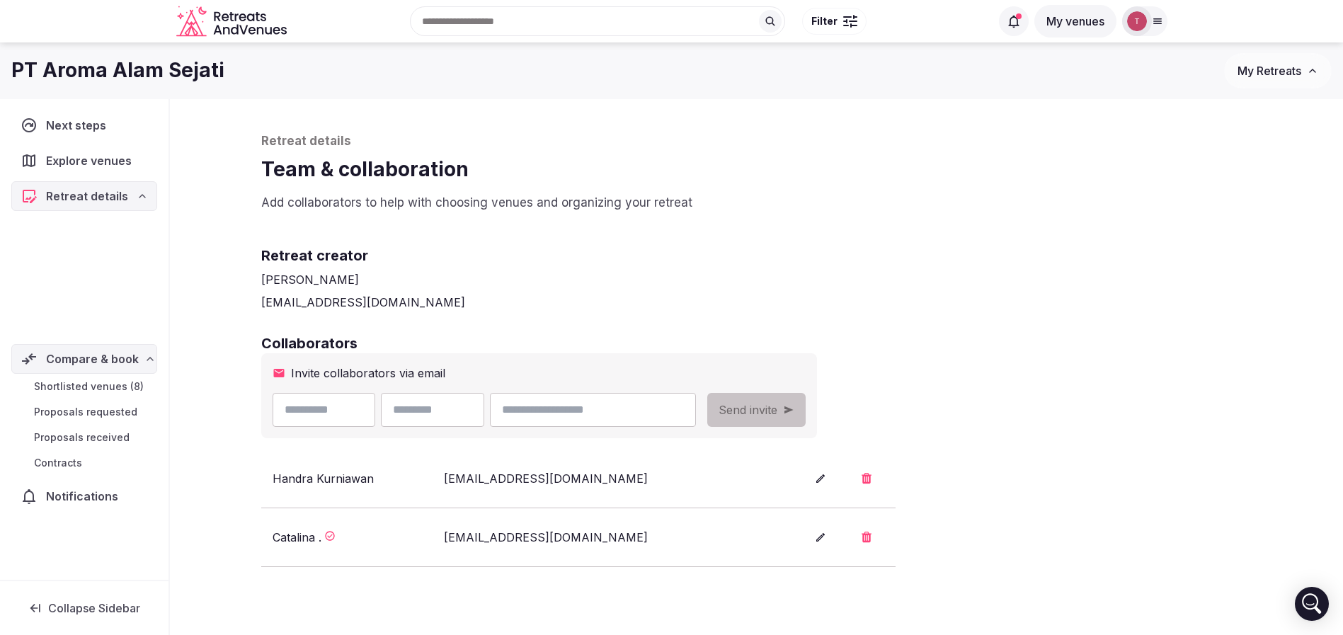
click at [104, 383] on div "Shortlisted venues (8) Proposals requested Proposals received Contracts" at bounding box center [84, 425] width 146 height 102
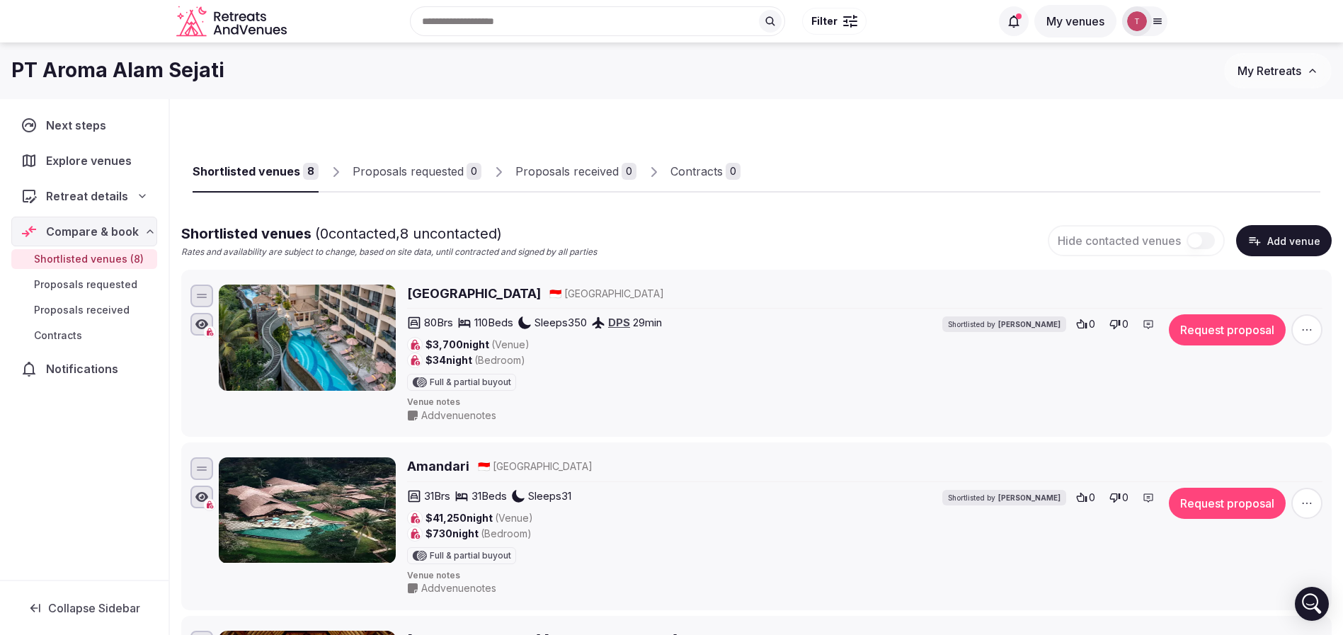
click at [445, 166] on div "Proposals requested" at bounding box center [408, 171] width 111 height 17
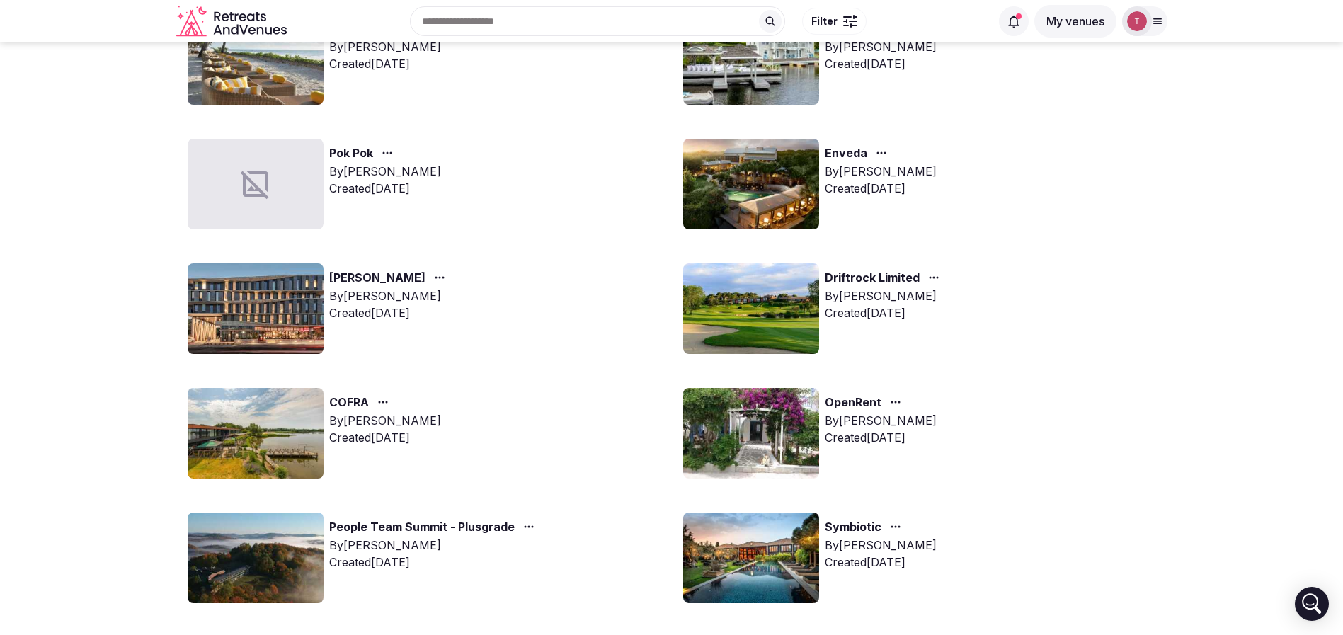
scroll to position [921, 0]
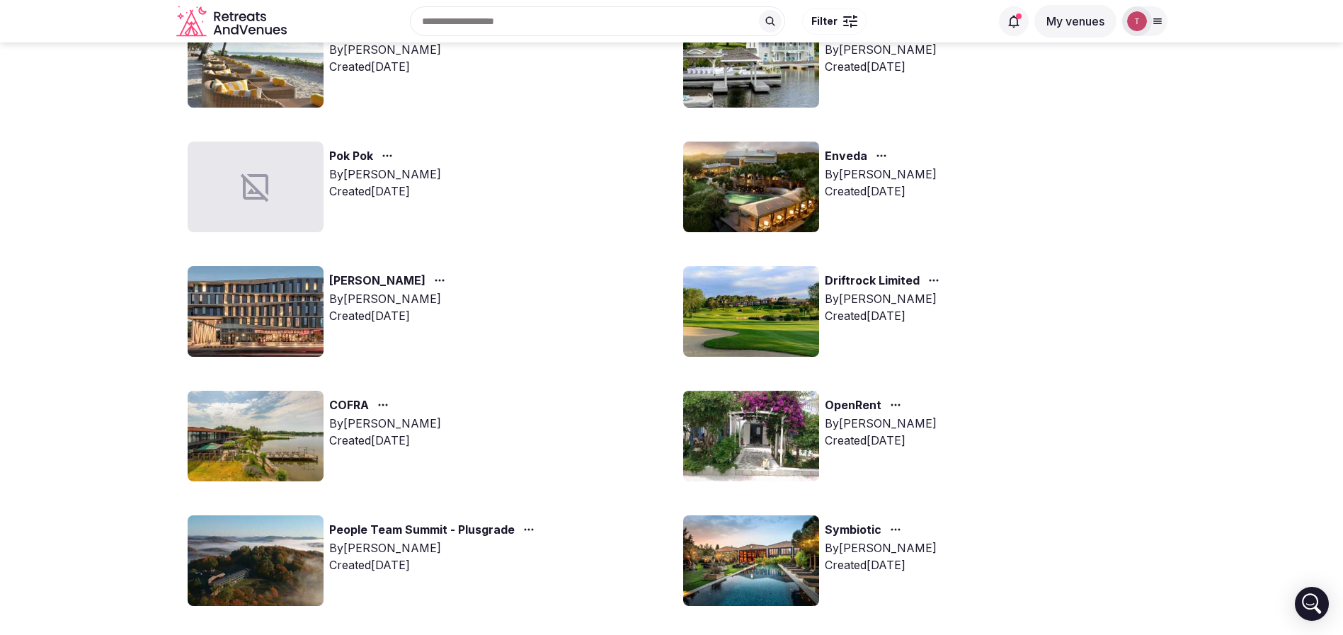
click at [743, 577] on img at bounding box center [751, 560] width 136 height 91
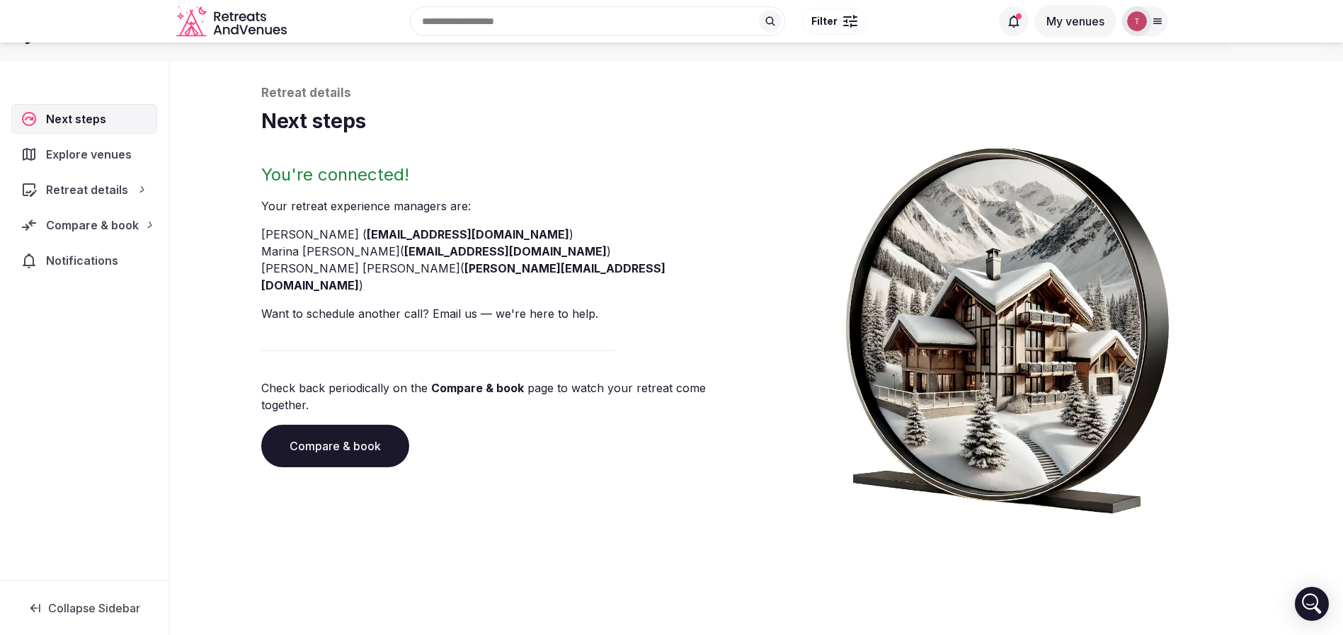
scroll to position [48, 0]
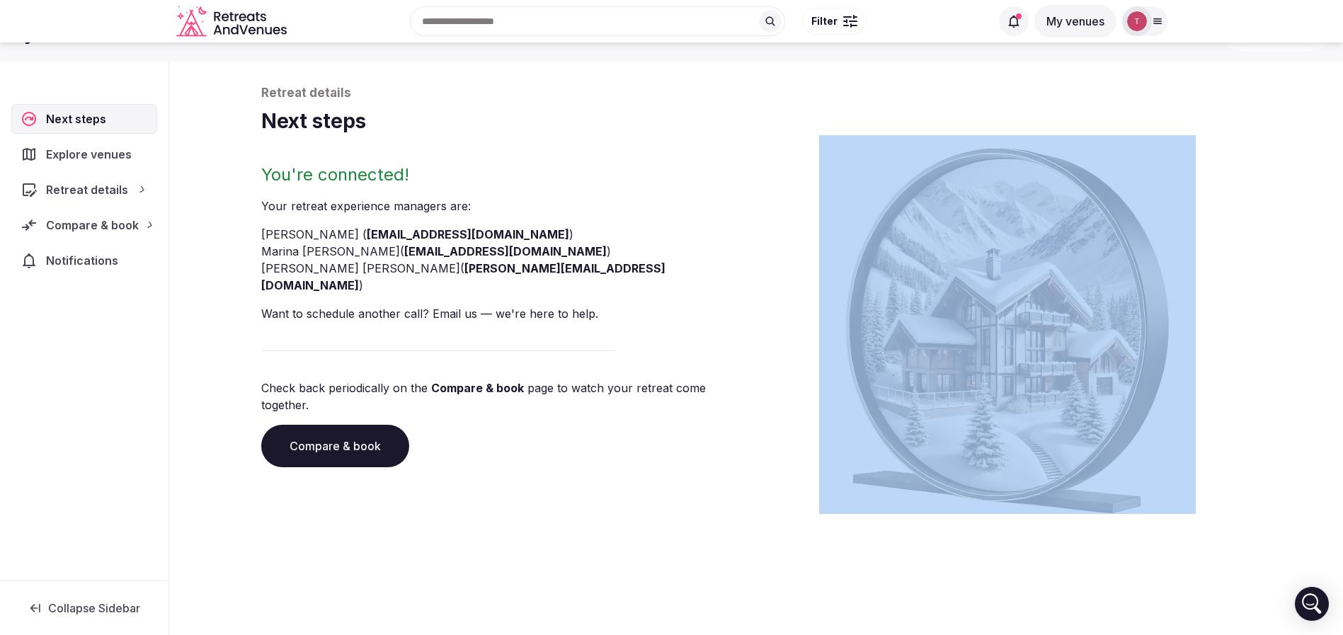
click at [759, 543] on div "Retreat details Next steps You're connected! Your retreat experience manager s …" at bounding box center [757, 311] width 1020 height 520
click at [323, 425] on link "Compare & book" at bounding box center [335, 446] width 148 height 42
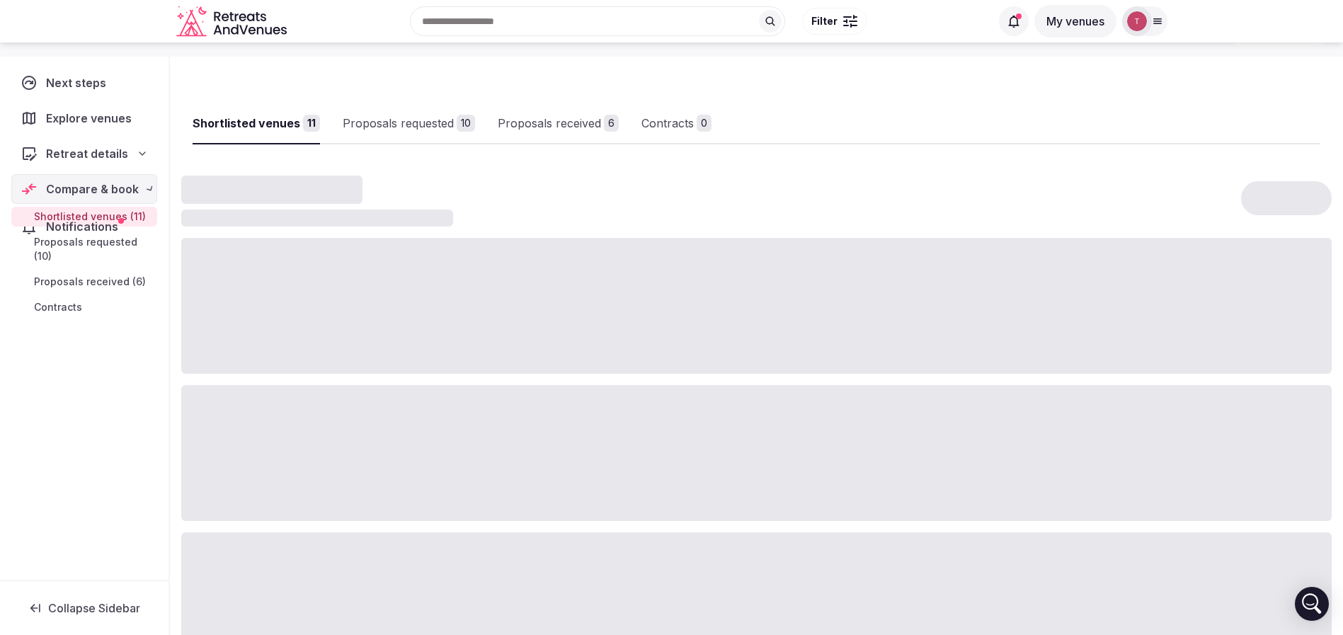
click at [323, 411] on div at bounding box center [756, 453] width 1151 height 136
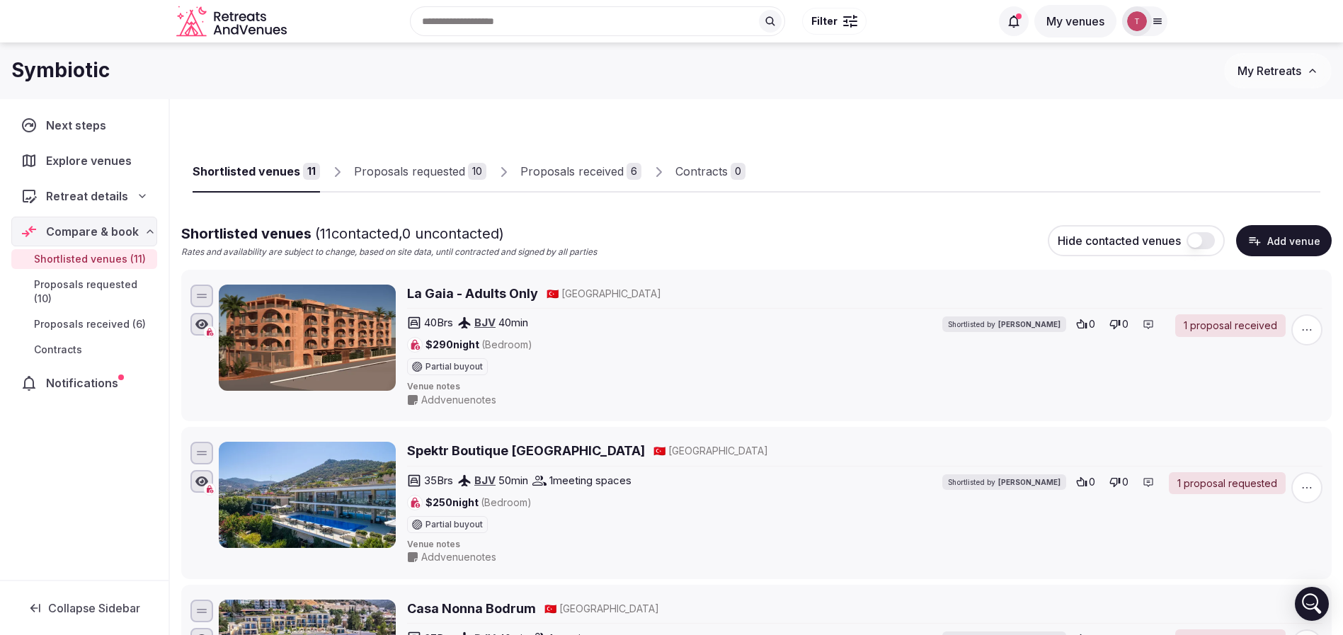
scroll to position [450, 0]
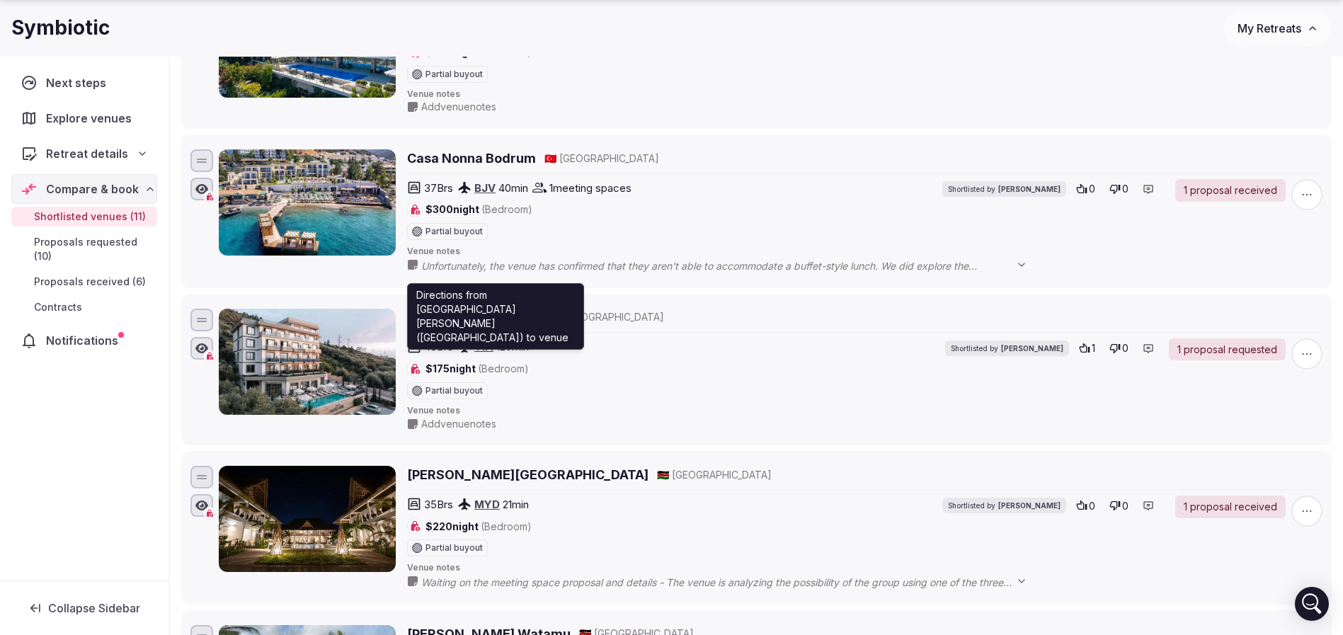
click at [696, 415] on span "Venue notes" at bounding box center [865, 411] width 916 height 12
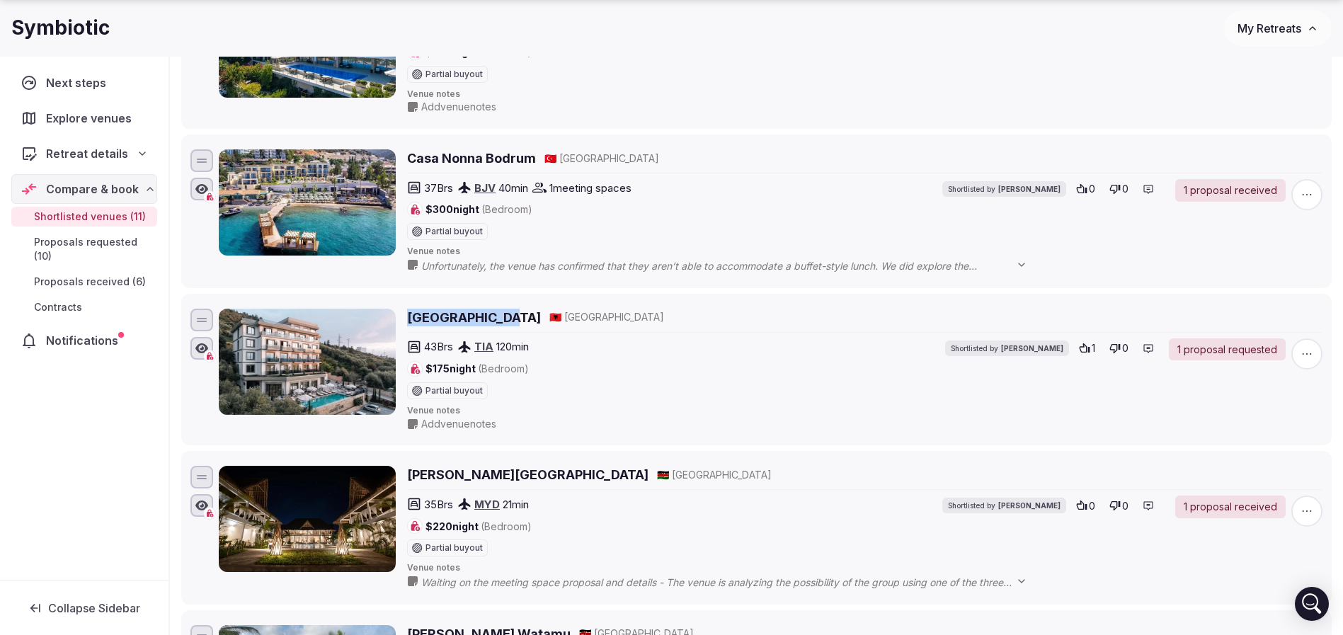
drag, startPoint x: 402, startPoint y: 317, endPoint x: 505, endPoint y: 319, distance: 102.7
click at [505, 319] on div "Mazarine Hotel 🇦🇱 [GEOGRAPHIC_DATA] 43 Brs TIA 120 min $175 night (Bedroom) Par…" at bounding box center [771, 370] width 1104 height 123
copy h2 "[GEOGRAPHIC_DATA]"
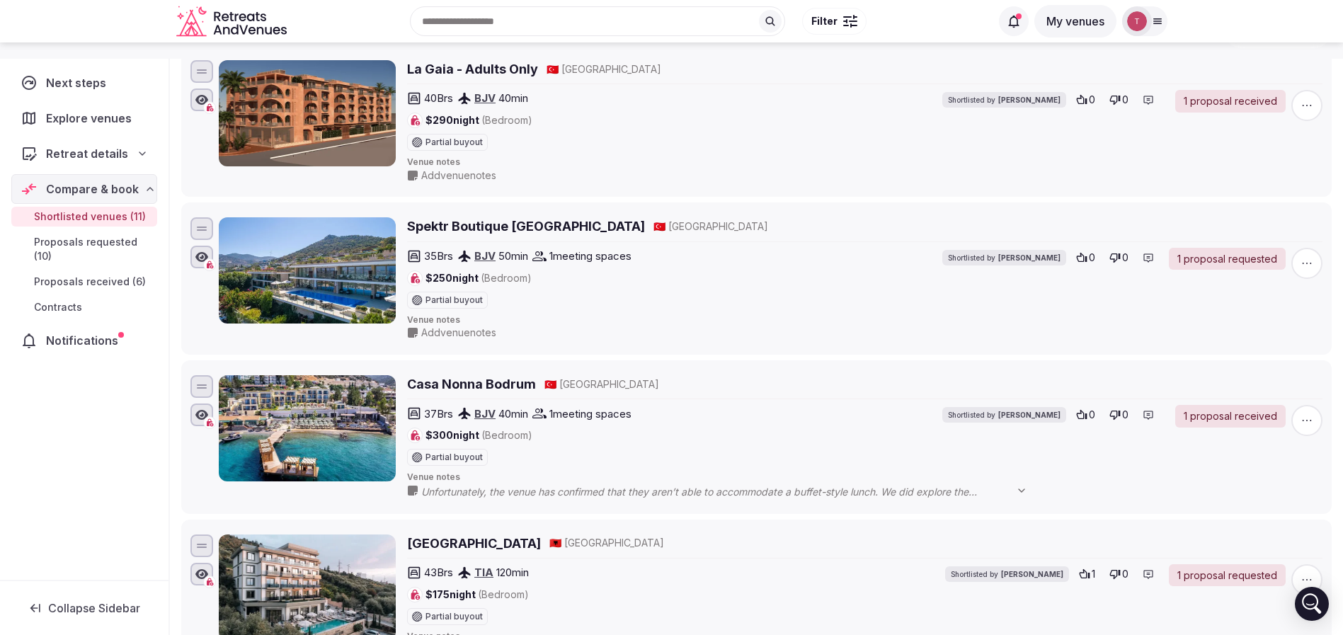
scroll to position [0, 0]
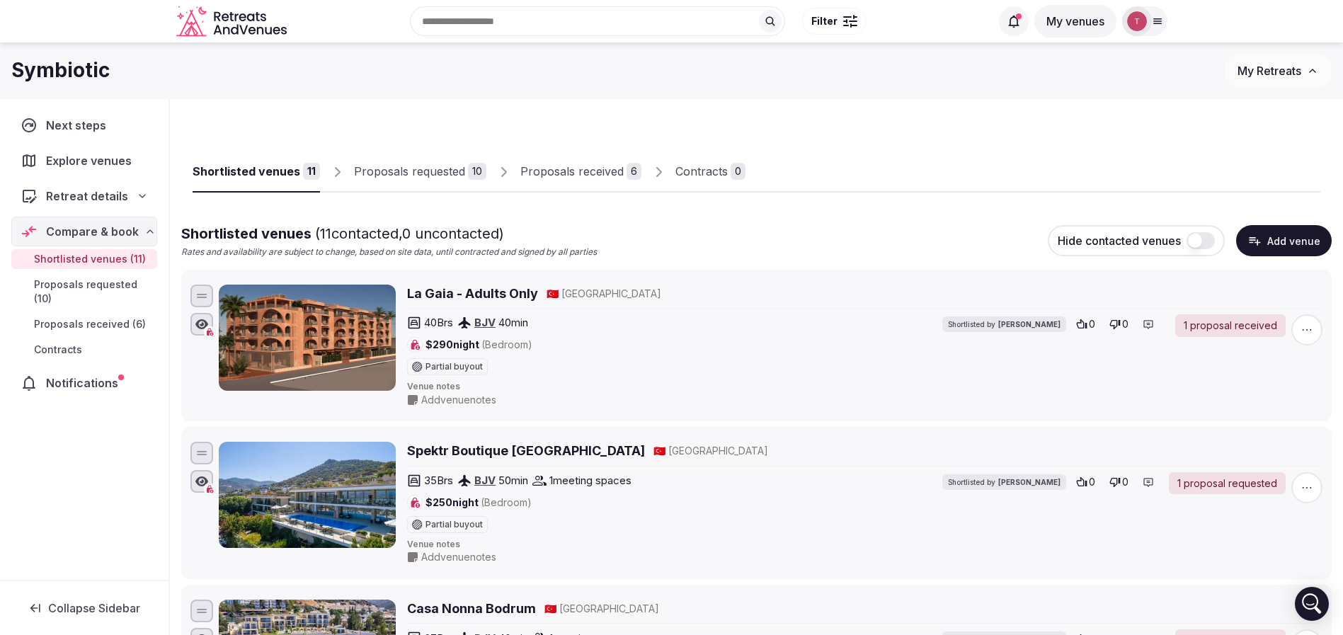
click at [909, 147] on div "Shortlisted venues 11 Proposals requested 10 Proposals received 6 Contracts 0" at bounding box center [757, 159] width 1128 height 65
click at [411, 167] on div "Proposals requested" at bounding box center [409, 171] width 111 height 17
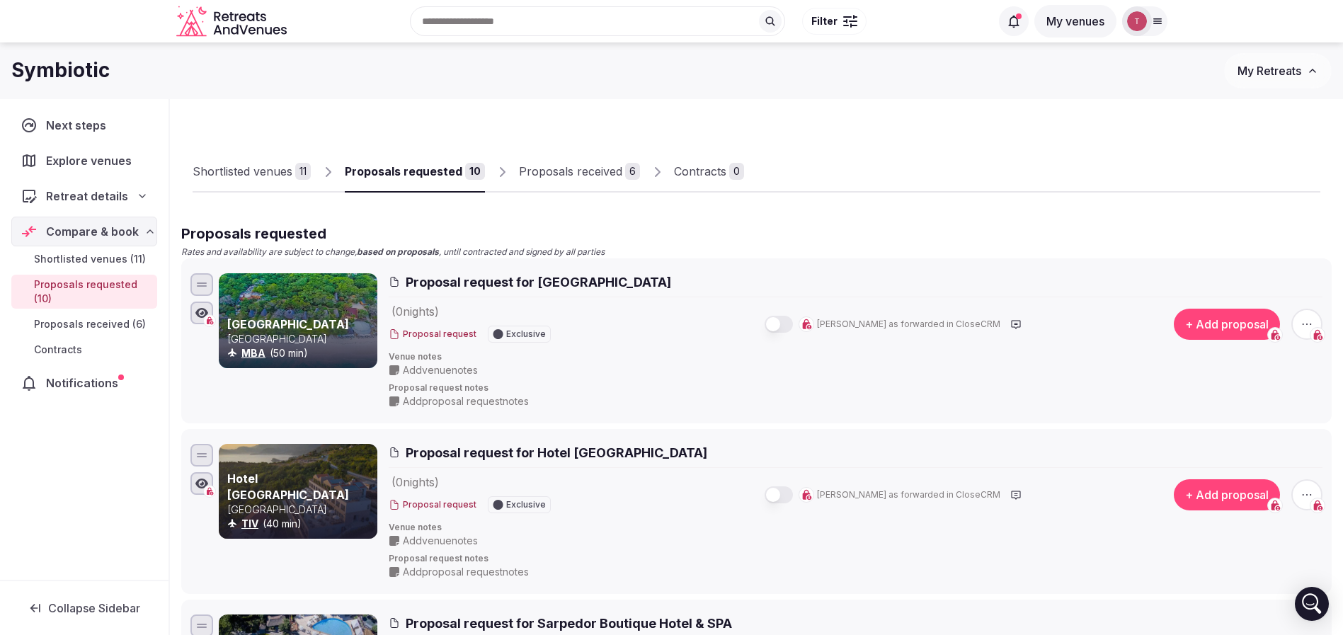
click at [947, 183] on div at bounding box center [1032, 181] width 576 height 24
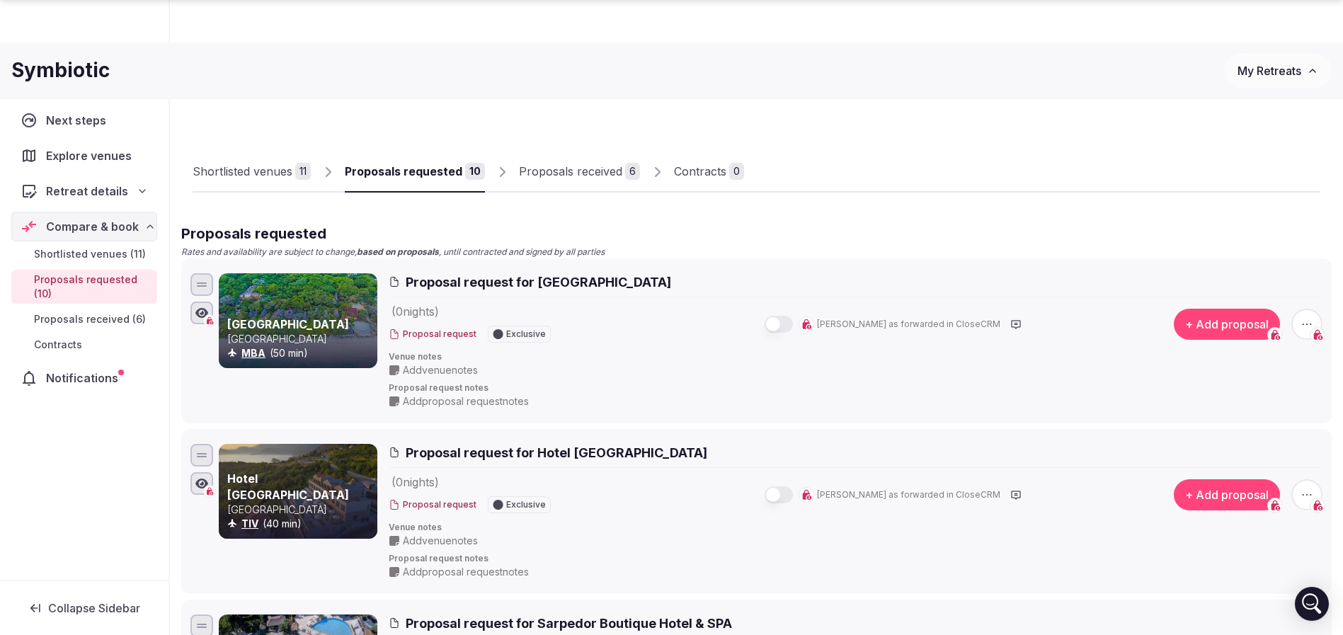
scroll to position [503, 0]
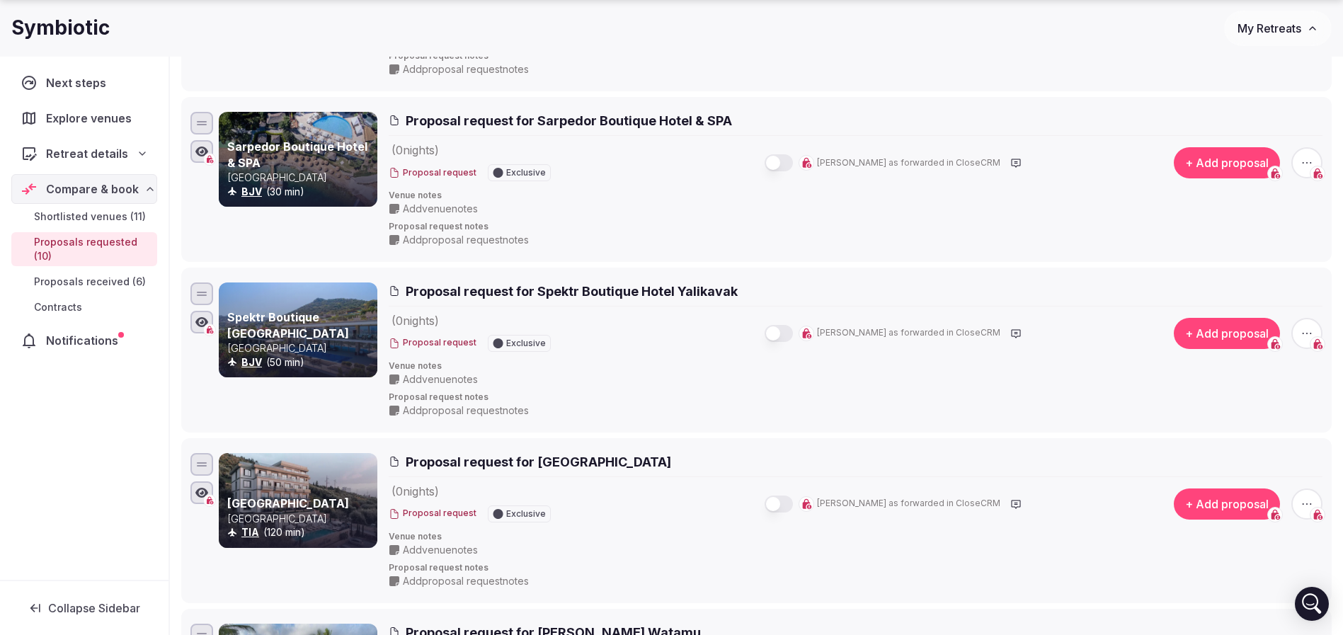
click at [1301, 327] on icon "button" at bounding box center [1307, 333] width 14 height 14
click at [1241, 249] on button "Withdraw proposal request" at bounding box center [1254, 247] width 162 height 23
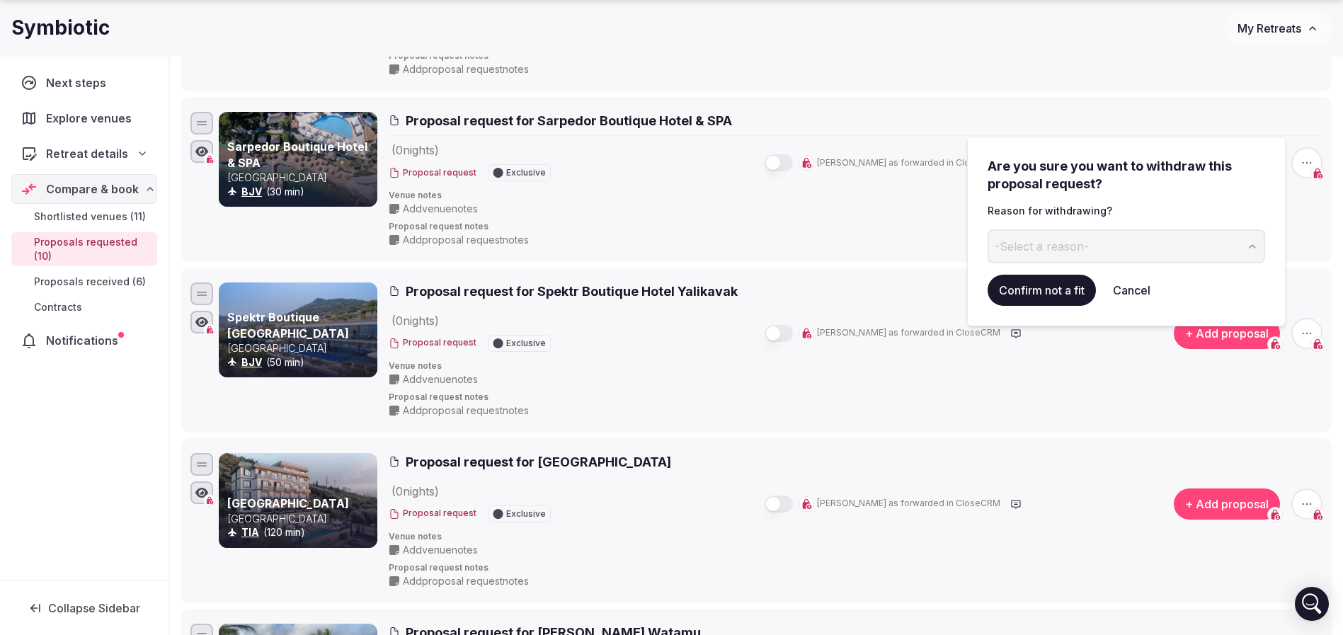
click at [1091, 245] on button "-Select a reason-" at bounding box center [1127, 246] width 278 height 34
click at [1061, 249] on input at bounding box center [1115, 246] width 254 height 34
click at [1187, 249] on input at bounding box center [1115, 246] width 254 height 34
click at [1054, 262] on input at bounding box center [1115, 246] width 254 height 34
click at [1070, 244] on input at bounding box center [1115, 246] width 254 height 34
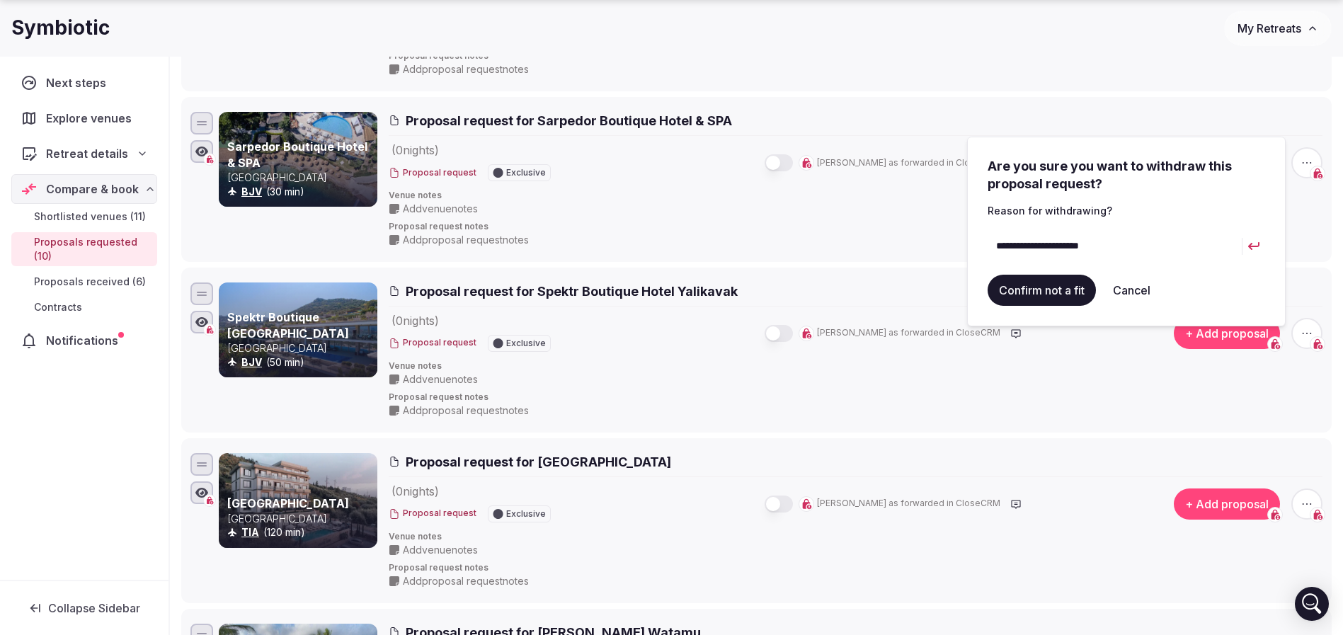
type input "**********"
click at [1061, 287] on button "Confirm not a fit" at bounding box center [1042, 290] width 108 height 31
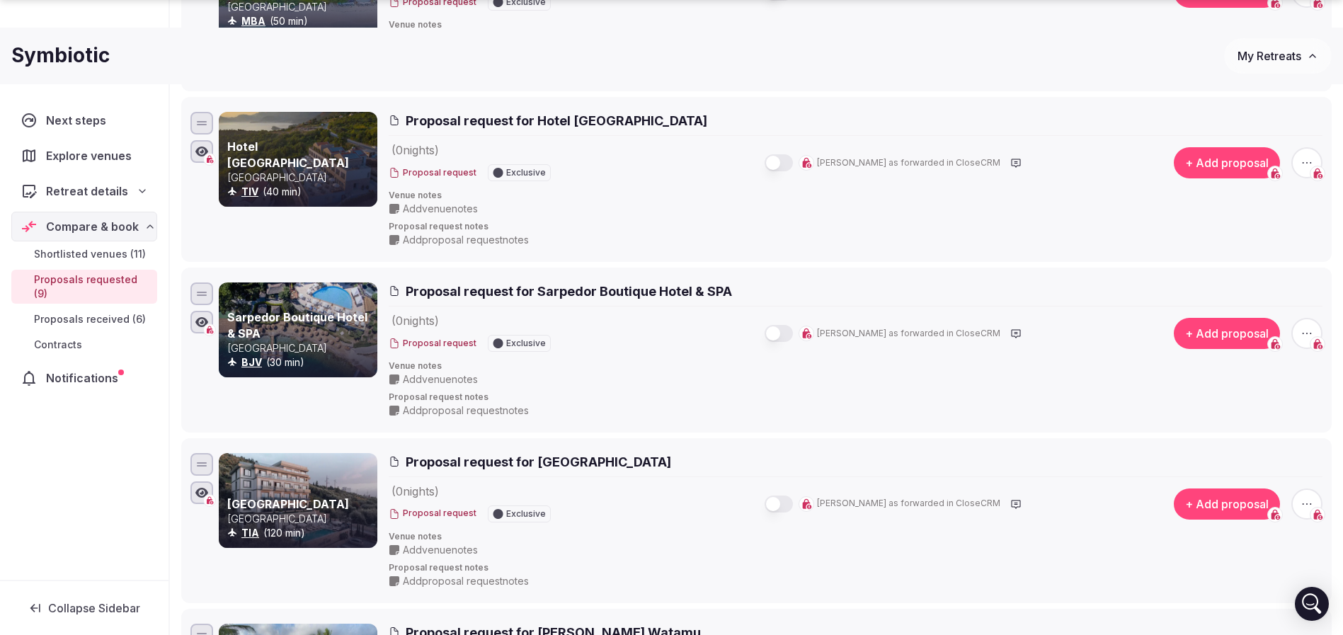
scroll to position [2955, 0]
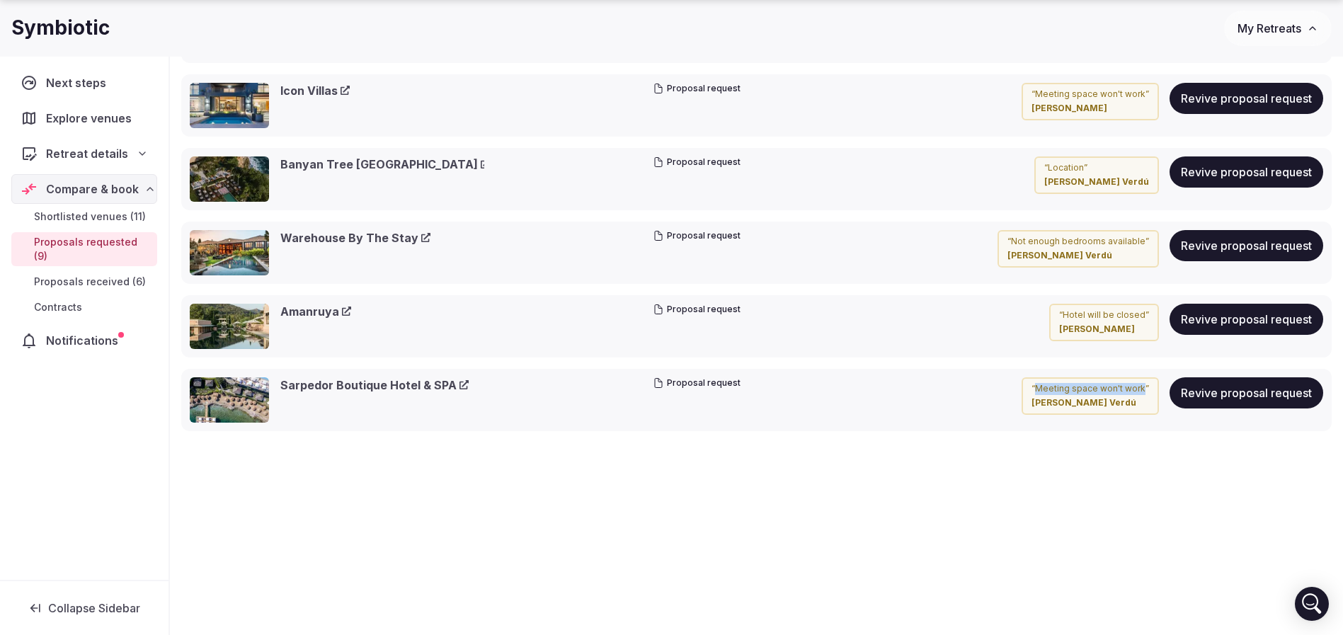
drag, startPoint x: 1038, startPoint y: 388, endPoint x: 1145, endPoint y: 387, distance: 106.9
click at [1145, 387] on p "“ Meeting space won't work ”" at bounding box center [1091, 389] width 118 height 12
copy p "Meeting space won't work"
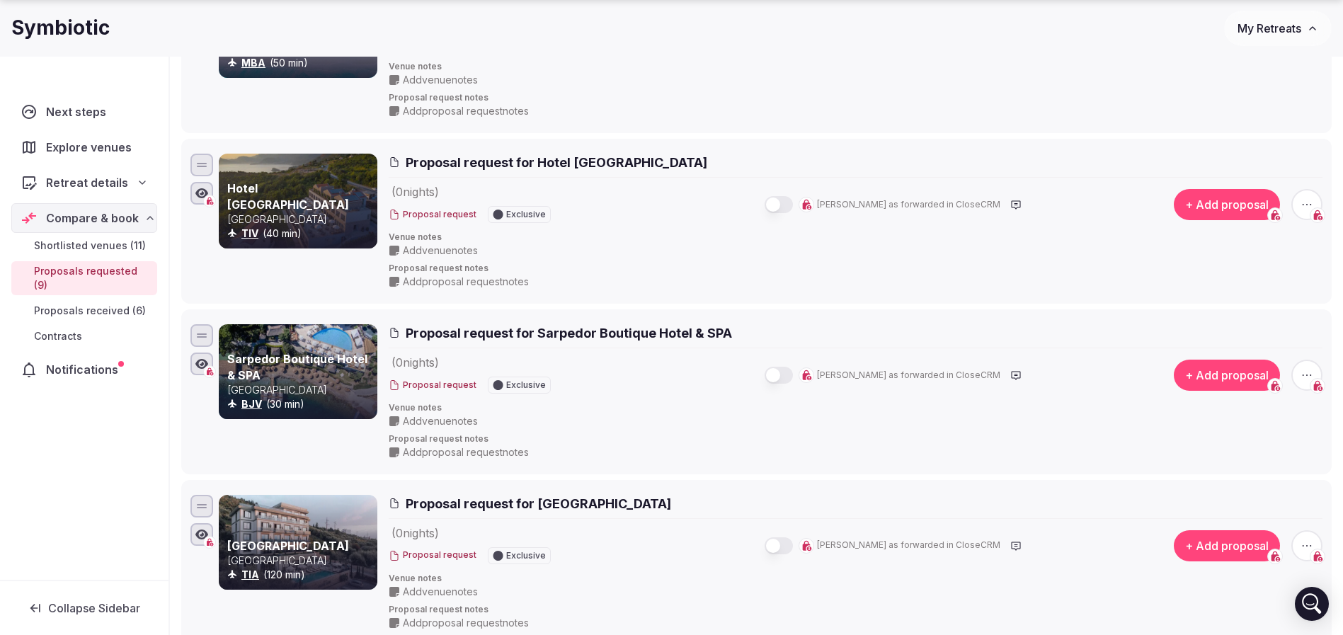
scroll to position [319, 0]
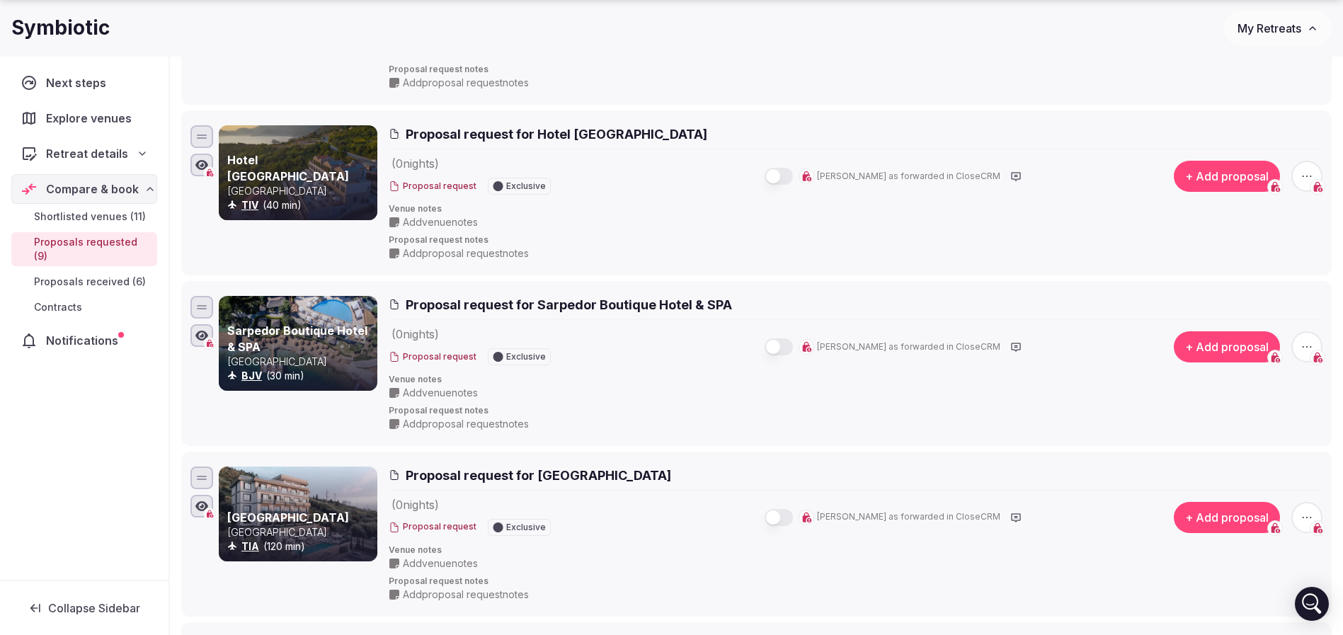
click at [1312, 342] on icon "button" at bounding box center [1307, 347] width 14 height 14
click at [1275, 263] on button "Withdraw proposal request" at bounding box center [1254, 260] width 162 height 23
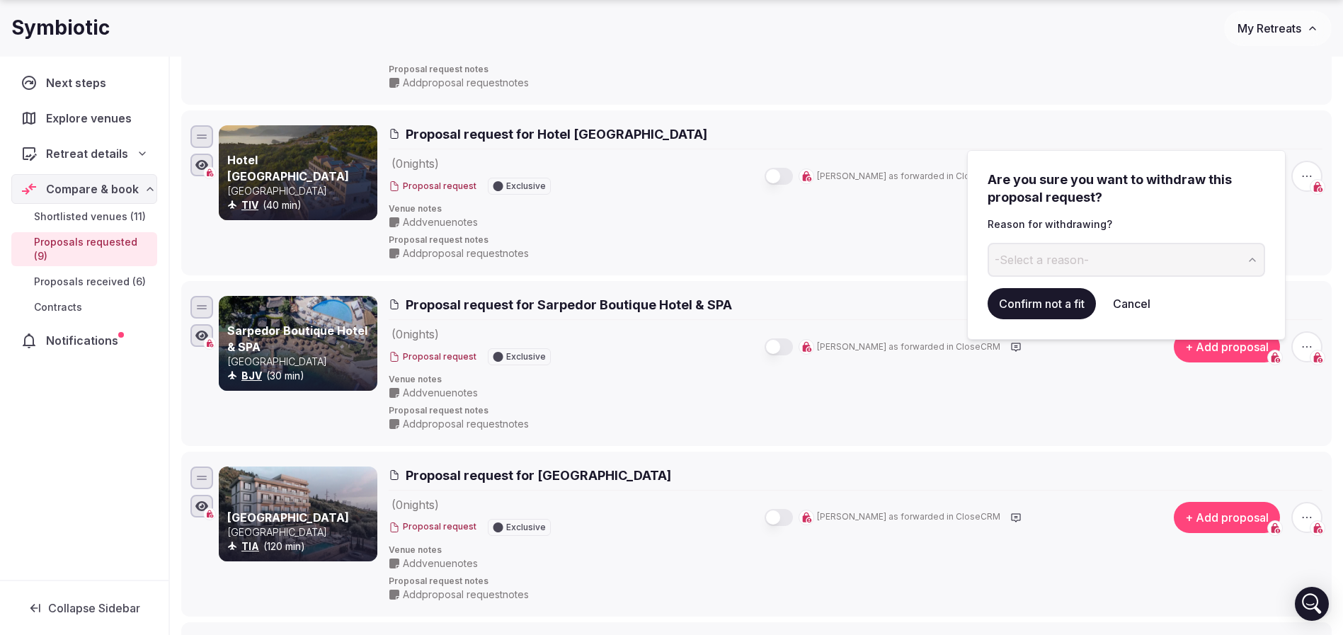
click at [1078, 256] on span "-Select a reason-" at bounding box center [1042, 260] width 94 height 16
click at [1055, 265] on input at bounding box center [1115, 260] width 254 height 34
type input "**********"
click at [1043, 301] on button "Confirm not a fit" at bounding box center [1042, 303] width 108 height 31
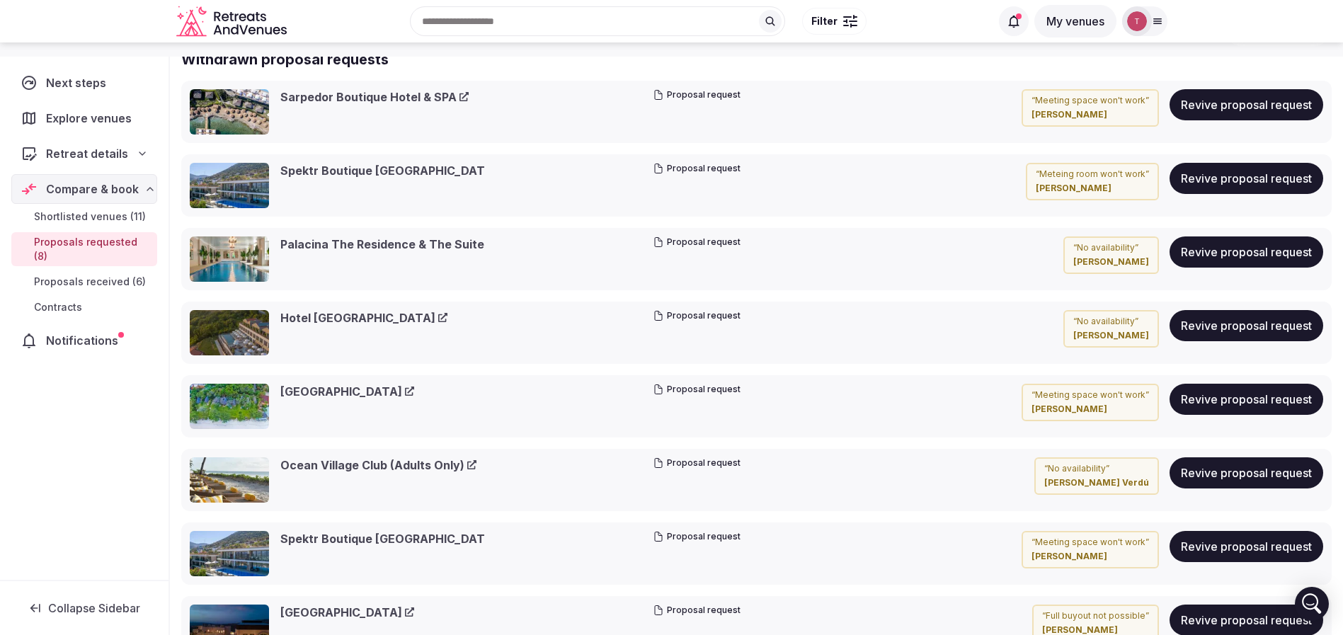
scroll to position [161, 0]
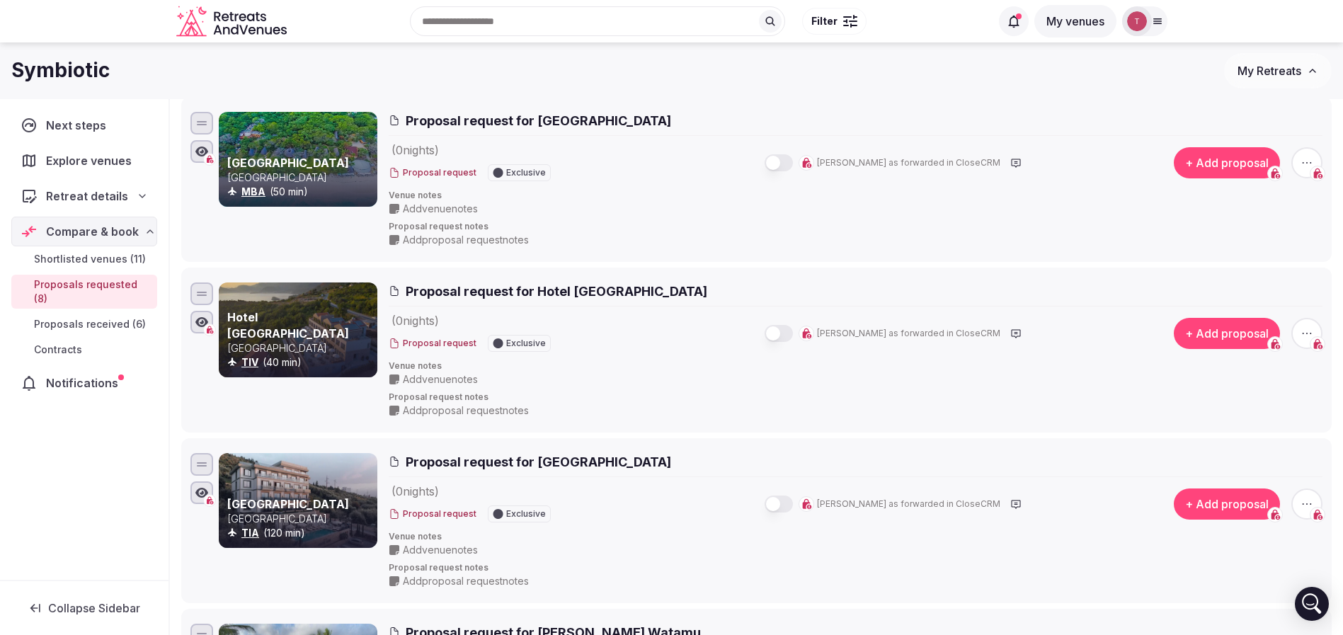
click at [1299, 334] on span "button" at bounding box center [1307, 333] width 31 height 31
click at [1221, 245] on button "Withdraw proposal request" at bounding box center [1254, 247] width 162 height 23
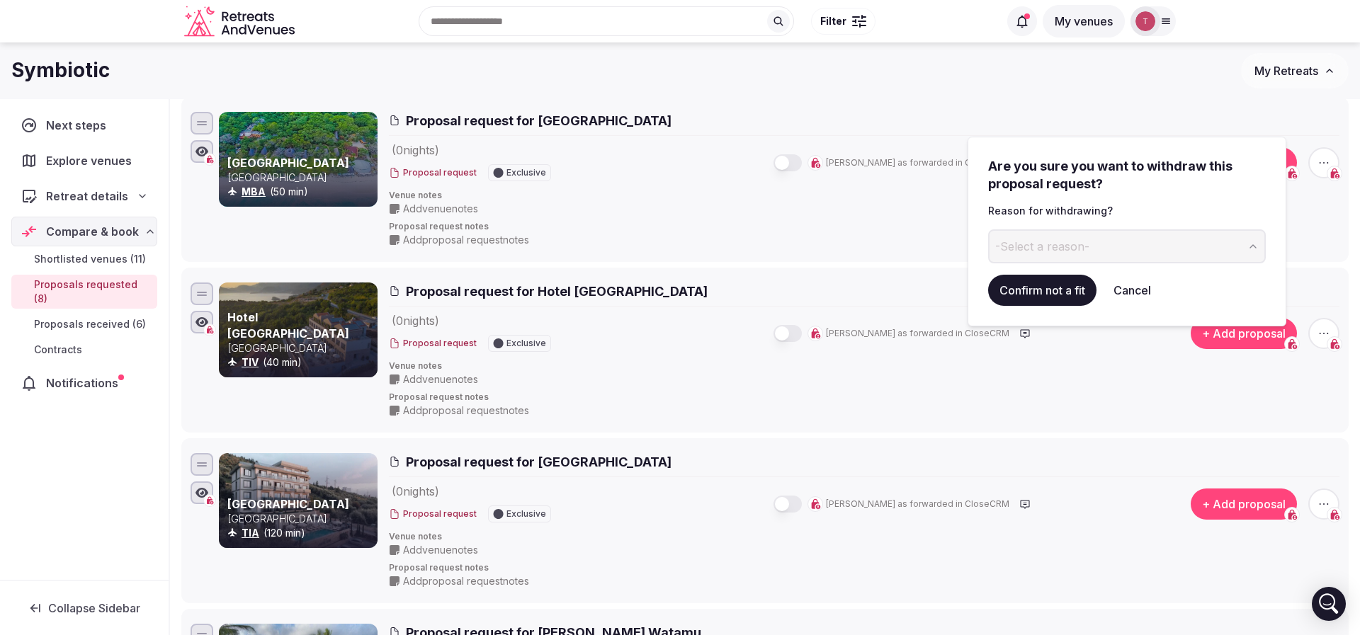
click at [1049, 249] on span "-Select a reason-" at bounding box center [1042, 247] width 94 height 16
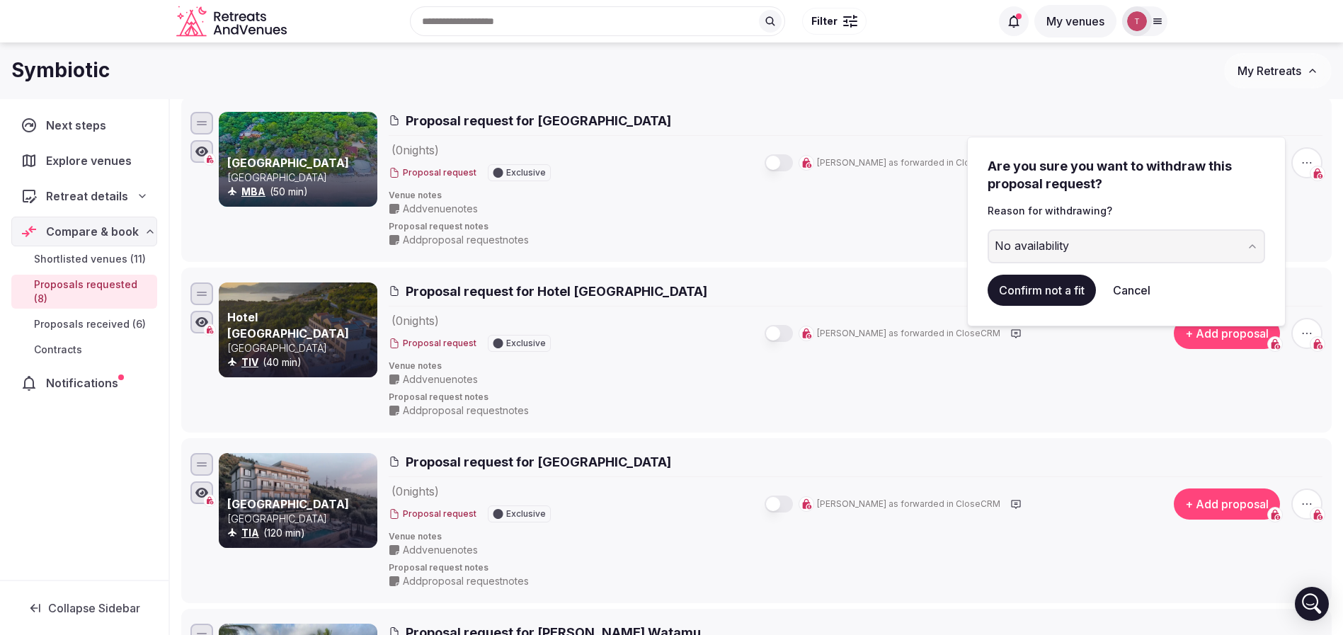
click at [1047, 287] on button "Confirm not a fit" at bounding box center [1042, 290] width 108 height 31
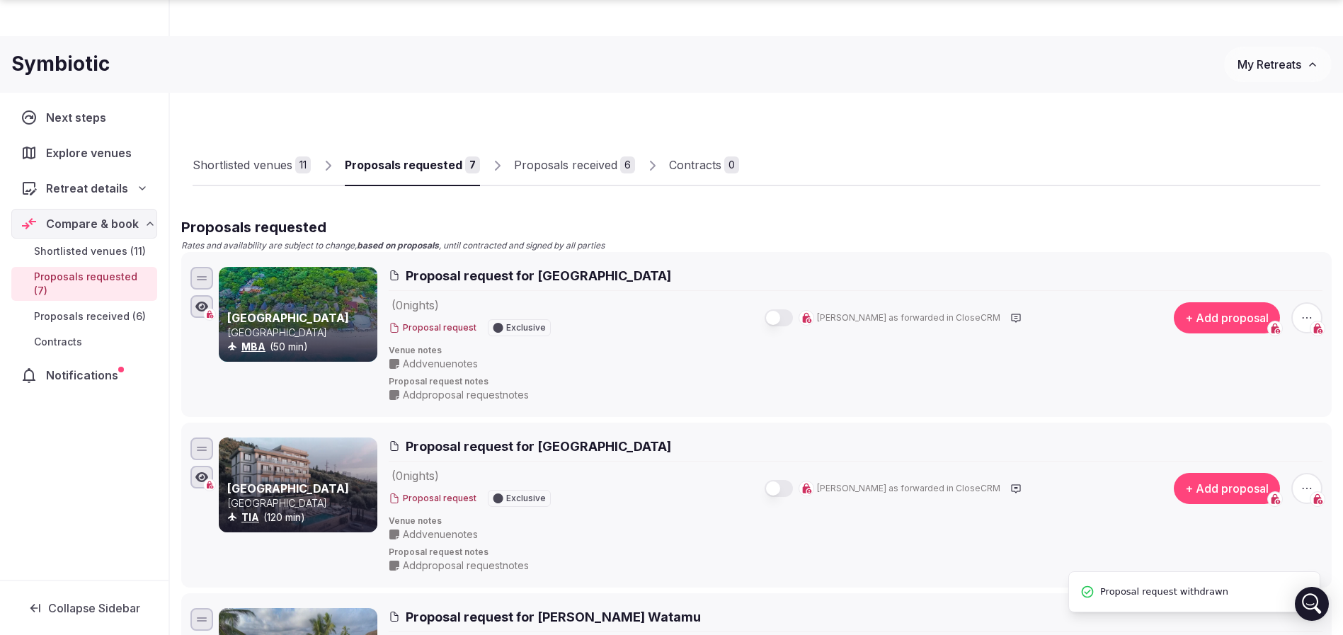
scroll to position [1576, 0]
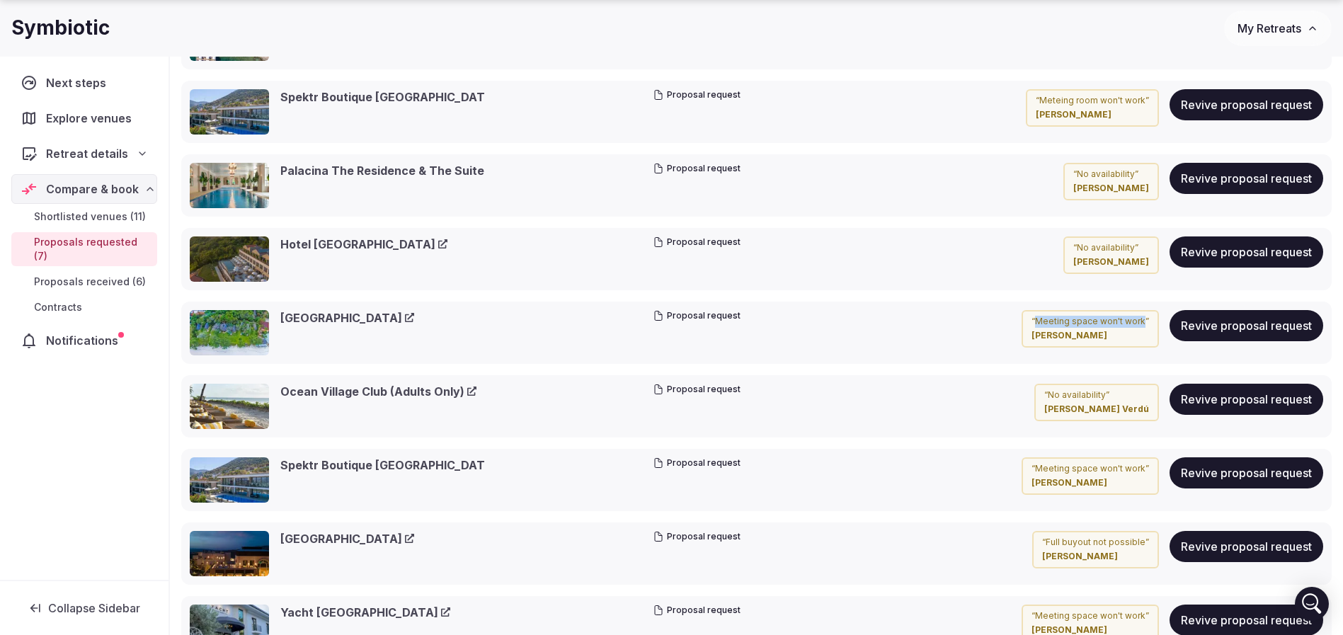
drag, startPoint x: 1039, startPoint y: 322, endPoint x: 1146, endPoint y: 321, distance: 106.9
click at [1146, 321] on p "“ Meeting space won't work ”" at bounding box center [1091, 322] width 118 height 12
copy p "Meeting space won't work"
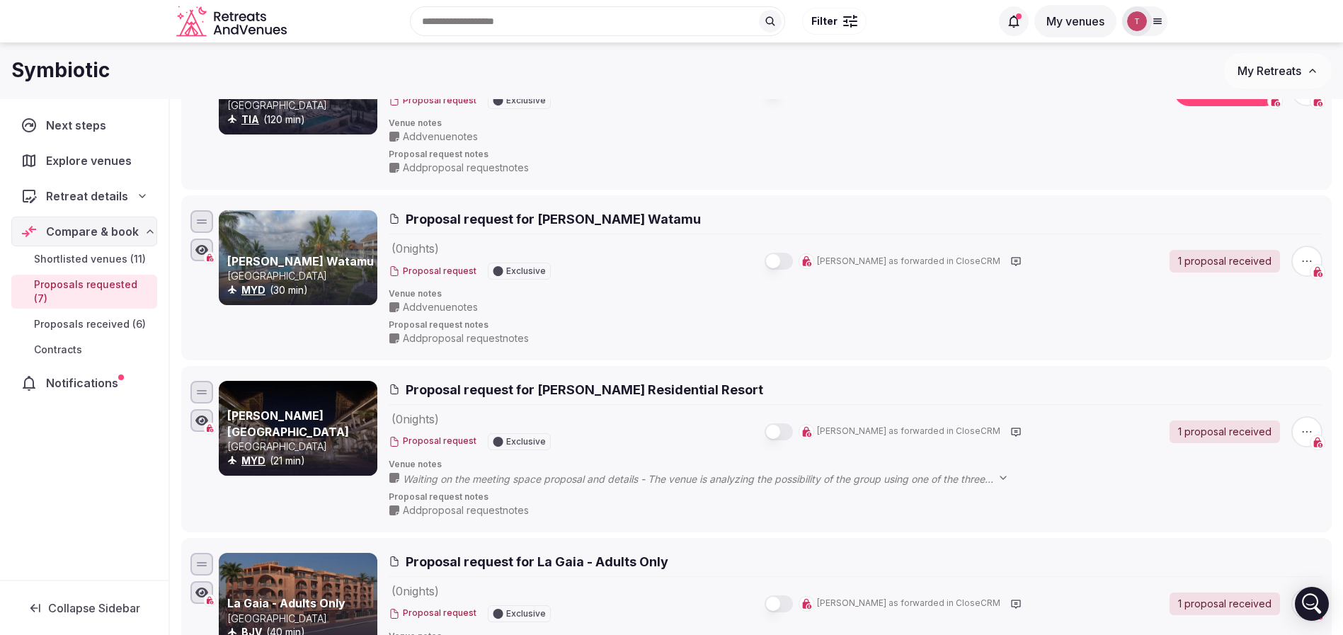
scroll to position [0, 0]
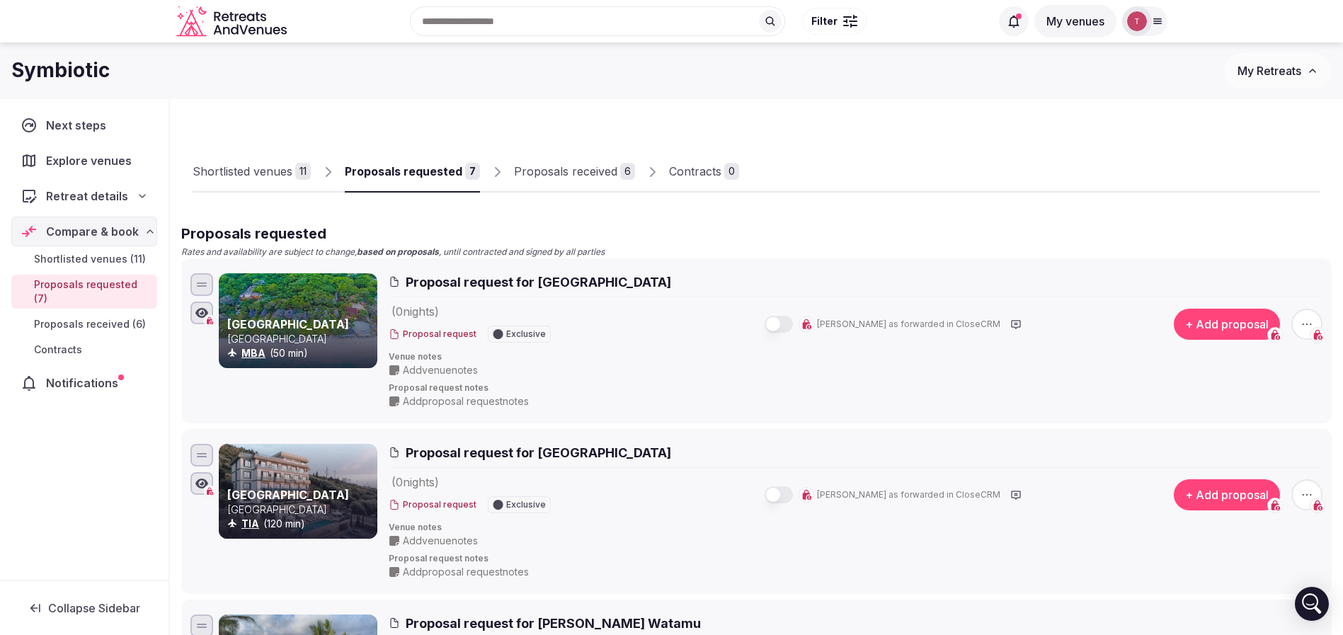
click at [1301, 314] on span "button" at bounding box center [1307, 324] width 31 height 31
click at [1255, 241] on button "Withdraw proposal request" at bounding box center [1254, 238] width 162 height 23
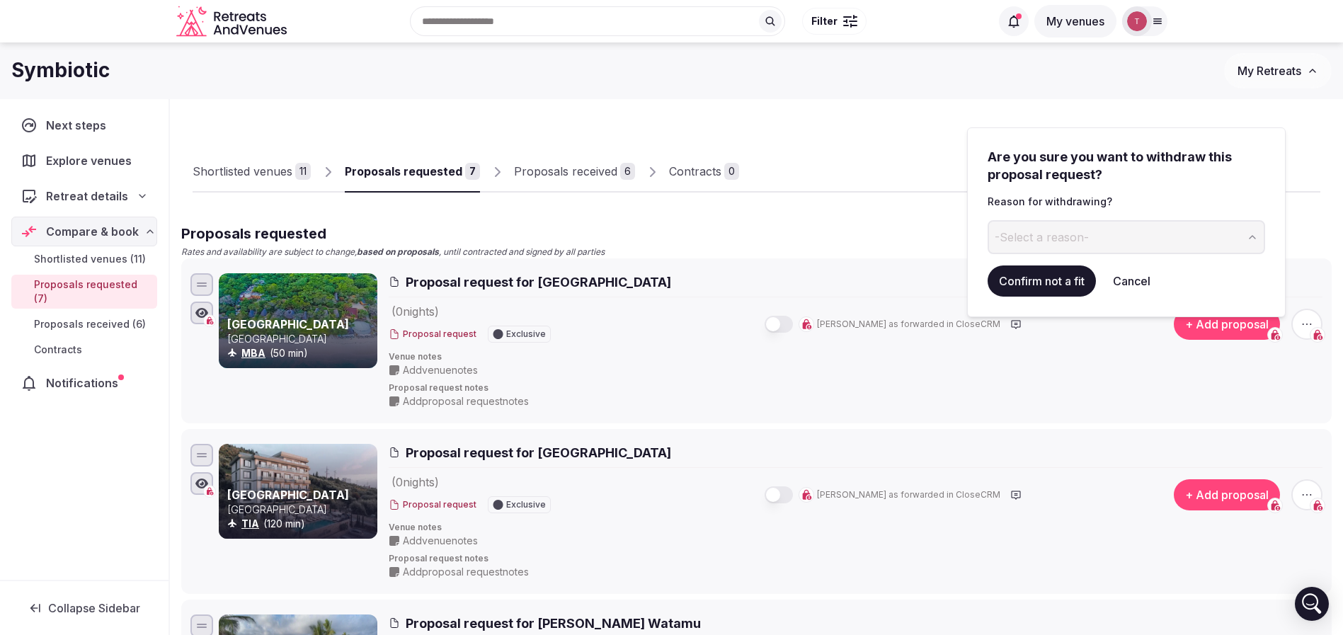
click at [1037, 241] on span "-Select a reason-" at bounding box center [1042, 237] width 94 height 16
click at [1059, 239] on input at bounding box center [1115, 237] width 254 height 34
type input "**********"
click at [1046, 295] on button "Confirm not a fit" at bounding box center [1042, 281] width 108 height 31
